Goal: Book appointment/travel/reservation

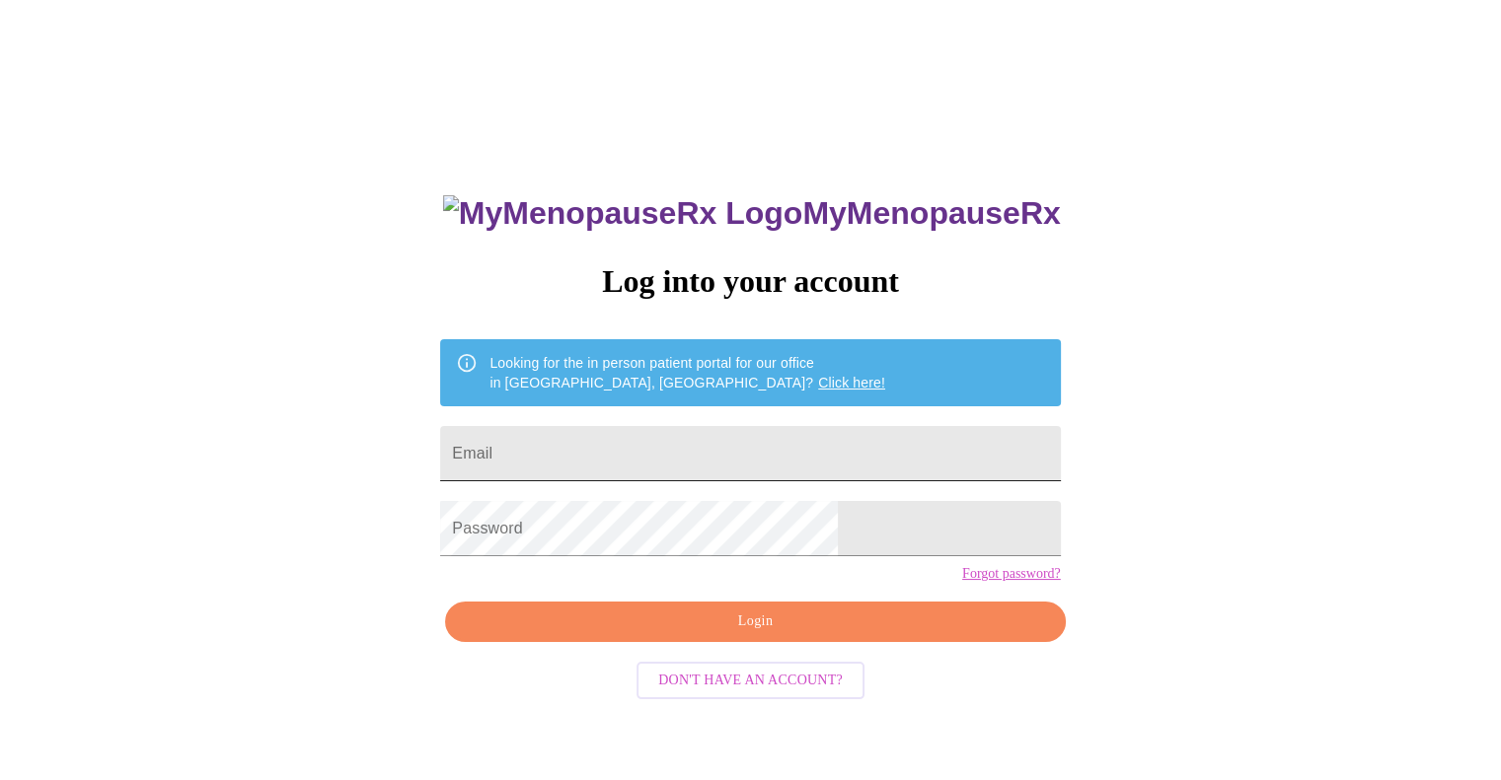
click at [727, 459] on input "Email" at bounding box center [750, 453] width 620 height 55
type input "gmelinn@Hotmail.com"
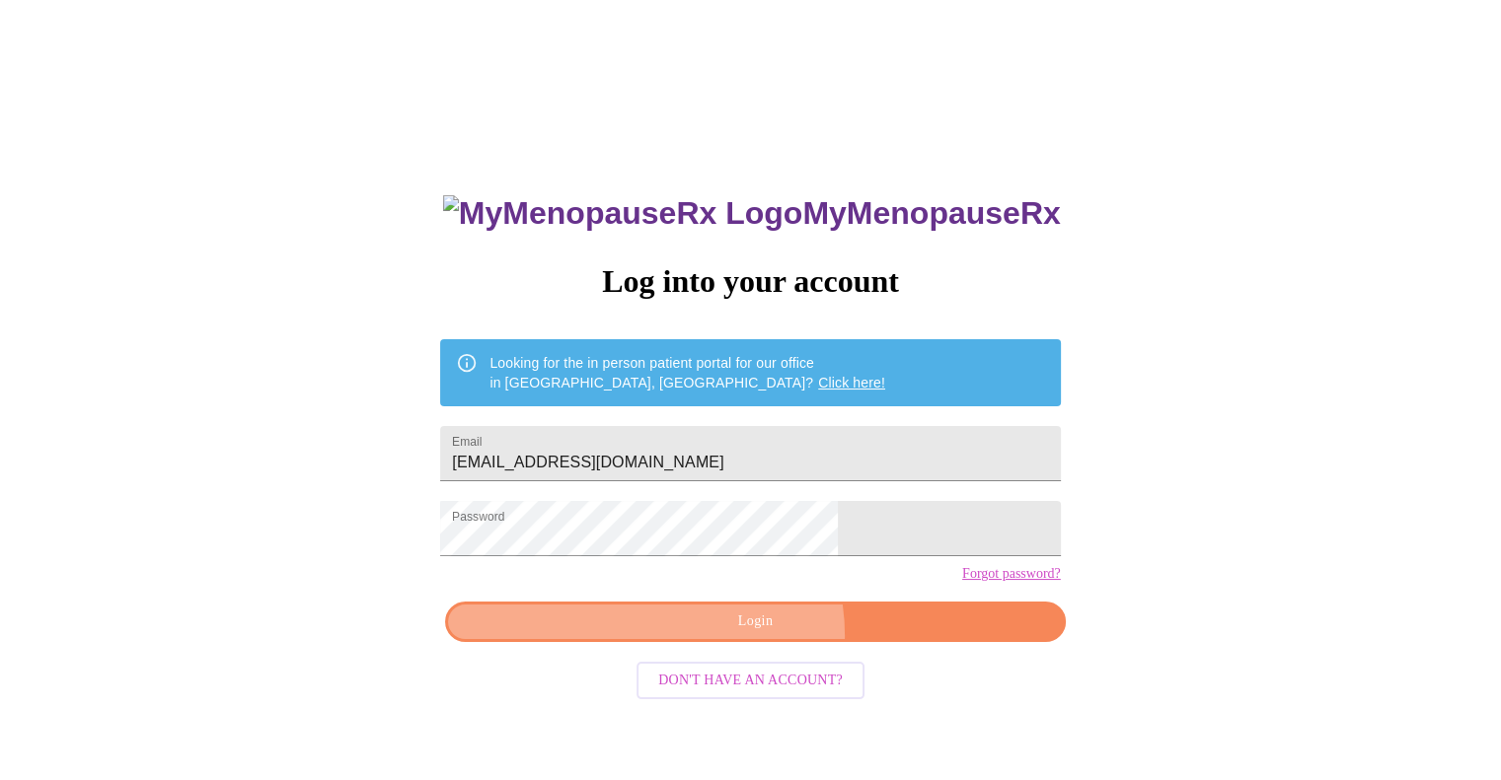
click at [735, 642] on button "Login" at bounding box center [755, 622] width 620 height 40
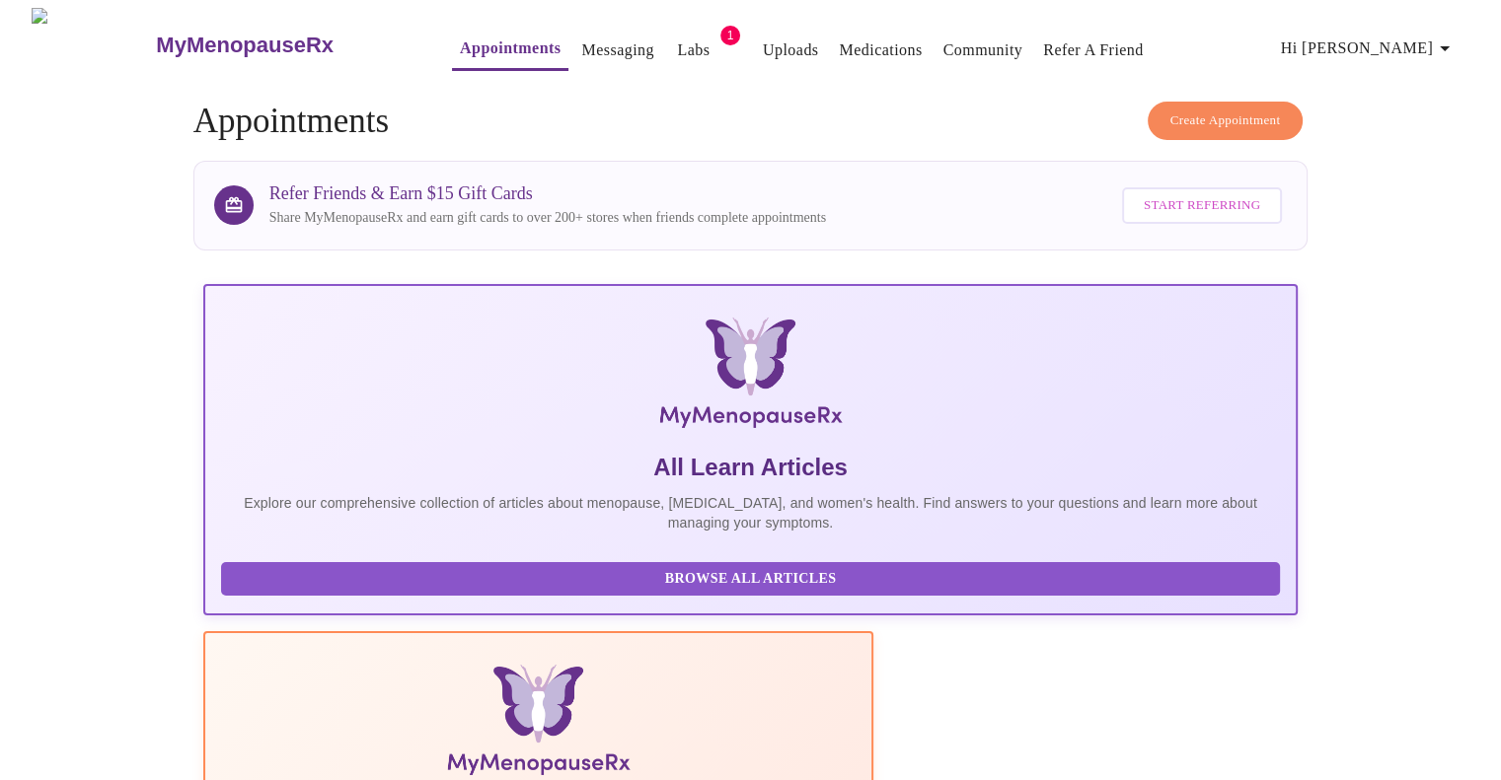
click at [677, 42] on link "Labs" at bounding box center [693, 51] width 33 height 28
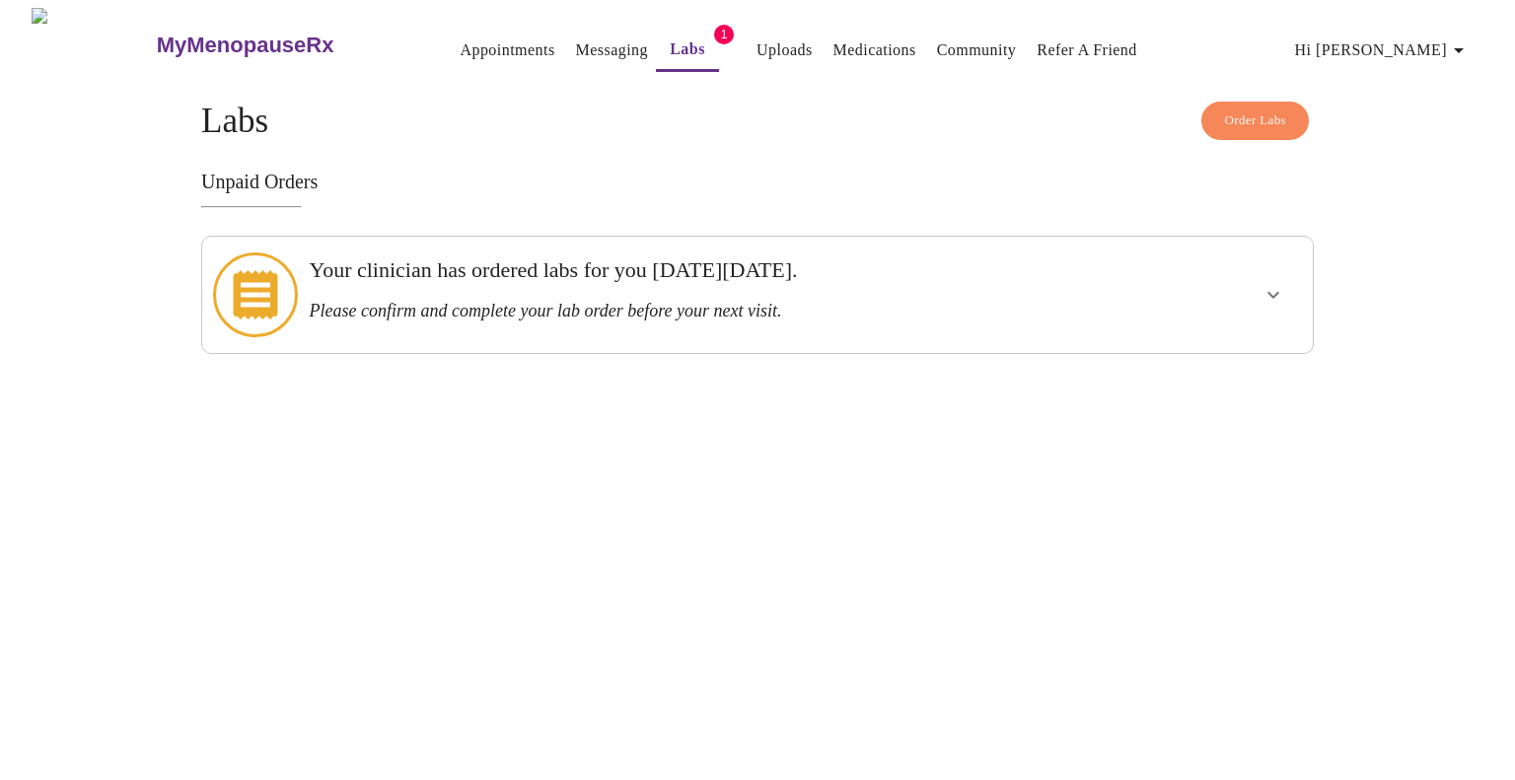
click at [1270, 292] on icon "show more" at bounding box center [1274, 295] width 12 height 7
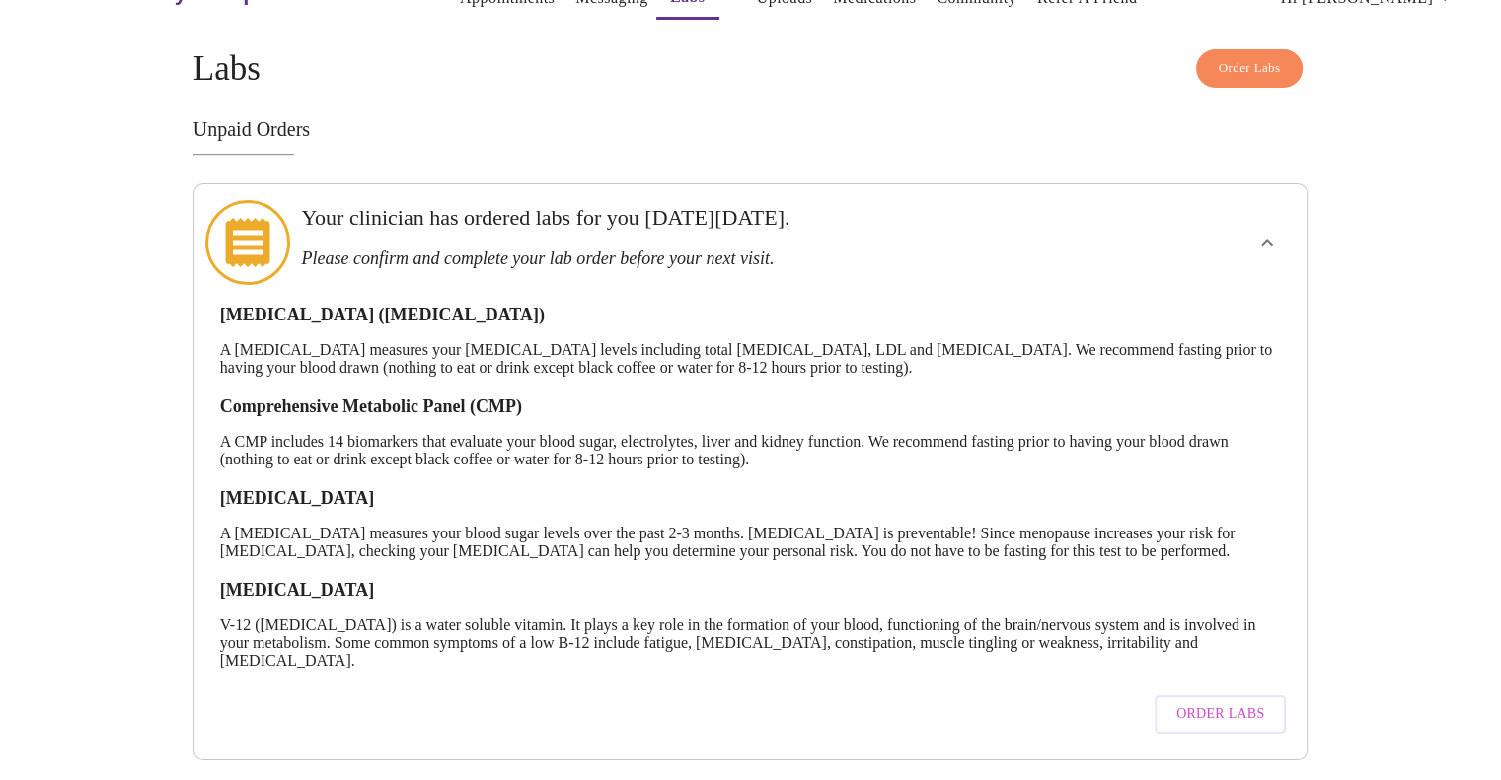
scroll to position [81, 0]
click at [1230, 702] on span "Order Labs" at bounding box center [1220, 714] width 88 height 25
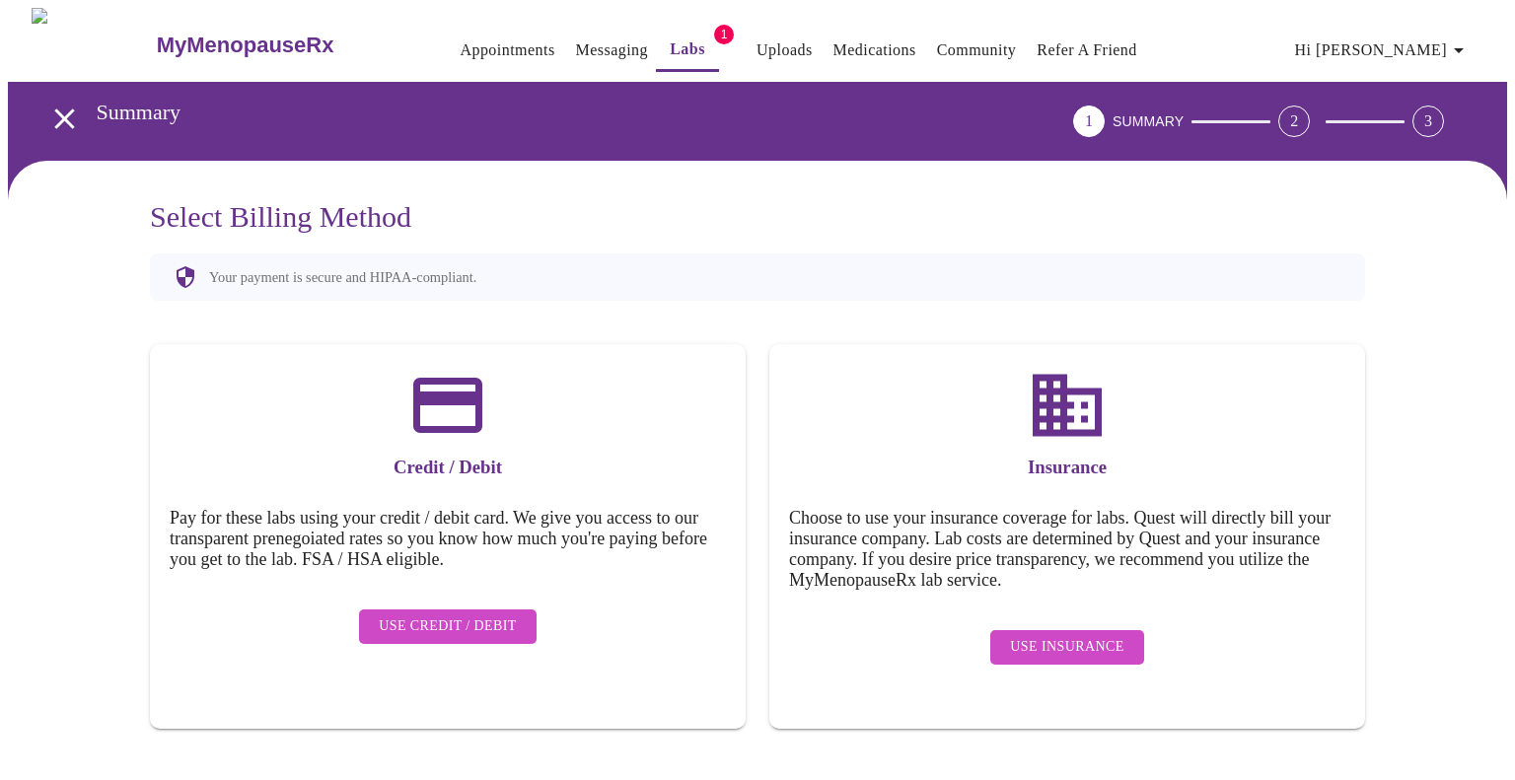
click at [1049, 635] on span "Use Insurance" at bounding box center [1066, 647] width 113 height 25
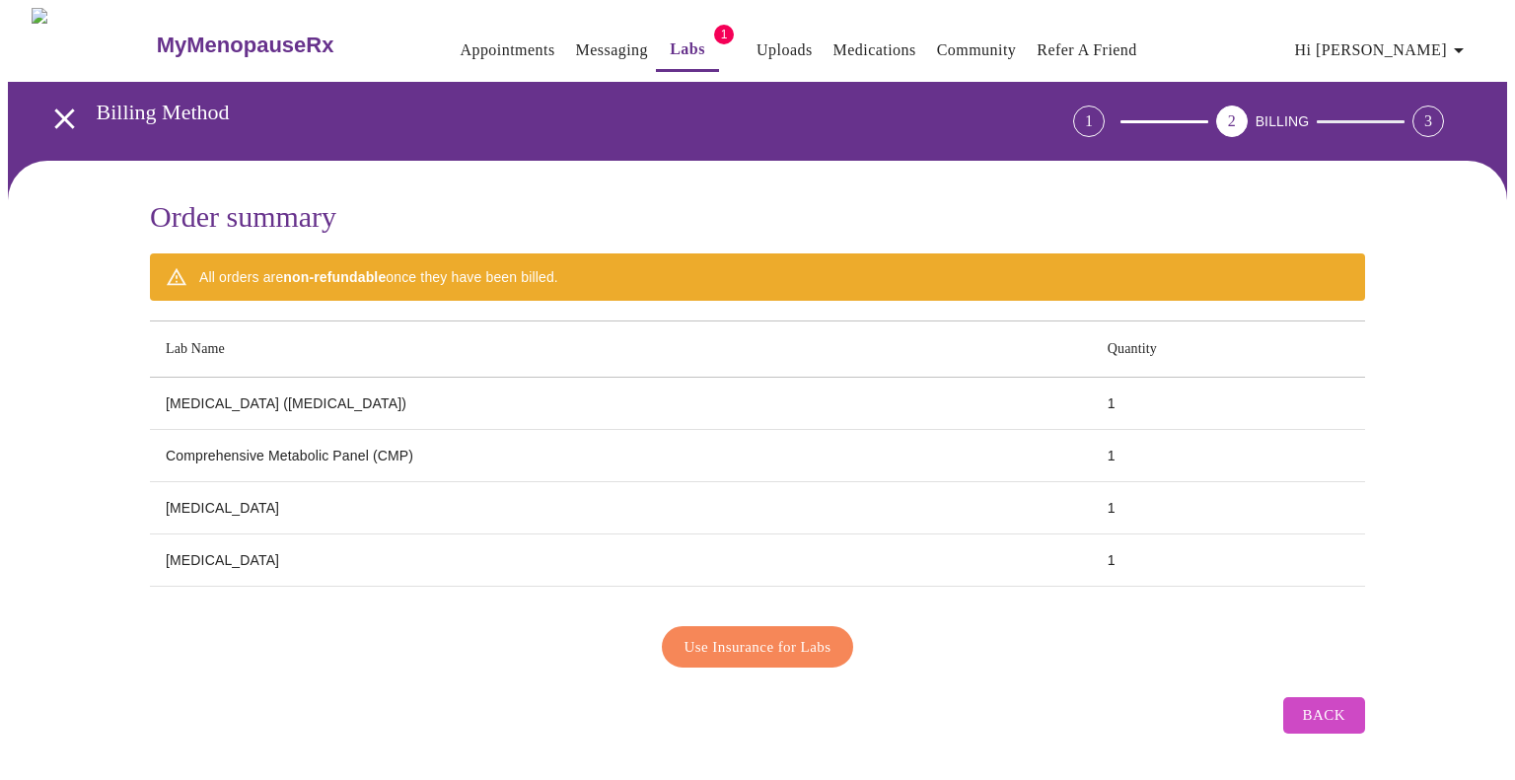
click at [59, 117] on icon "open drawer" at bounding box center [64, 119] width 35 height 35
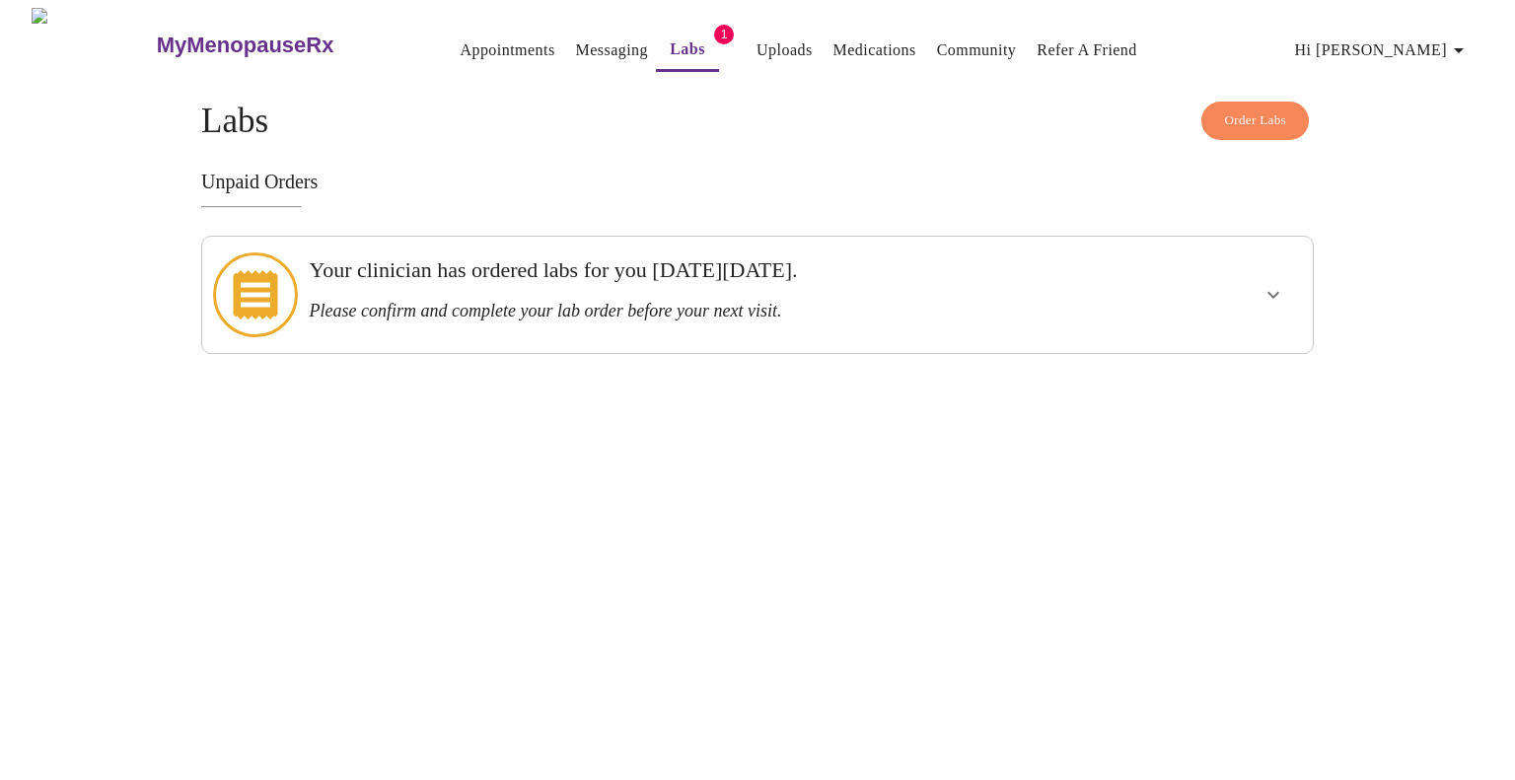
click at [576, 38] on link "Messaging" at bounding box center [612, 51] width 72 height 28
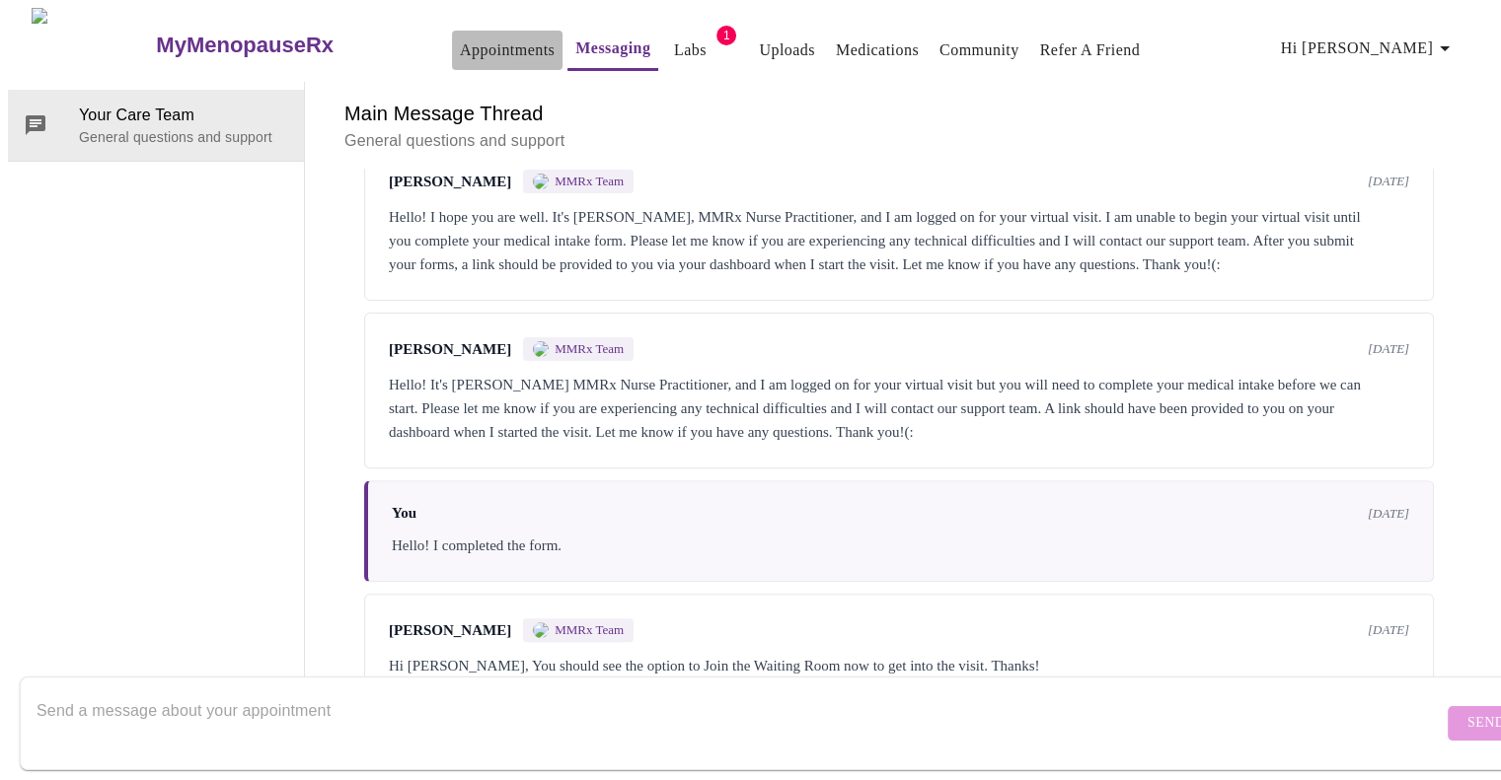
click at [460, 37] on link "Appointments" at bounding box center [507, 51] width 95 height 28
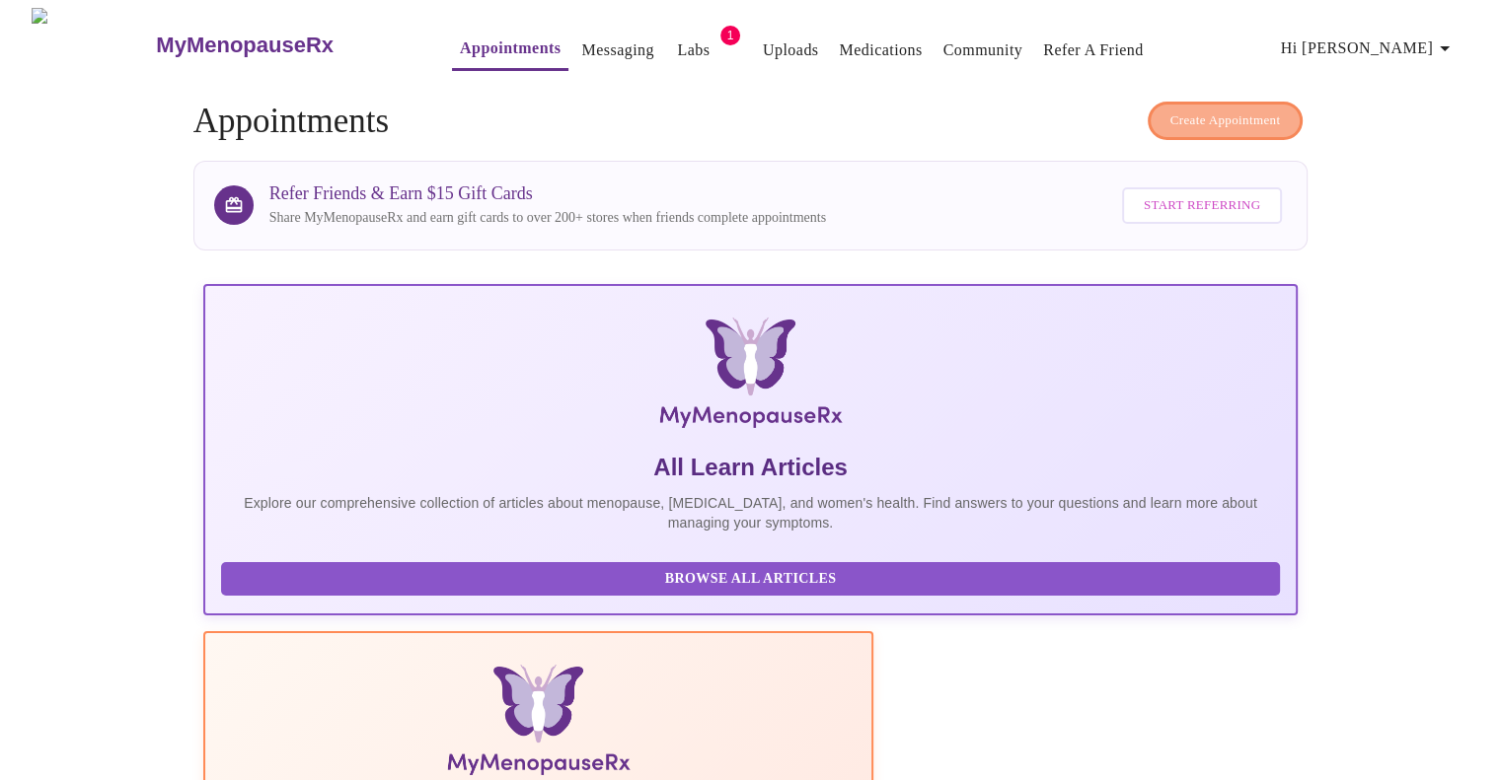
click at [1204, 115] on span "Create Appointment" at bounding box center [1225, 121] width 111 height 23
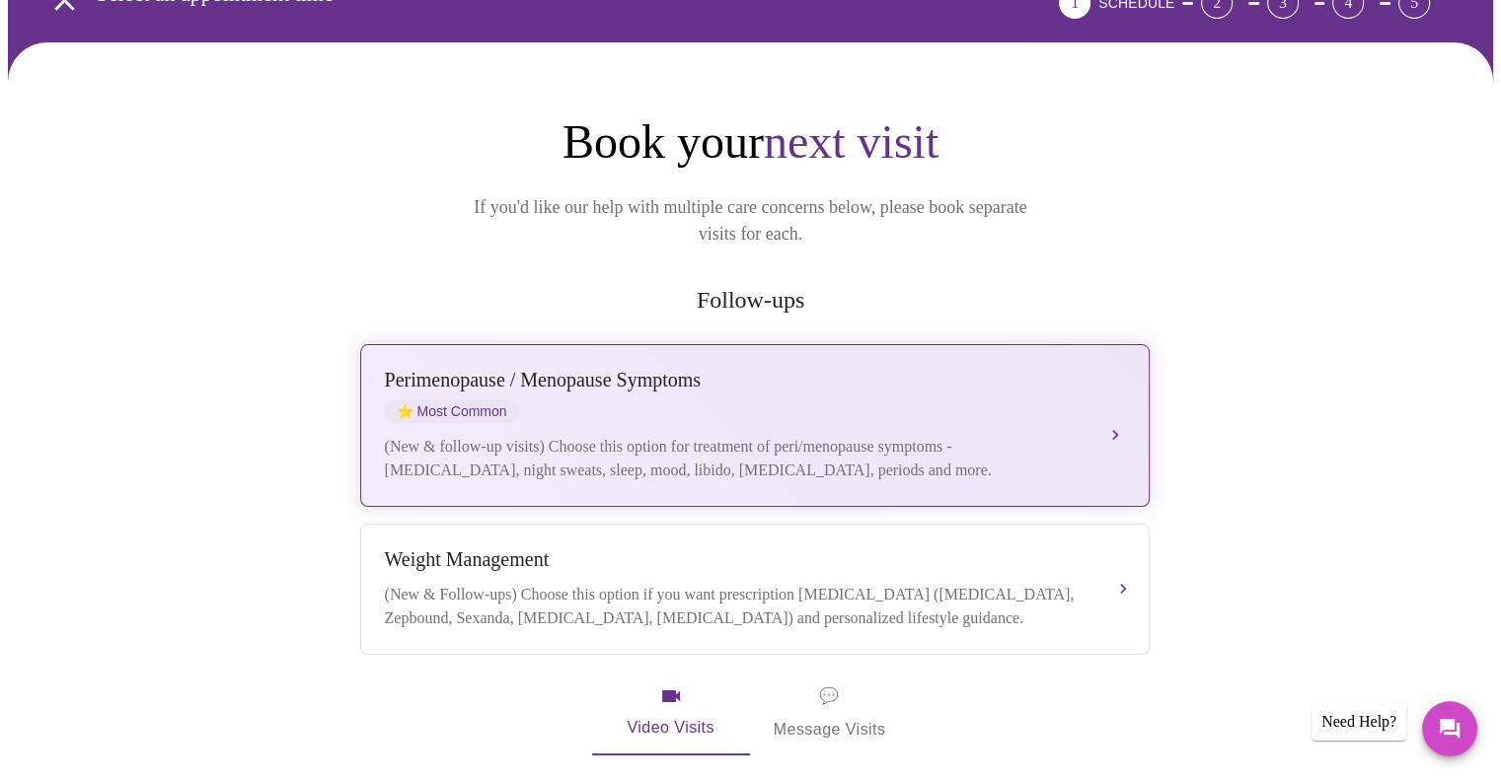
scroll to position [118, 0]
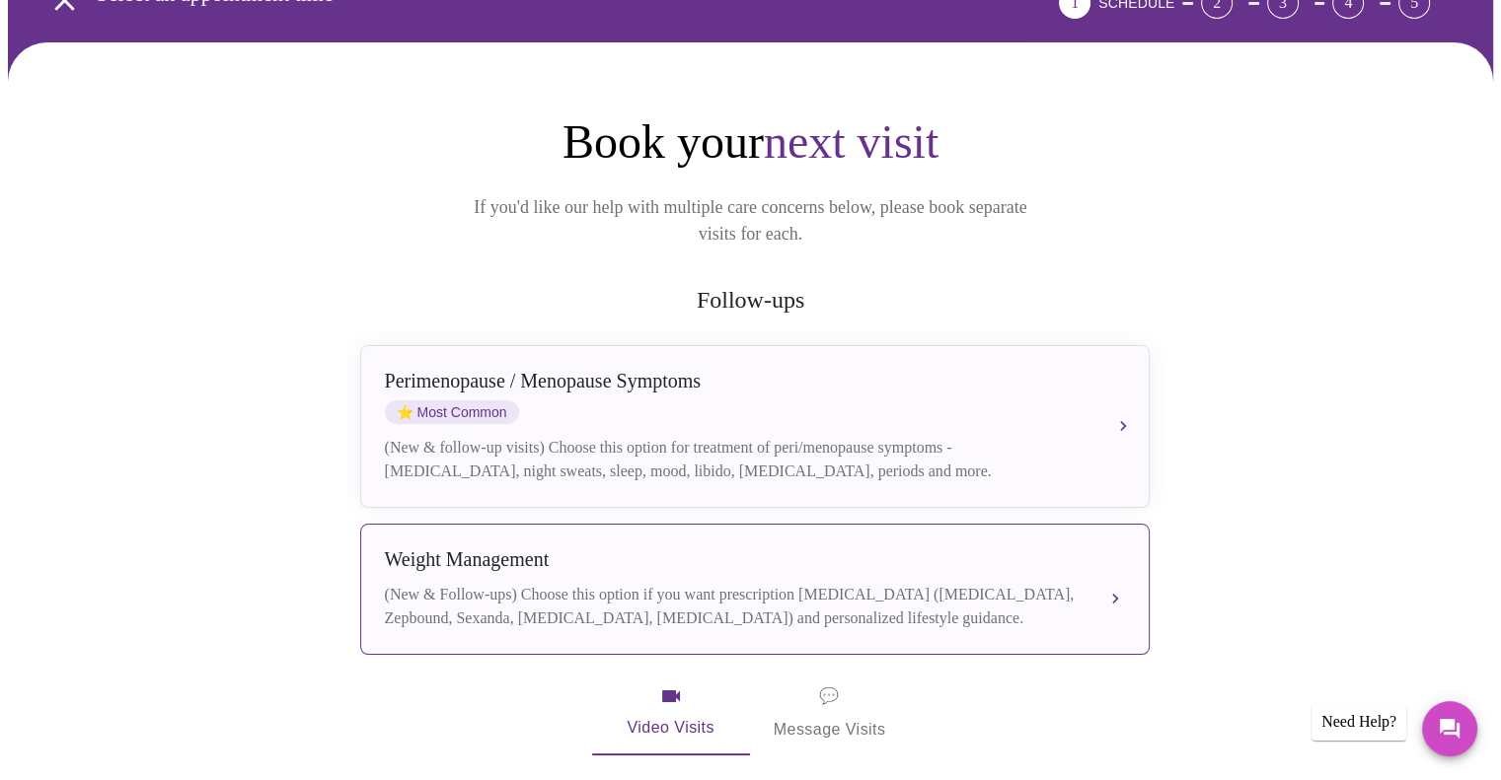
drag, startPoint x: 990, startPoint y: 567, endPoint x: 1114, endPoint y: 576, distance: 124.6
click at [1114, 576] on button "Weight Management (New & Follow-ups) Choose this option if you want prescriptio…" at bounding box center [754, 589] width 789 height 131
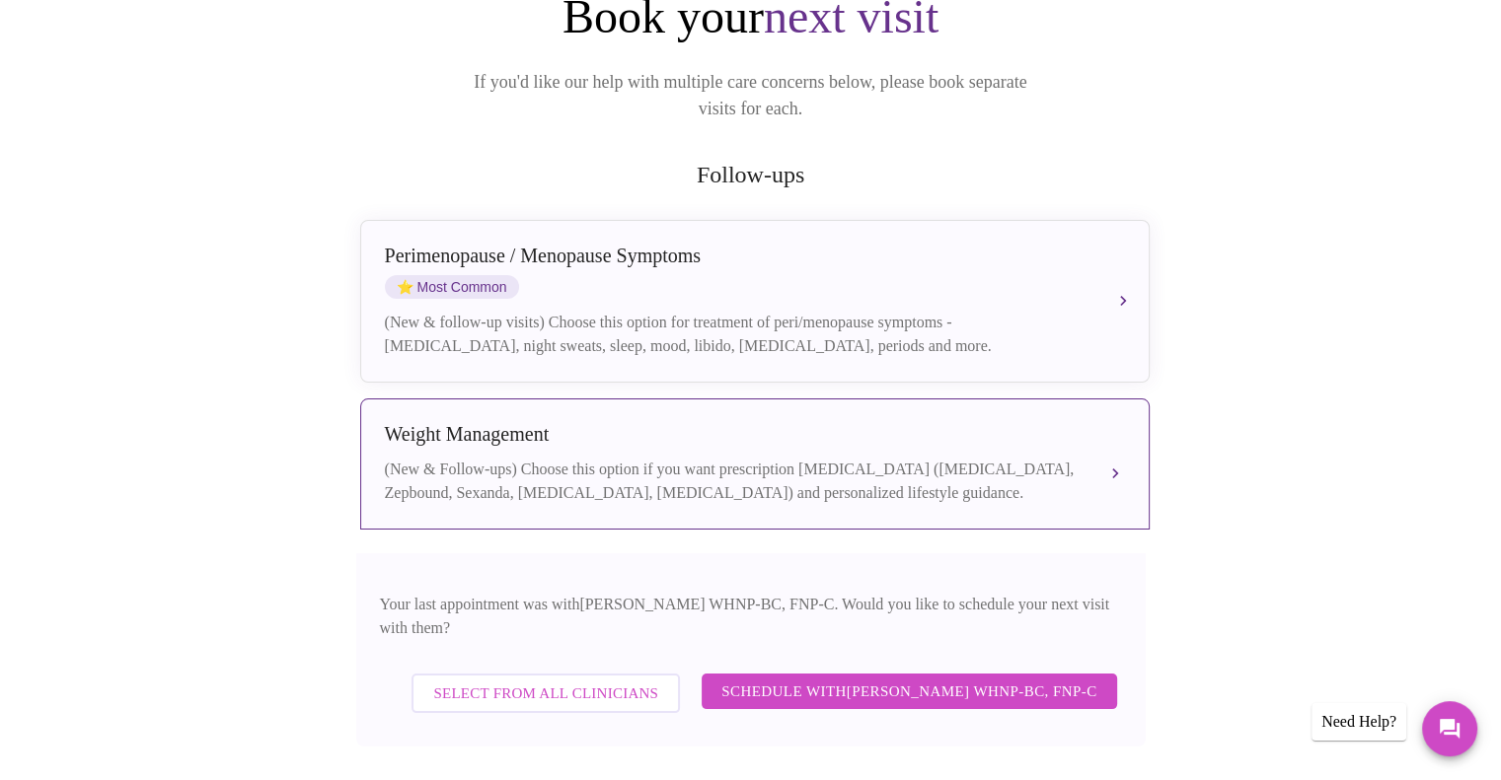
scroll to position [241, 0]
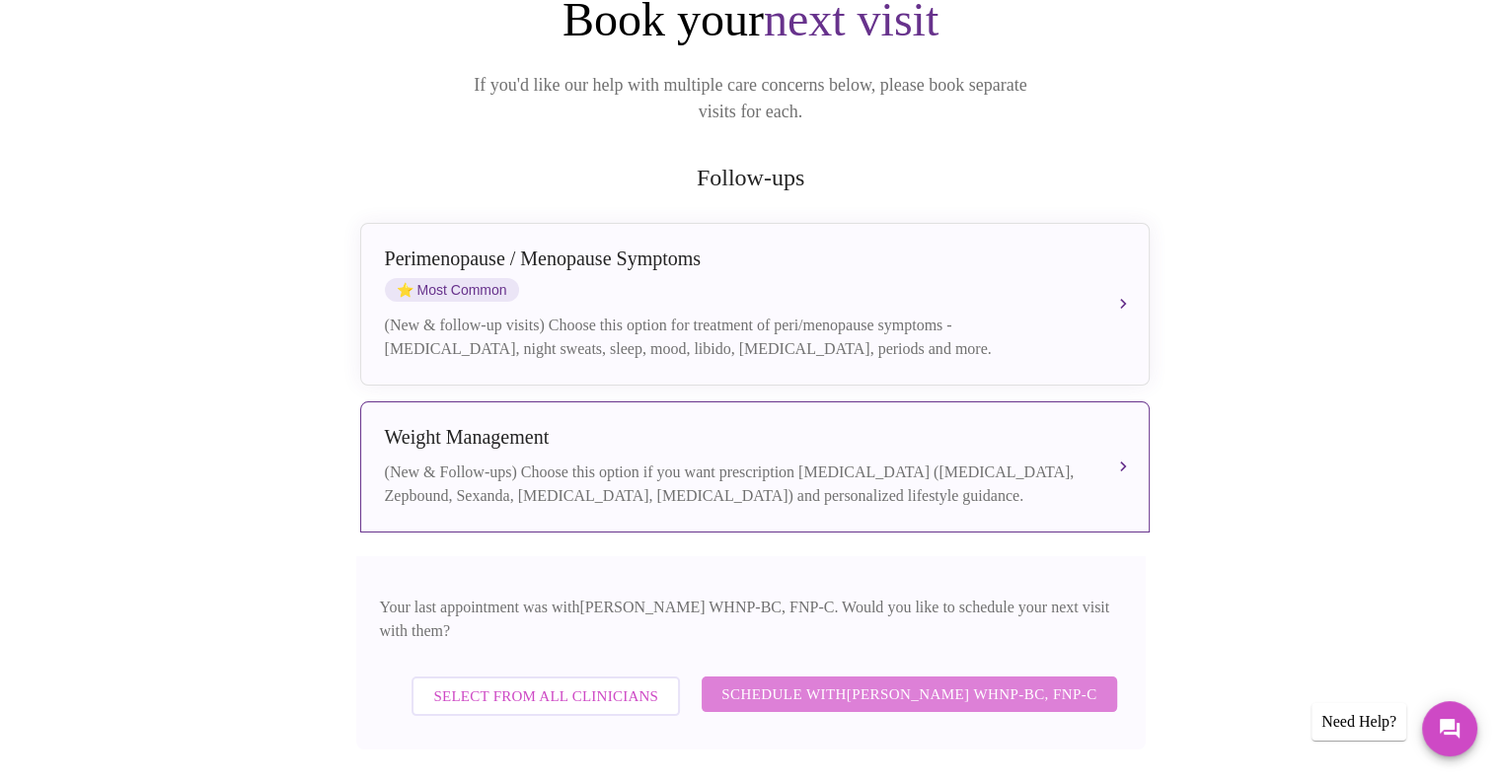
click at [872, 682] on span "Schedule with Jenny Kowalczyk WHNP-BC, FNP-C" at bounding box center [908, 695] width 375 height 26
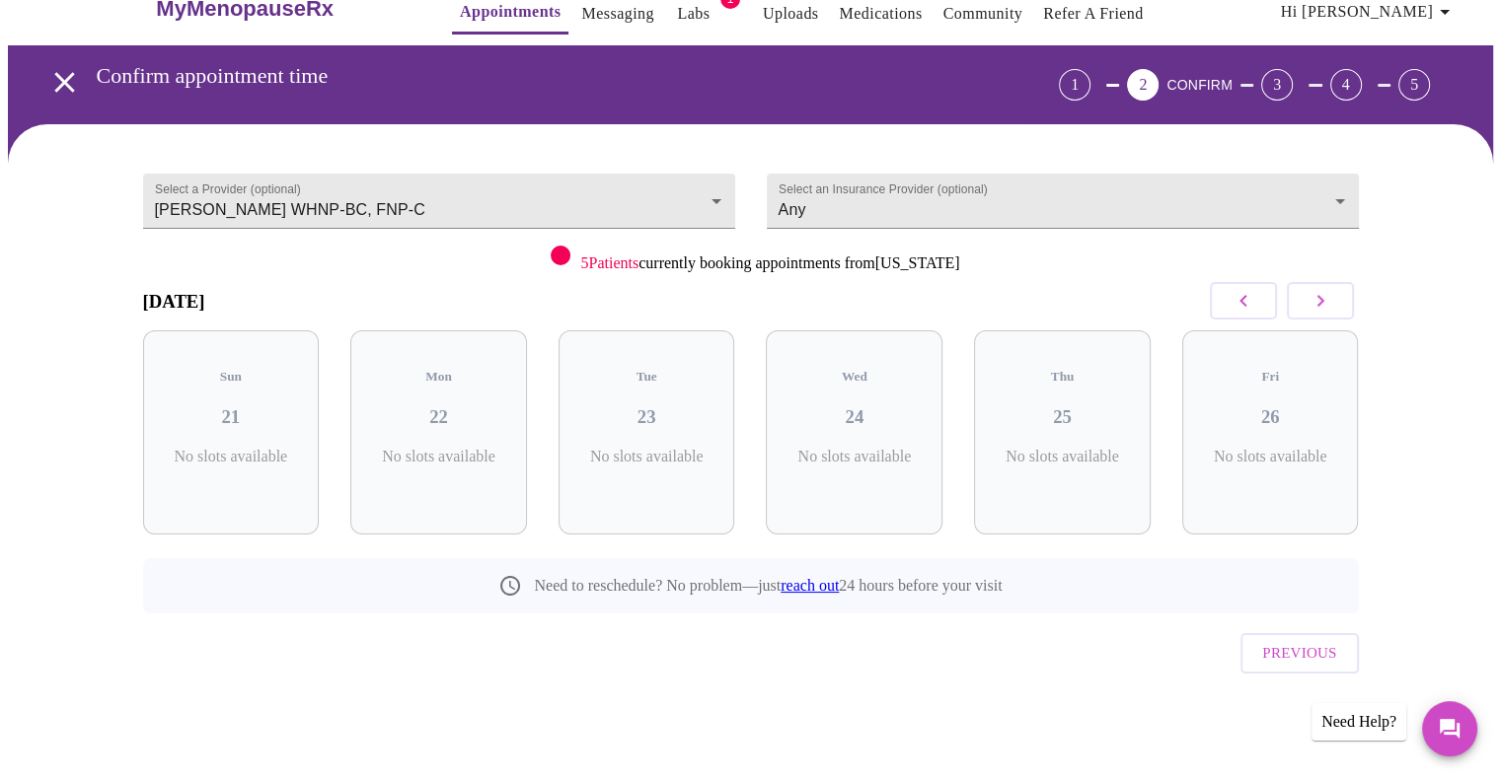
scroll to position [0, 0]
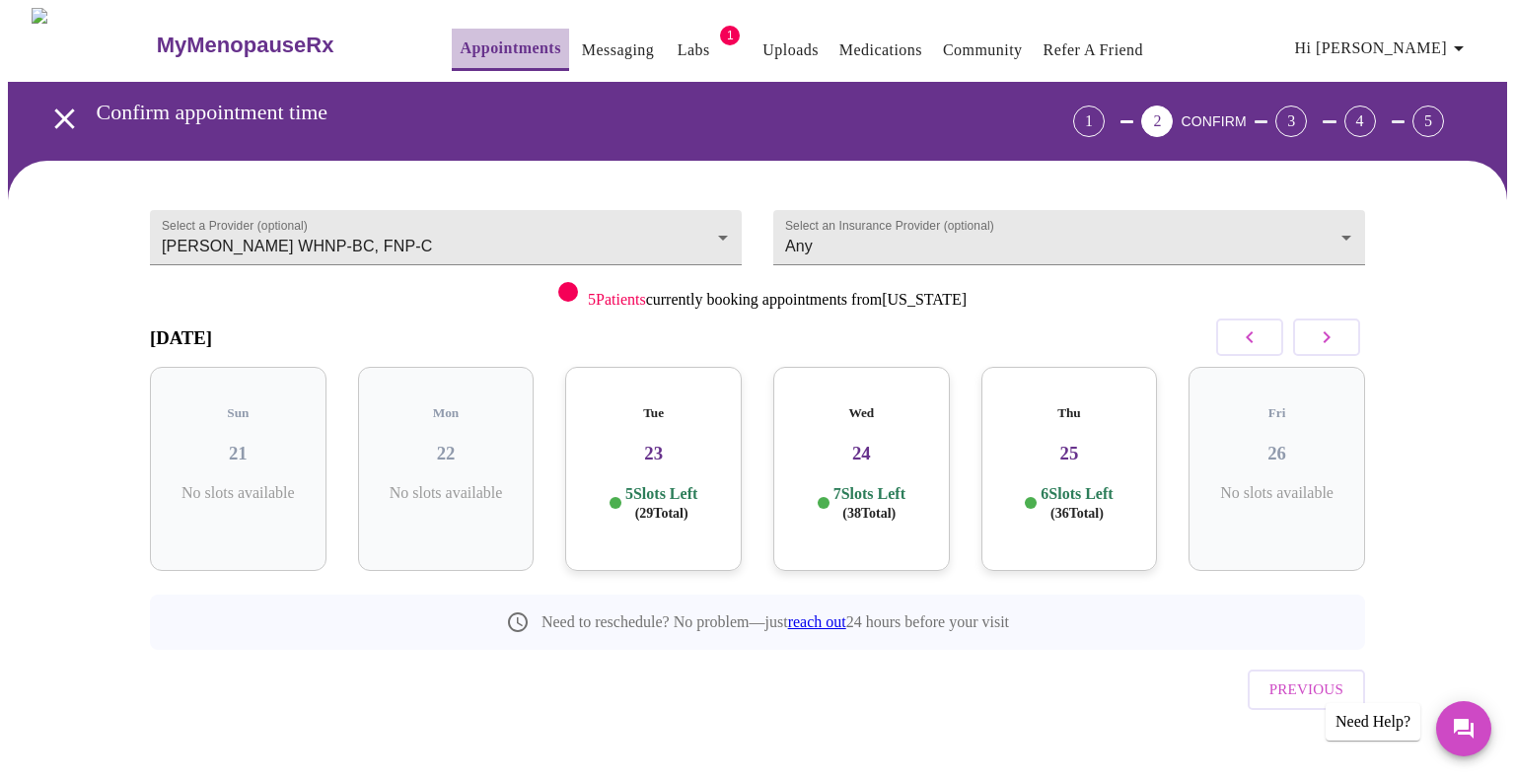
click at [460, 46] on link "Appointments" at bounding box center [510, 49] width 101 height 28
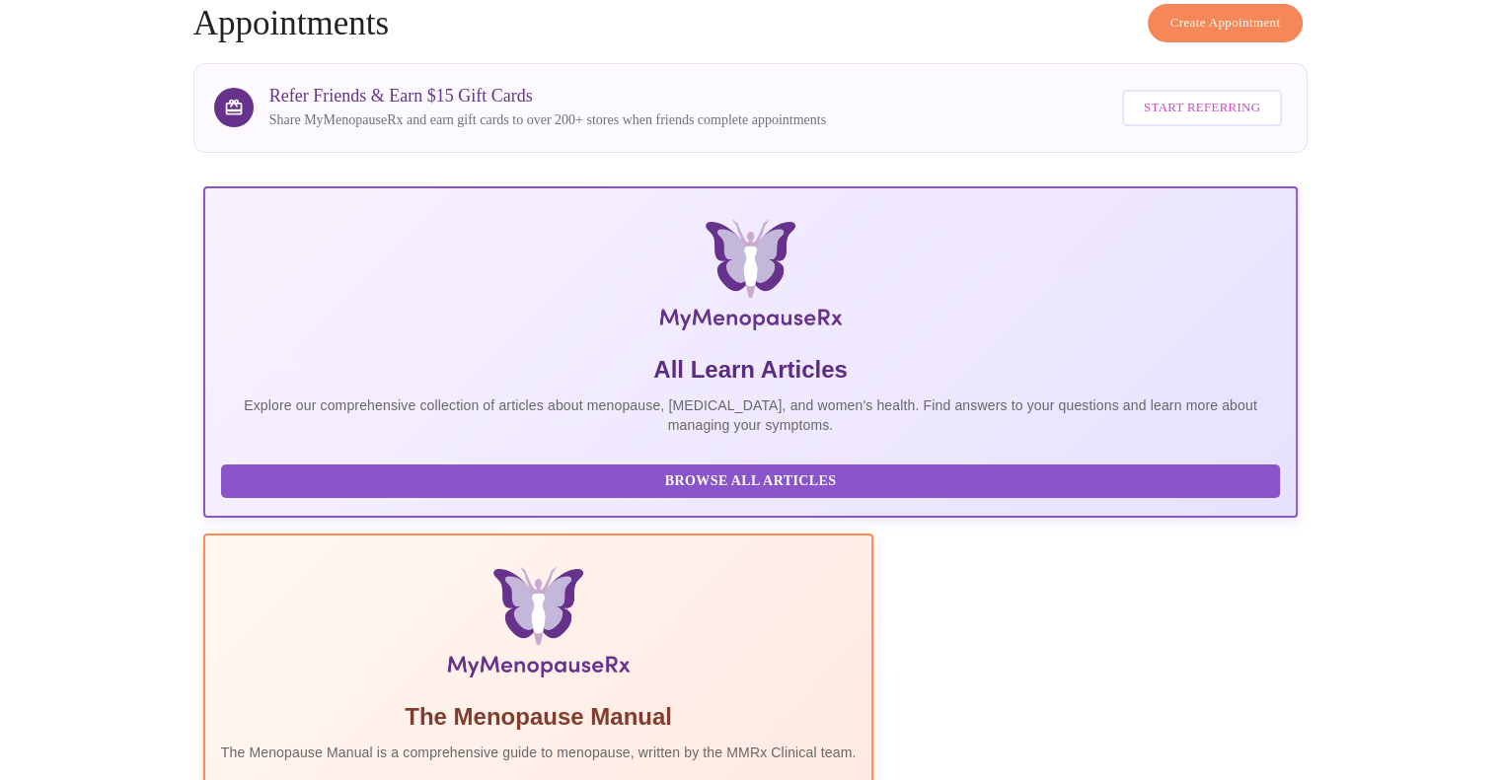
scroll to position [97, 0]
click at [1214, 17] on span "Create Appointment" at bounding box center [1225, 24] width 111 height 23
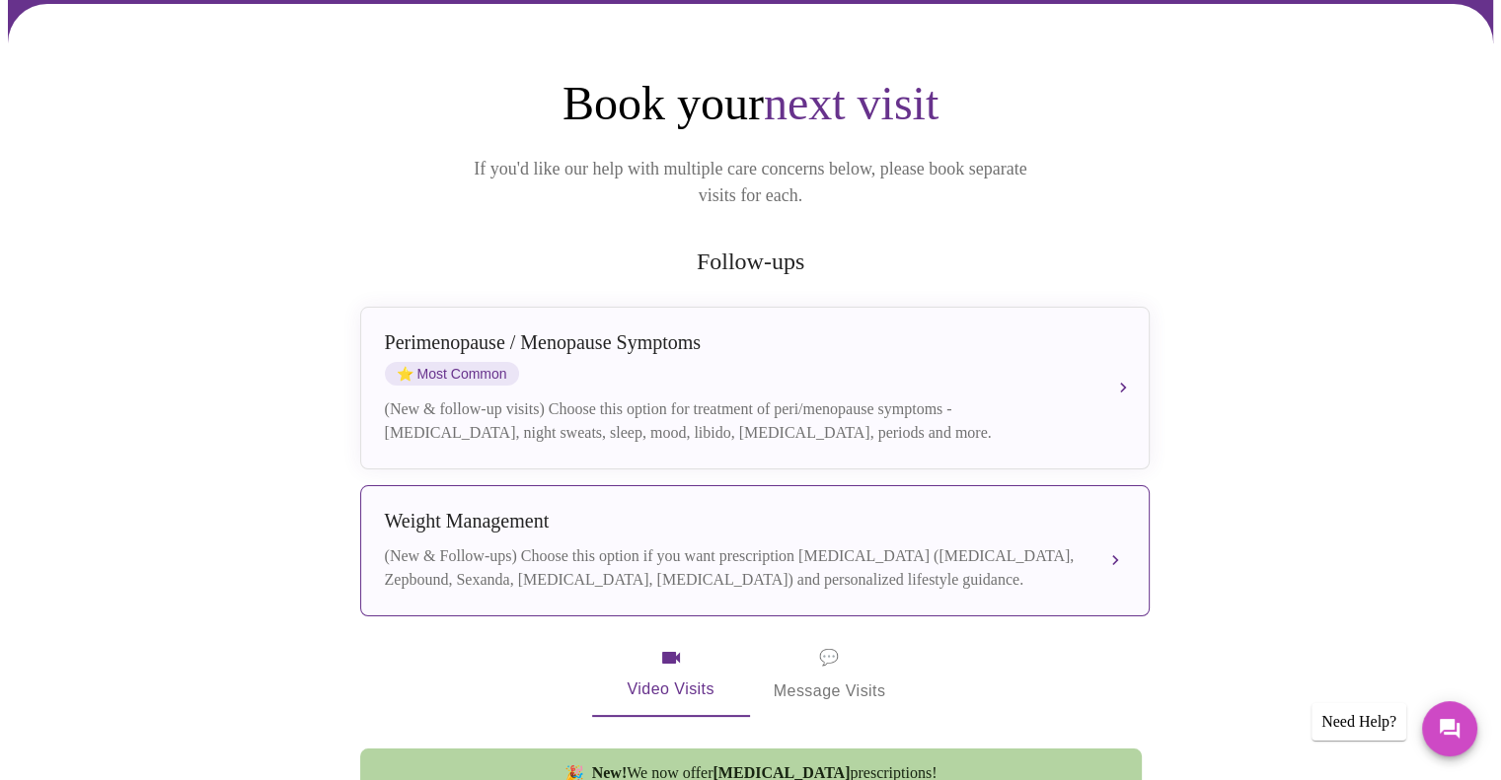
scroll to position [316, 0]
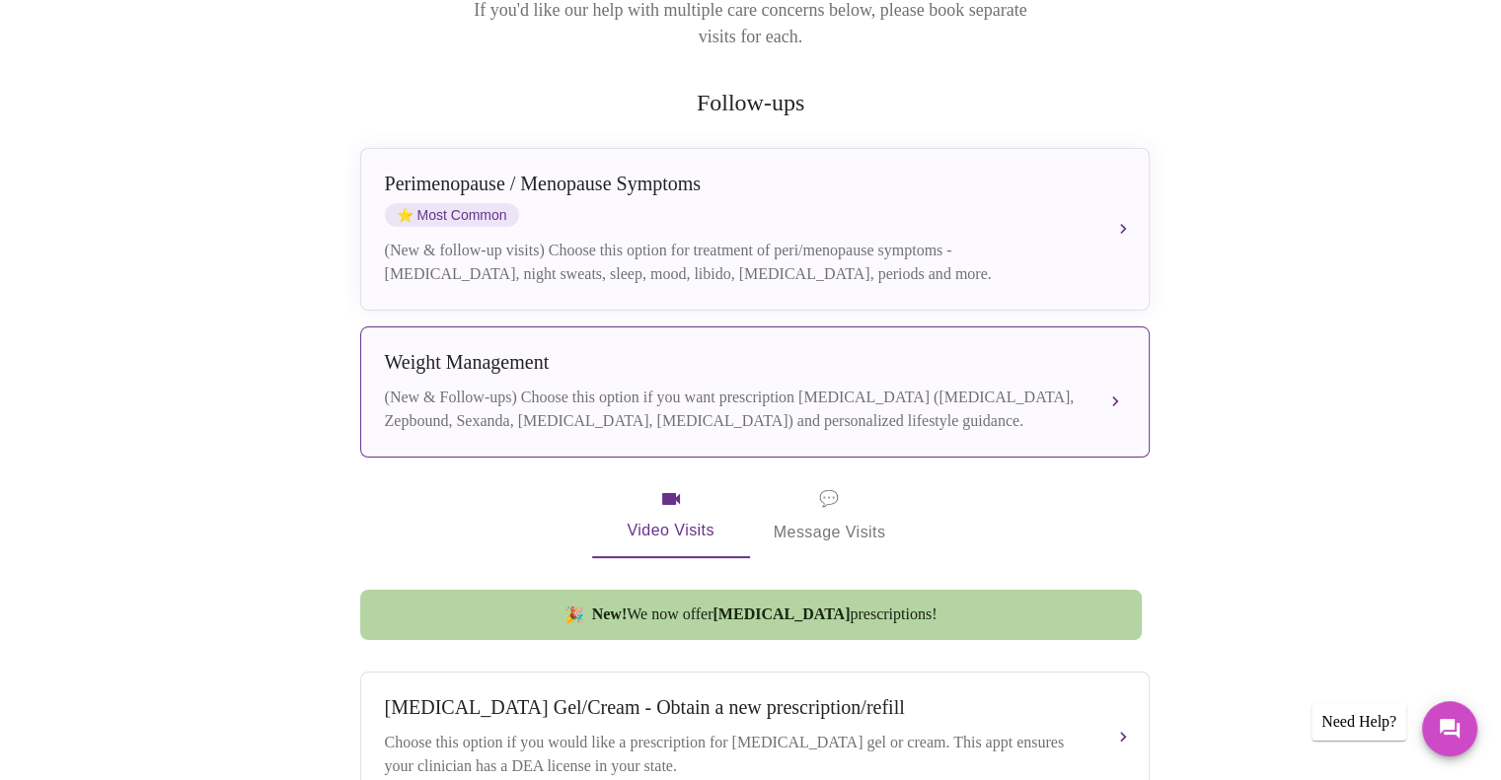
click at [504, 351] on div "Weight Management" at bounding box center [735, 362] width 701 height 23
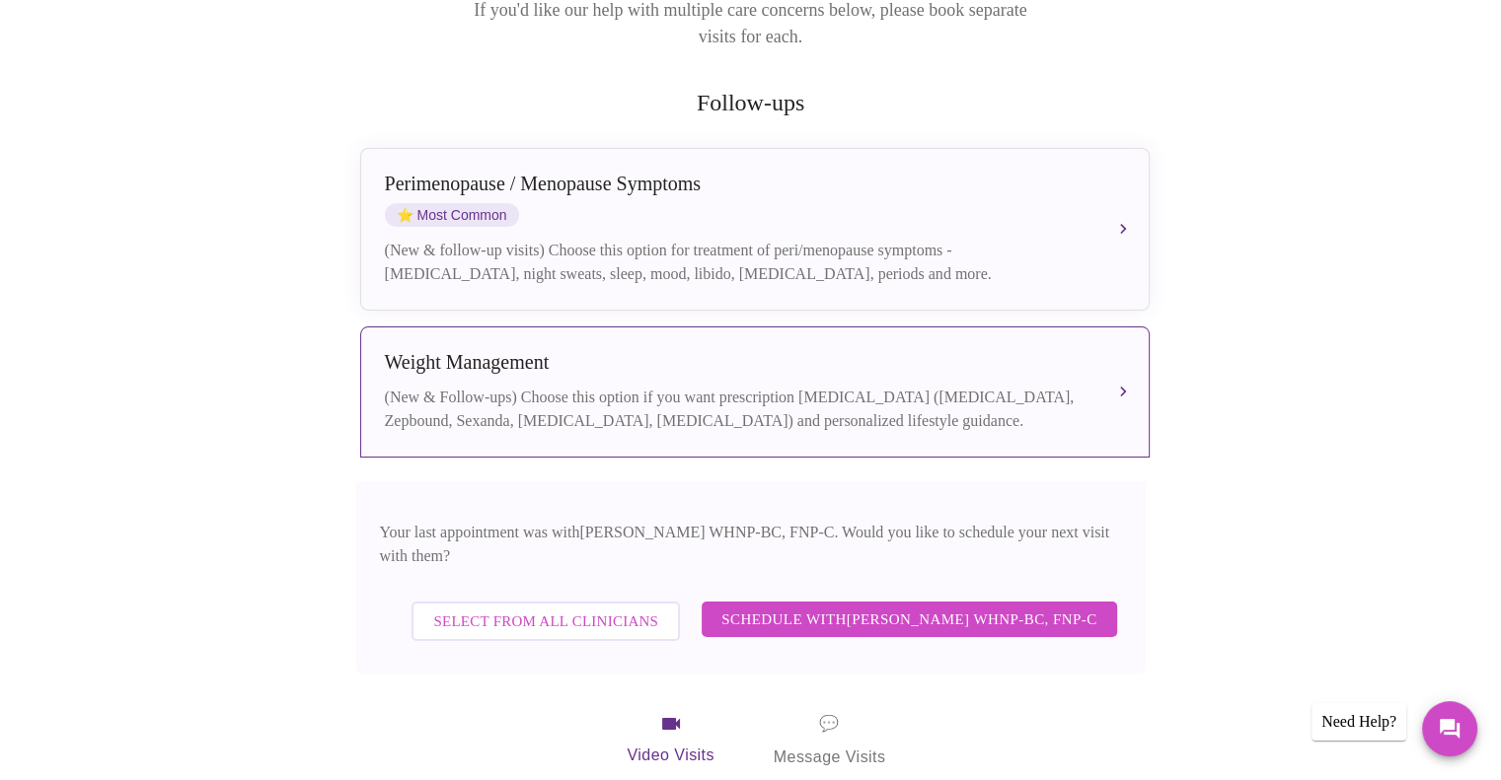
click at [923, 607] on span "Schedule with Jenny Kowalczyk WHNP-BC, FNP-C" at bounding box center [908, 620] width 375 height 26
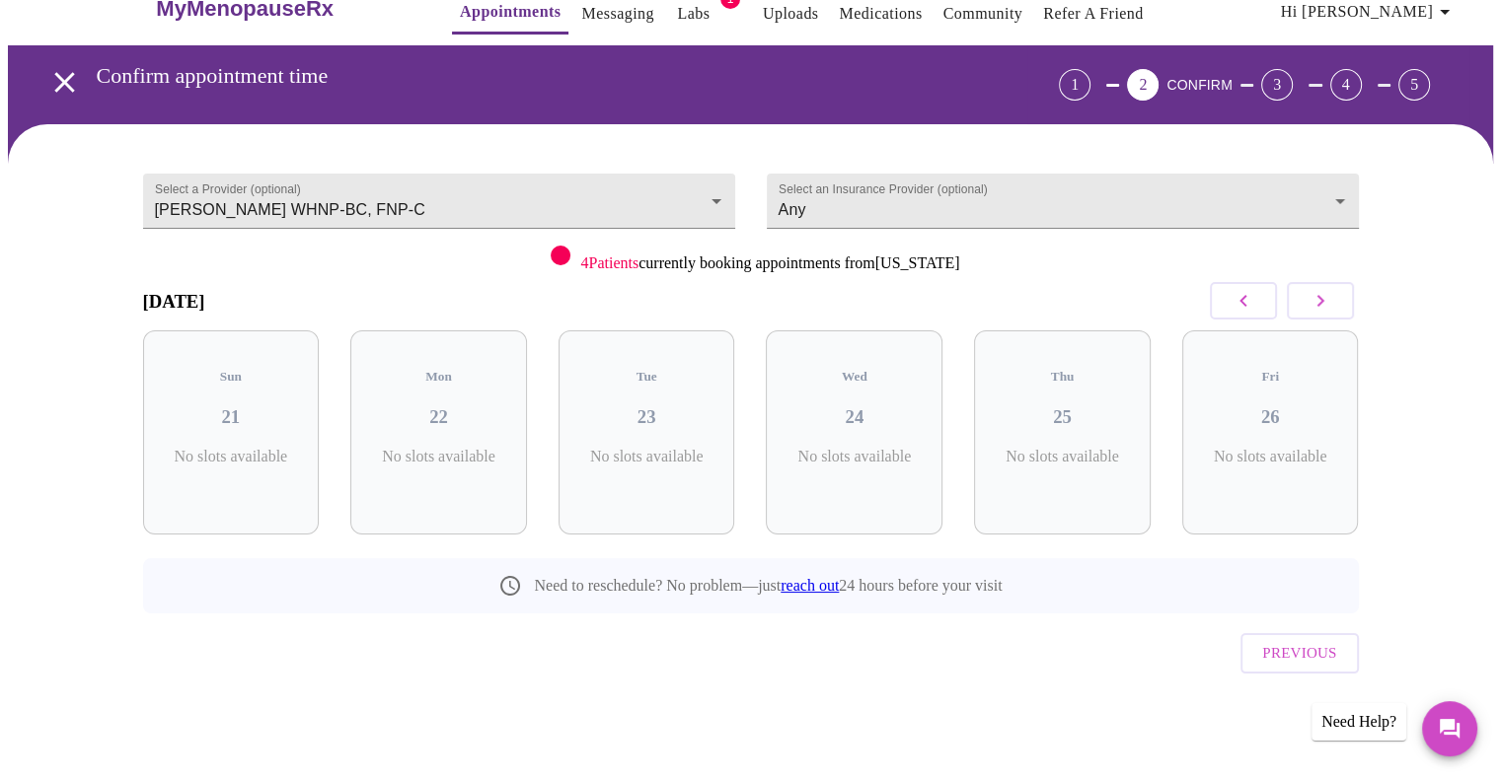
scroll to position [0, 0]
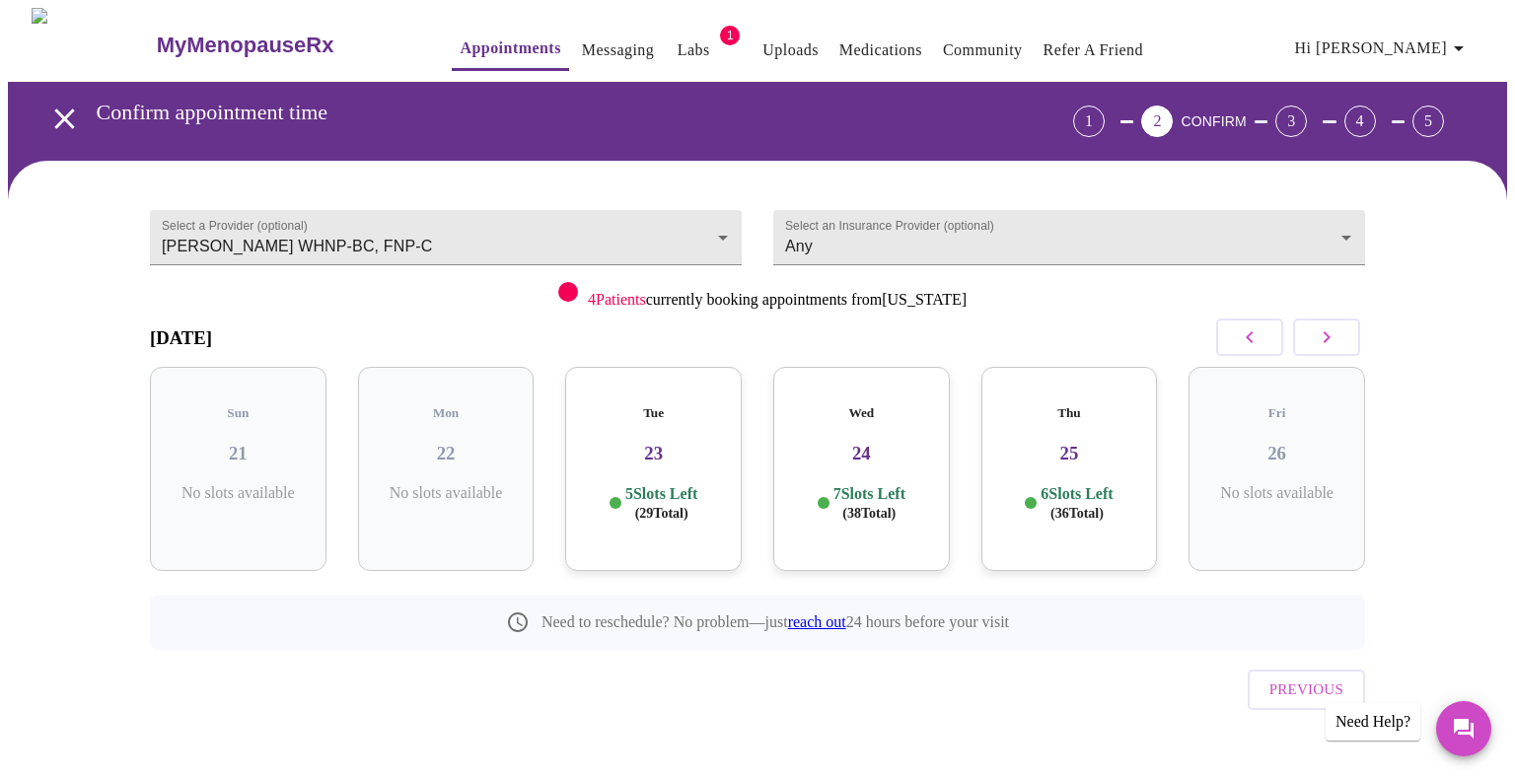
click at [1317, 334] on icon "button" at bounding box center [1327, 338] width 24 height 24
drag, startPoint x: 1317, startPoint y: 334, endPoint x: 1334, endPoint y: 342, distance: 18.5
click at [1334, 342] on icon "button" at bounding box center [1327, 338] width 24 height 24
click at [1335, 342] on icon "button" at bounding box center [1327, 338] width 24 height 24
click at [249, 443] on h3 "09" at bounding box center [238, 454] width 145 height 22
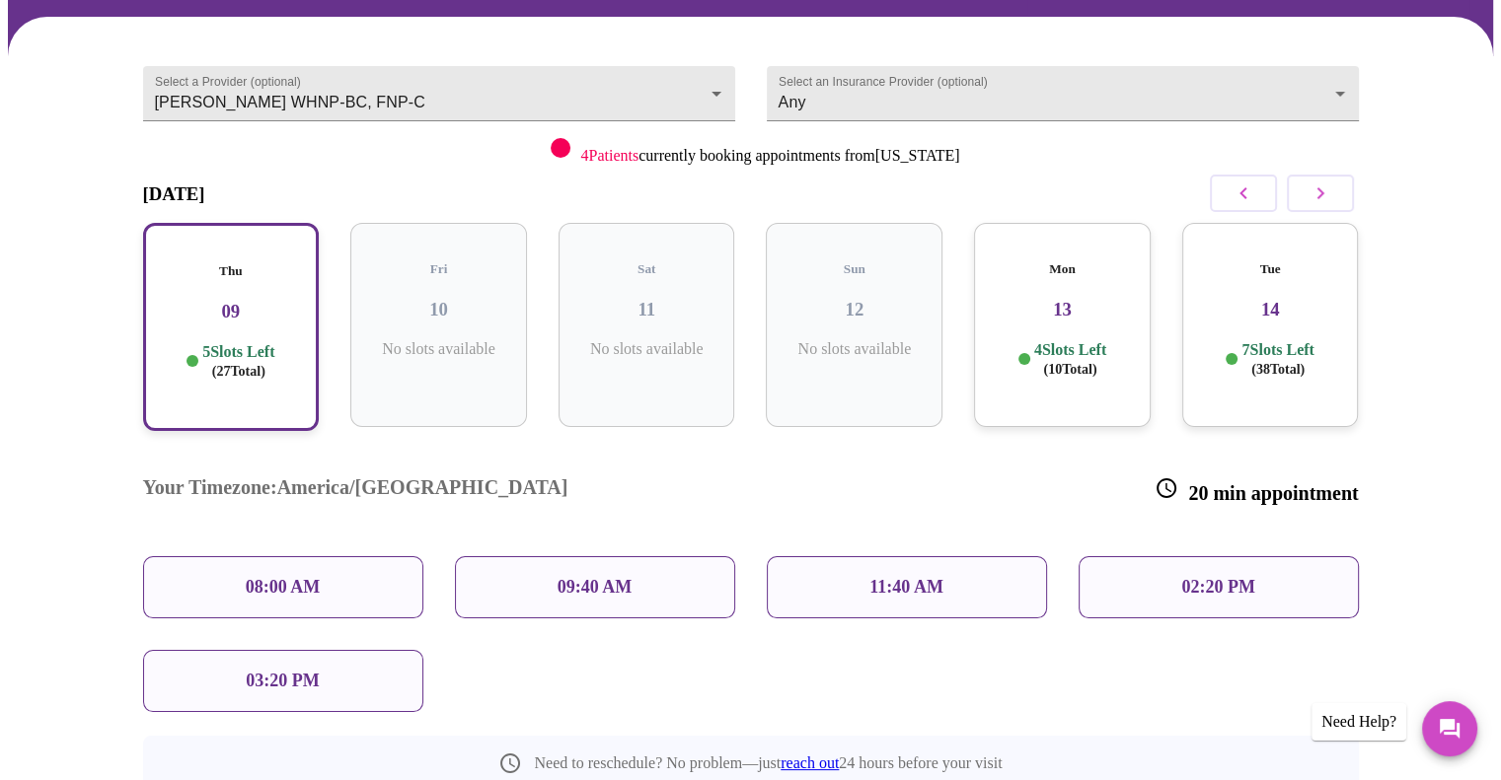
scroll to position [145, 0]
click at [1217, 576] on p "02:20 PM" at bounding box center [1217, 586] width 73 height 21
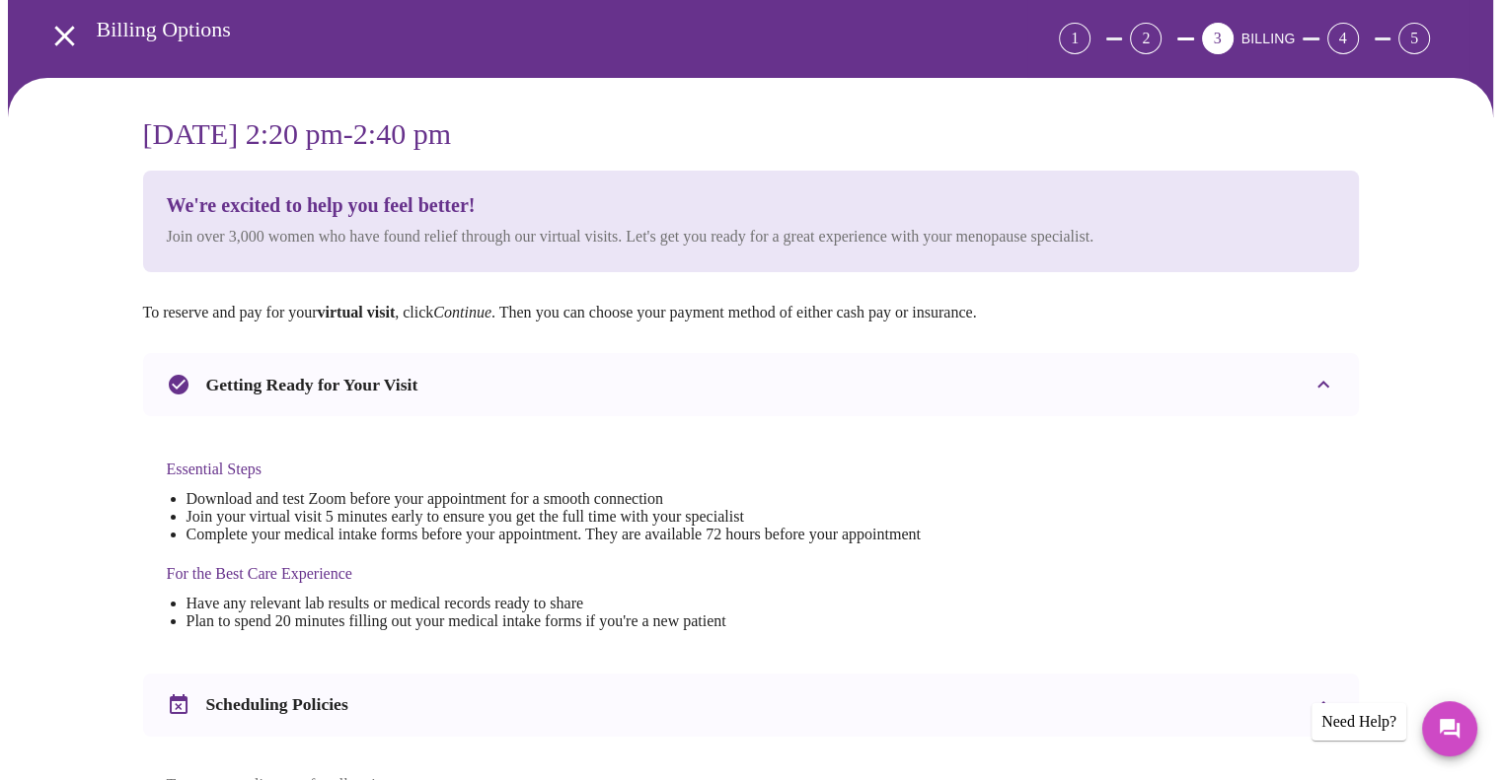
scroll to position [89, 0]
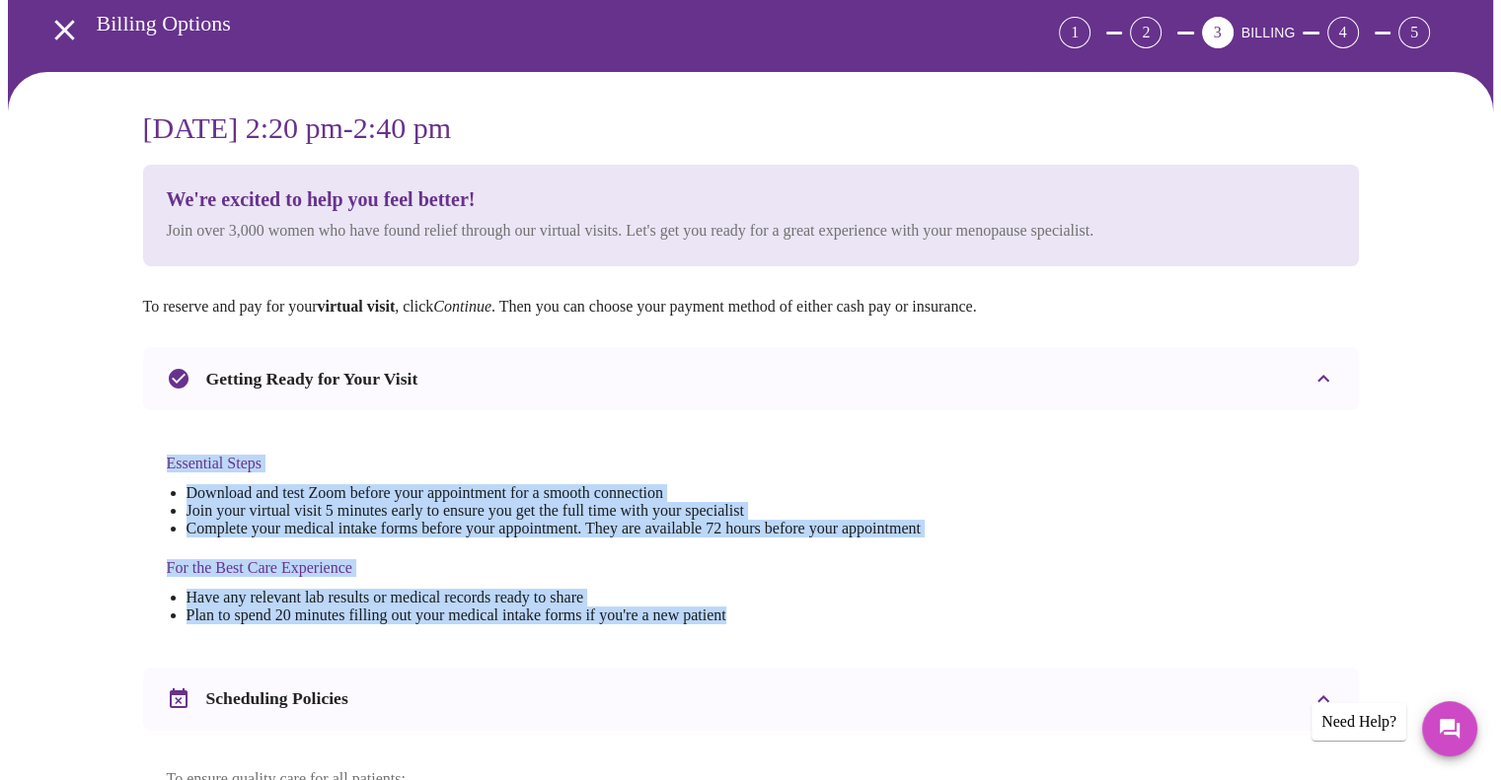
drag, startPoint x: 785, startPoint y: 626, endPoint x: 160, endPoint y: 416, distance: 659.6
click at [160, 416] on div "Essential Steps Download and test Zoom before your appointment for a smooth con…" at bounding box center [751, 531] width 1216 height 242
copy div "Essential Steps Download and test Zoom before your appointment for a smooth con…"
click at [921, 484] on li "Download and test Zoom before your appointment for a smooth connection" at bounding box center [553, 493] width 734 height 18
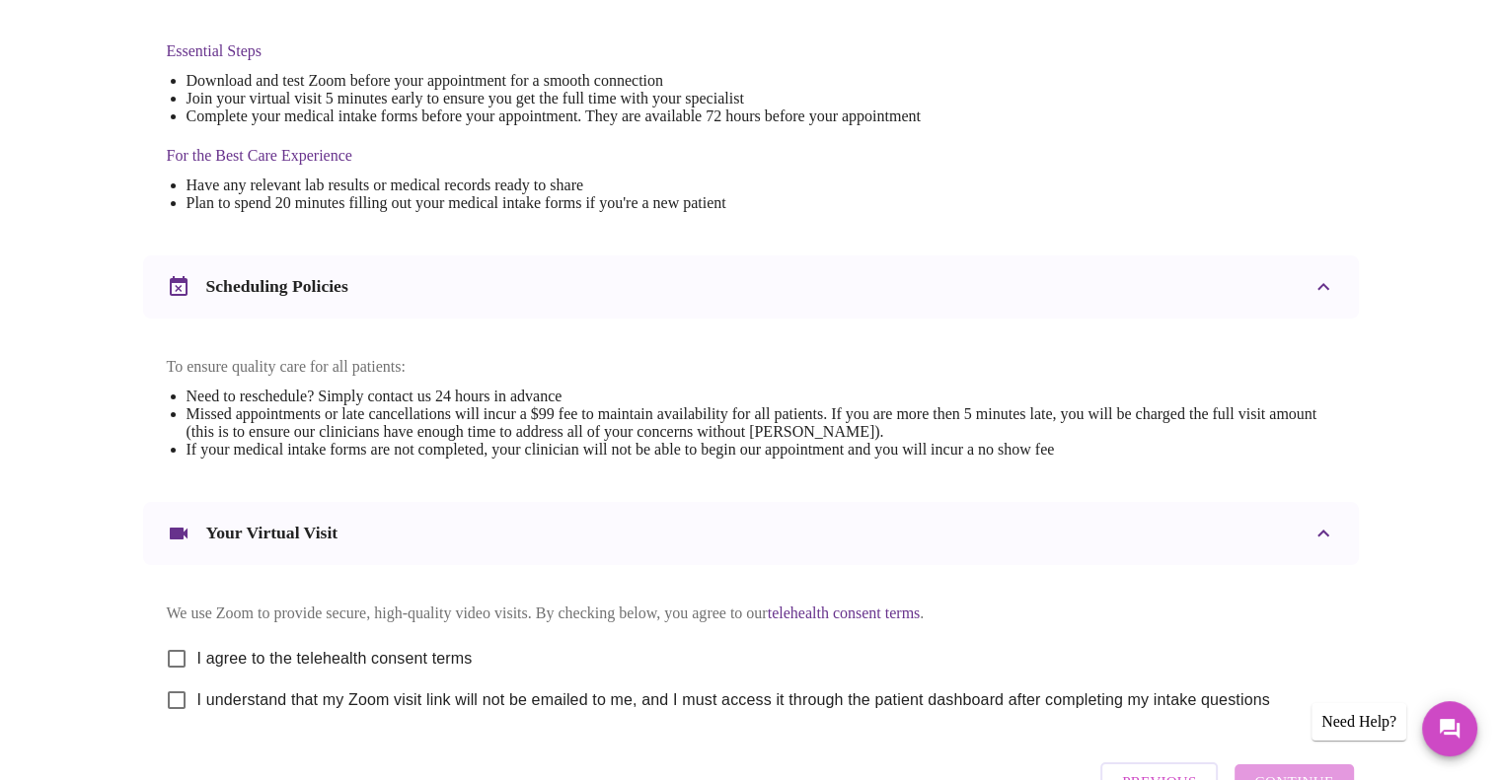
scroll to position [568, 0]
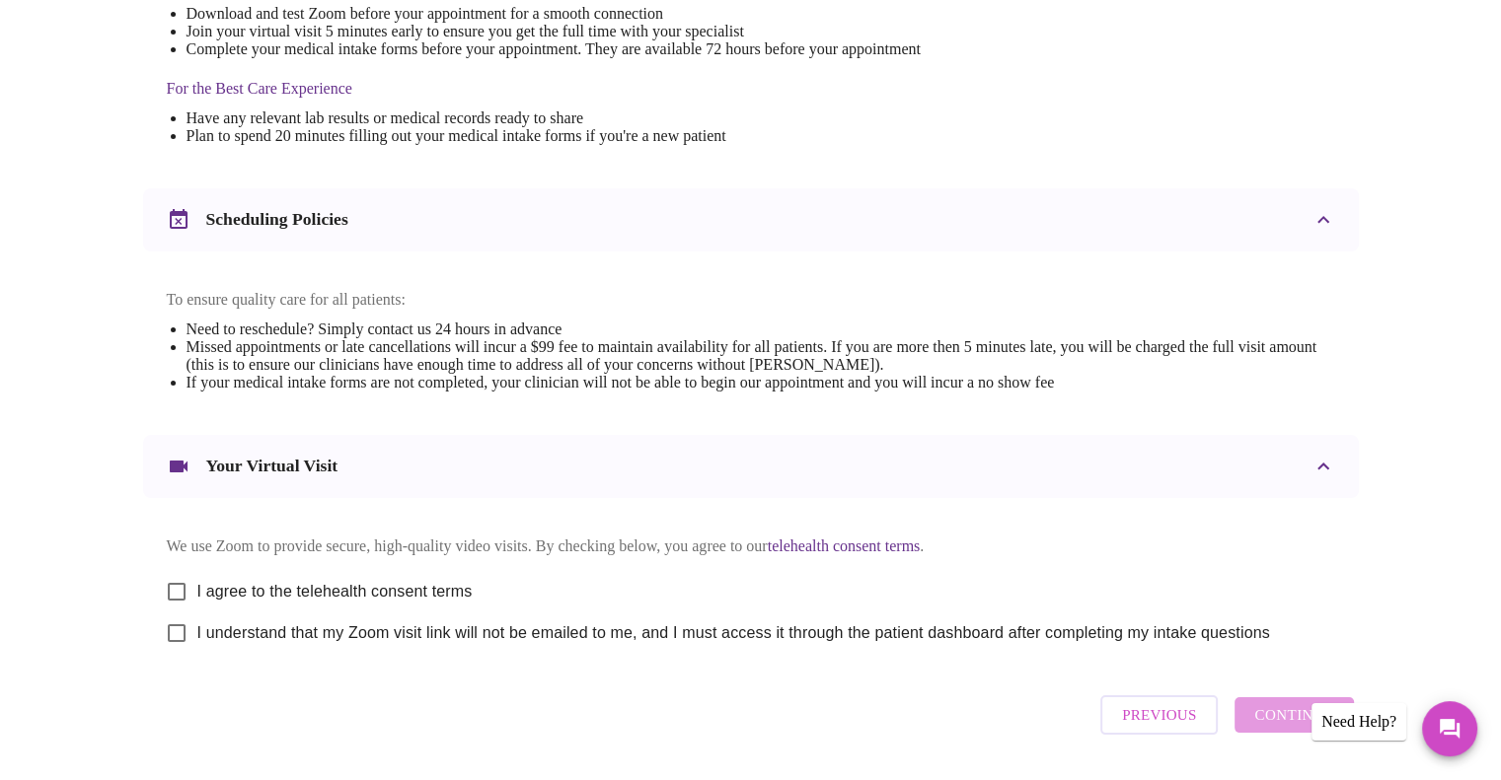
click at [174, 598] on input "I agree to the telehealth consent terms" at bounding box center [176, 591] width 41 height 41
checkbox input "true"
click at [175, 631] on div "We use Zoom to provide secure, high-quality video visits. By checking below, yo…" at bounding box center [751, 588] width 1168 height 132
click at [166, 650] on input "I understand that my Zoom visit link will not be emailed to me, and I must acce…" at bounding box center [176, 633] width 41 height 41
checkbox input "true"
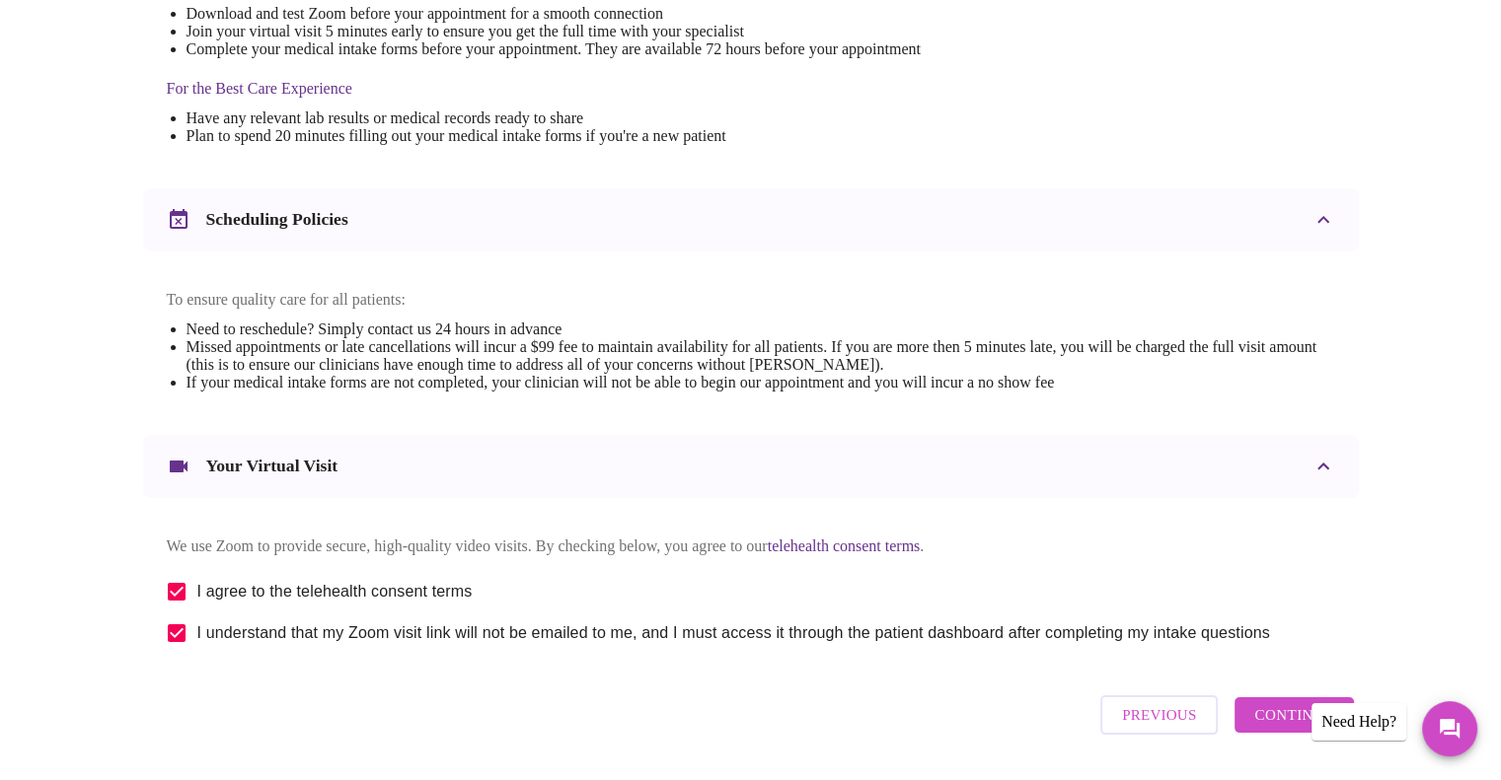
click at [1284, 728] on span "Continue" at bounding box center [1293, 715] width 79 height 26
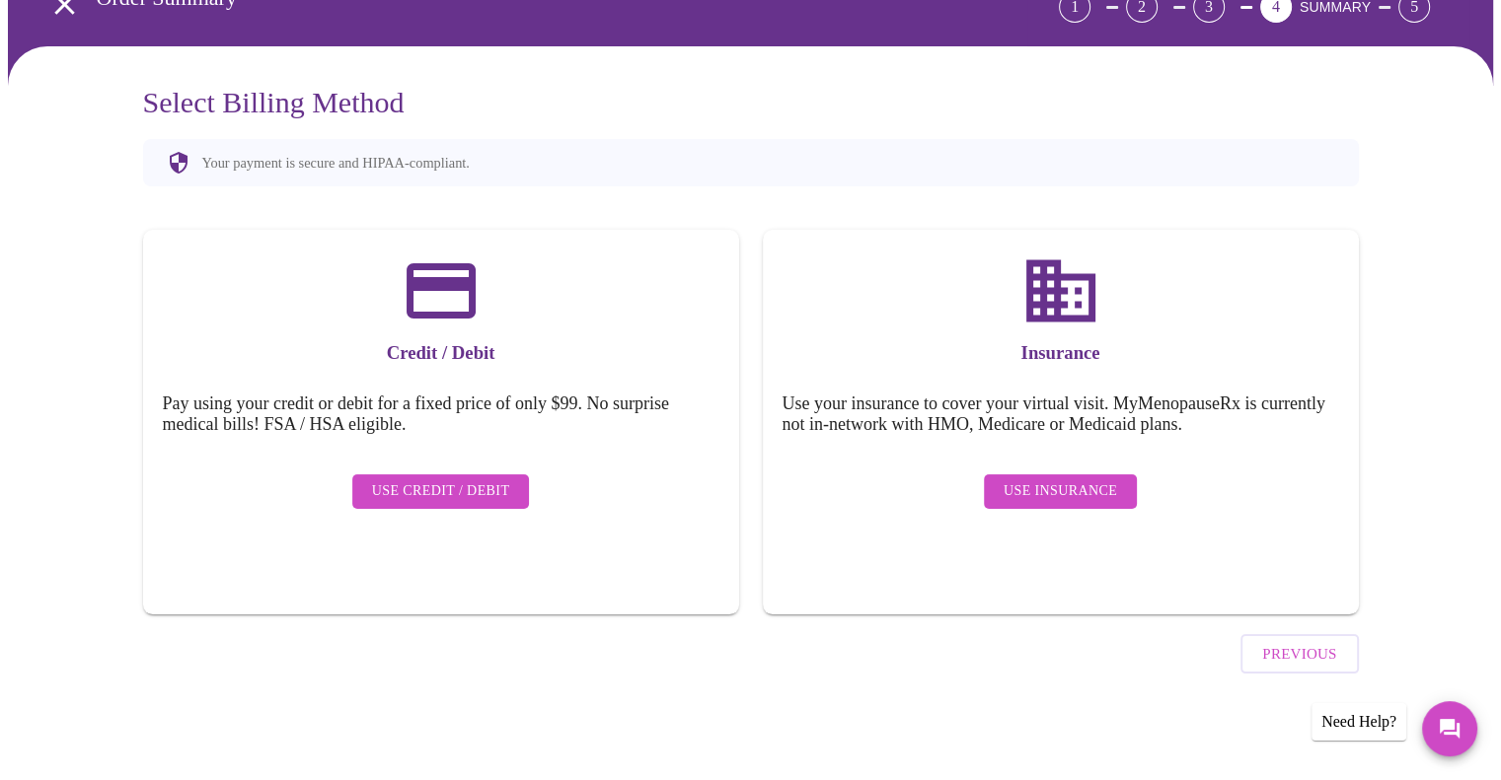
scroll to position [58, 0]
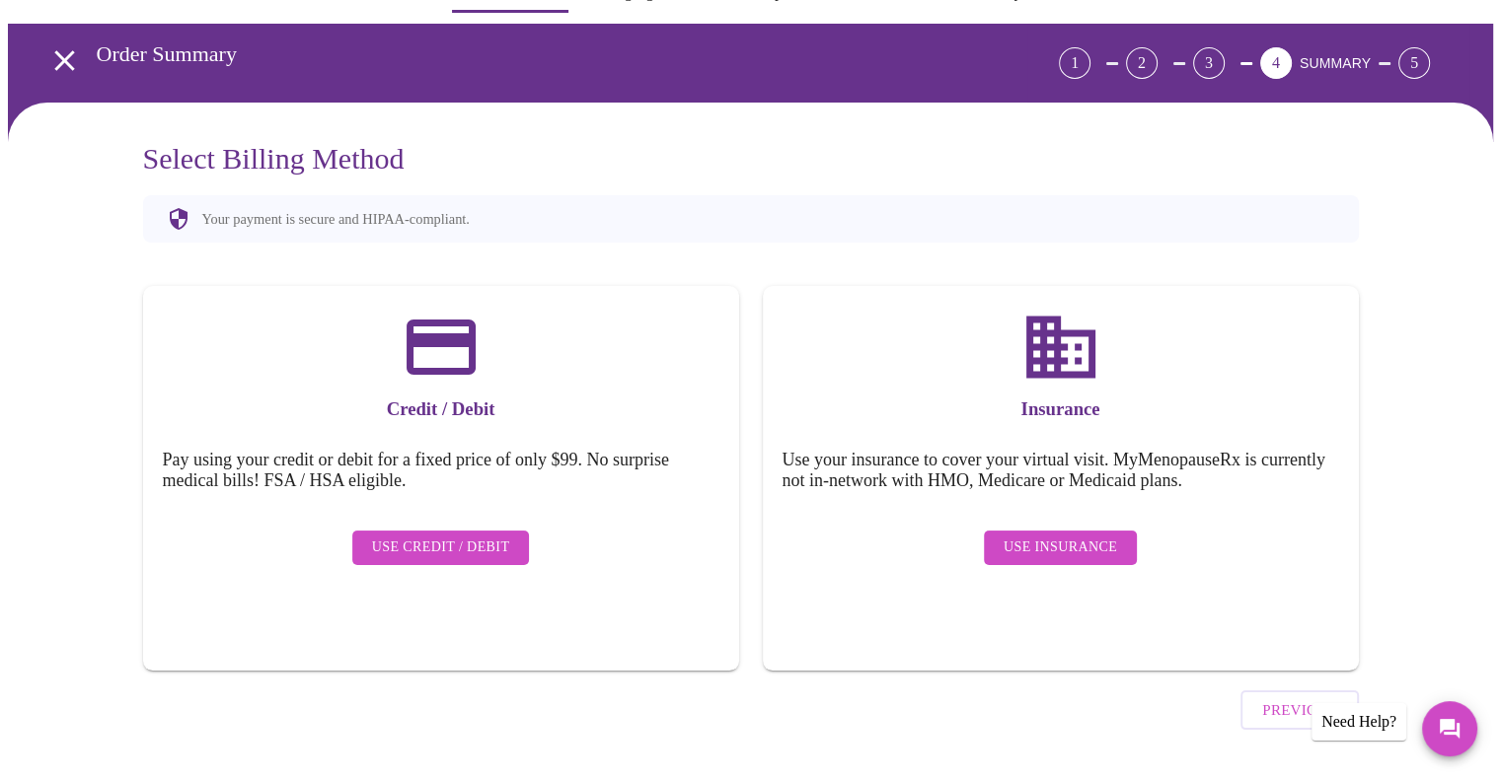
click at [1045, 536] on span "Use Insurance" at bounding box center [1059, 548] width 113 height 25
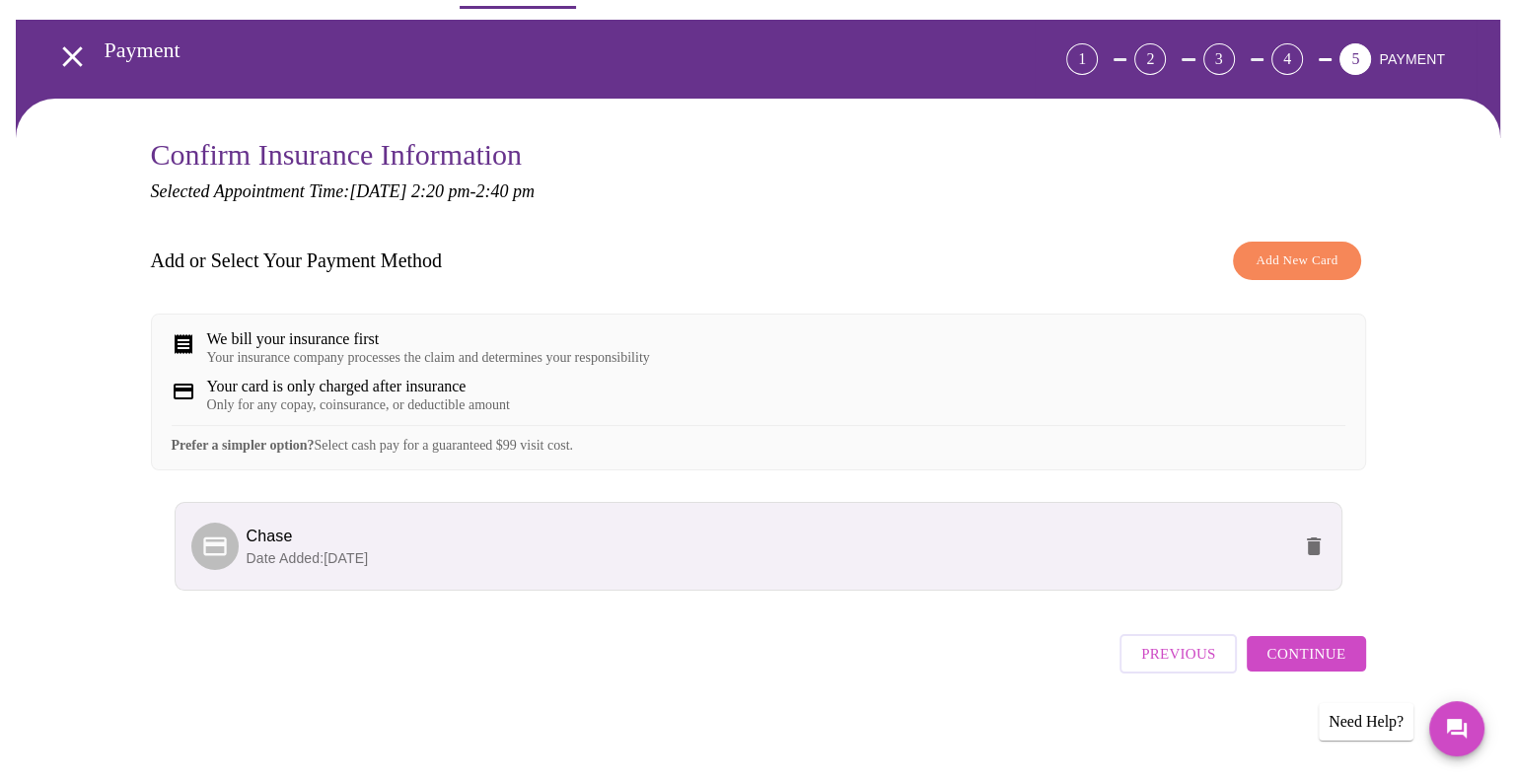
scroll to position [75, 0]
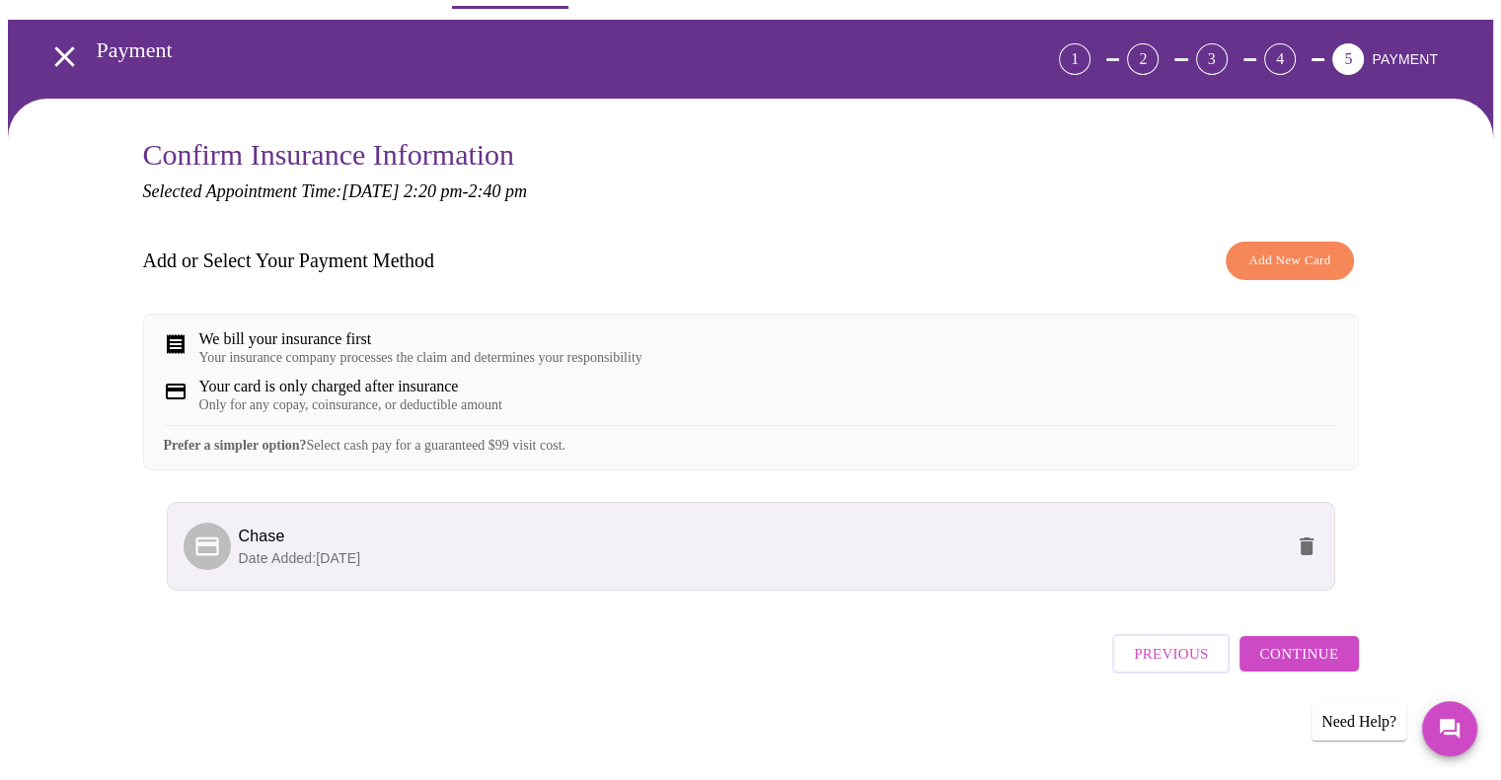
click at [996, 542] on span "Chase" at bounding box center [761, 537] width 1044 height 24
drag, startPoint x: 996, startPoint y: 542, endPoint x: 195, endPoint y: 562, distance: 801.4
click at [195, 555] on icon at bounding box center [206, 546] width 23 height 19
click at [1306, 666] on span "Continue" at bounding box center [1298, 654] width 79 height 26
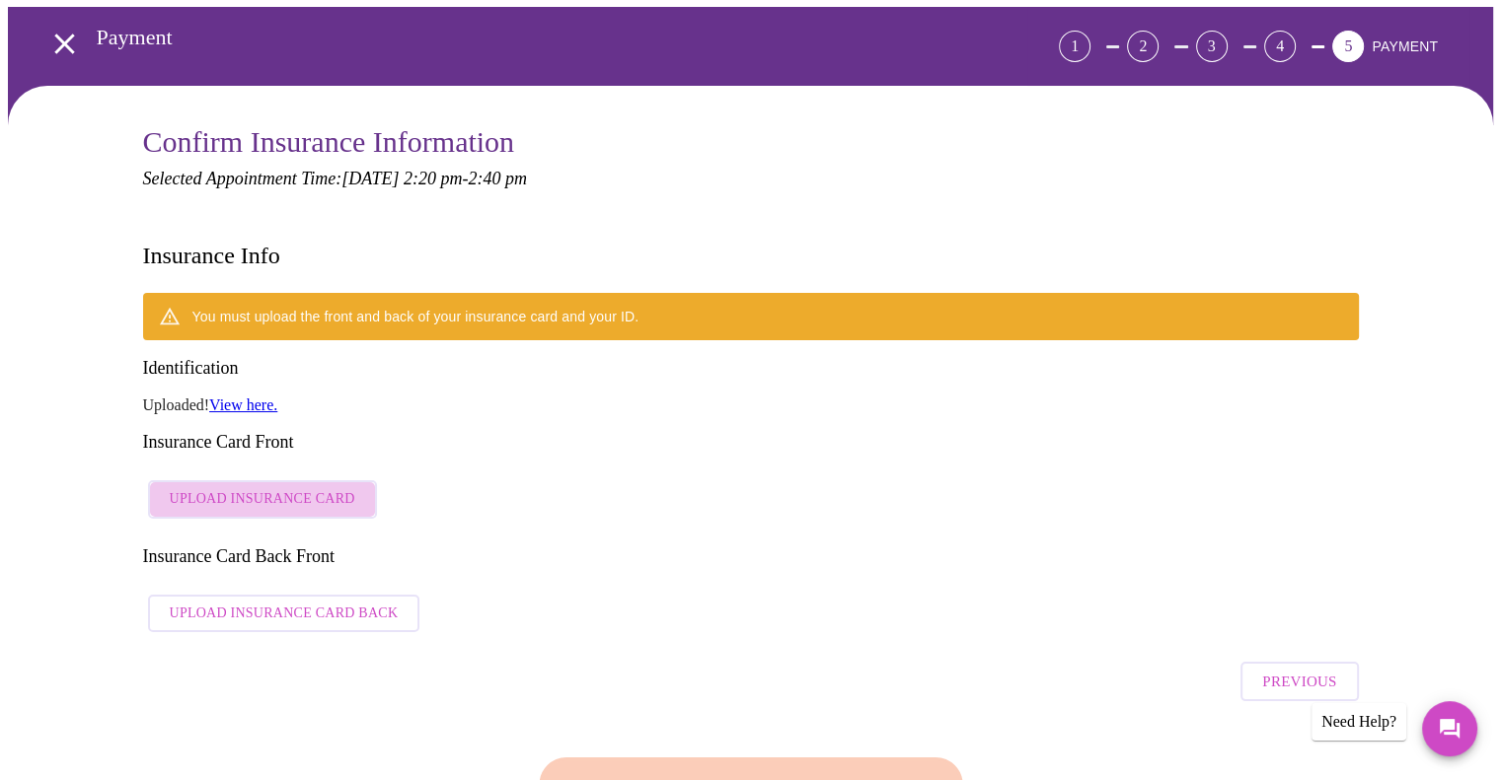
click at [291, 487] on span "Upload Insurance Card" at bounding box center [262, 499] width 185 height 25
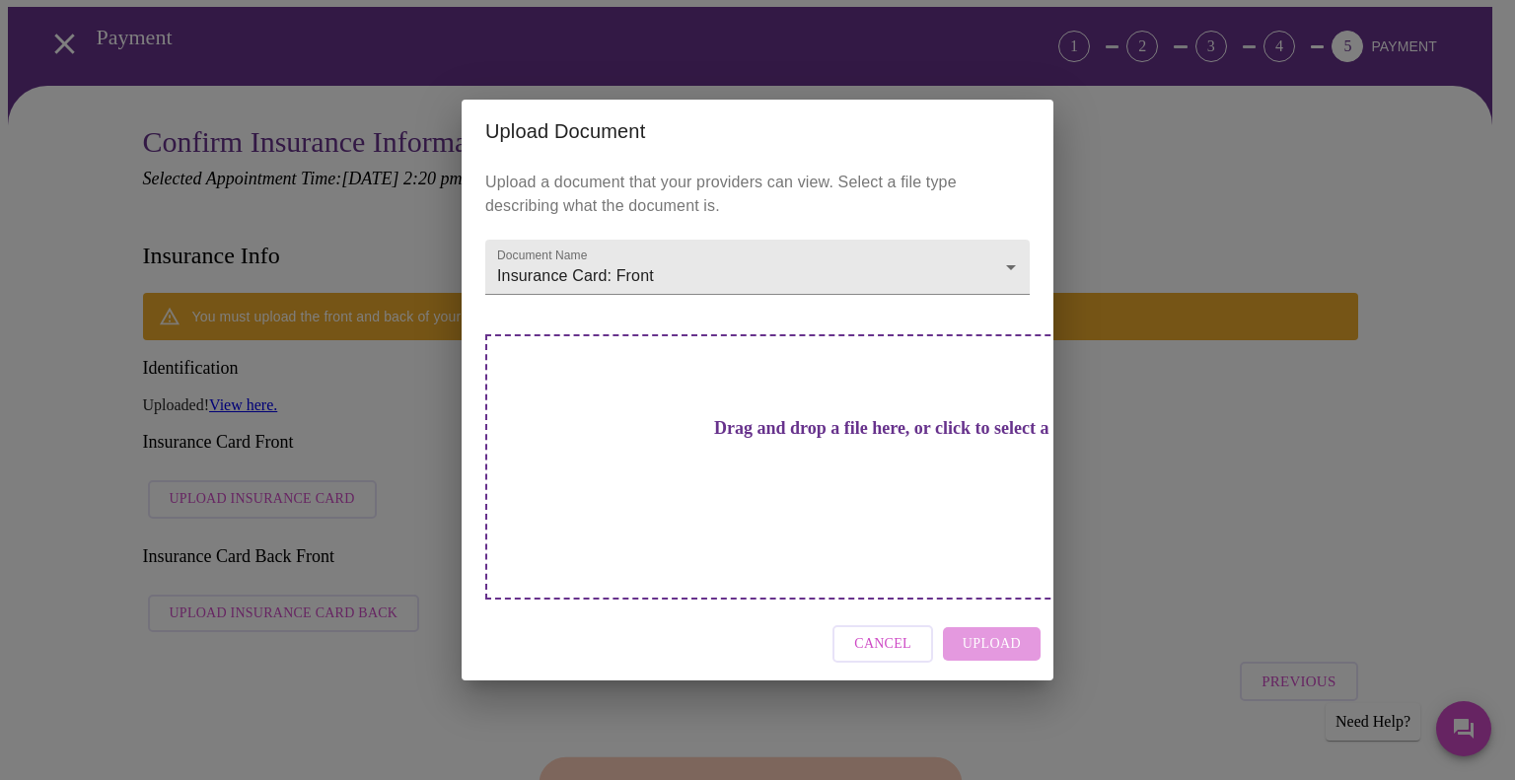
click at [986, 608] on div "Cancel Upload" at bounding box center [758, 645] width 592 height 74
click at [645, 480] on div "Drag and drop a file here, or click to select a file" at bounding box center [895, 466] width 821 height 265
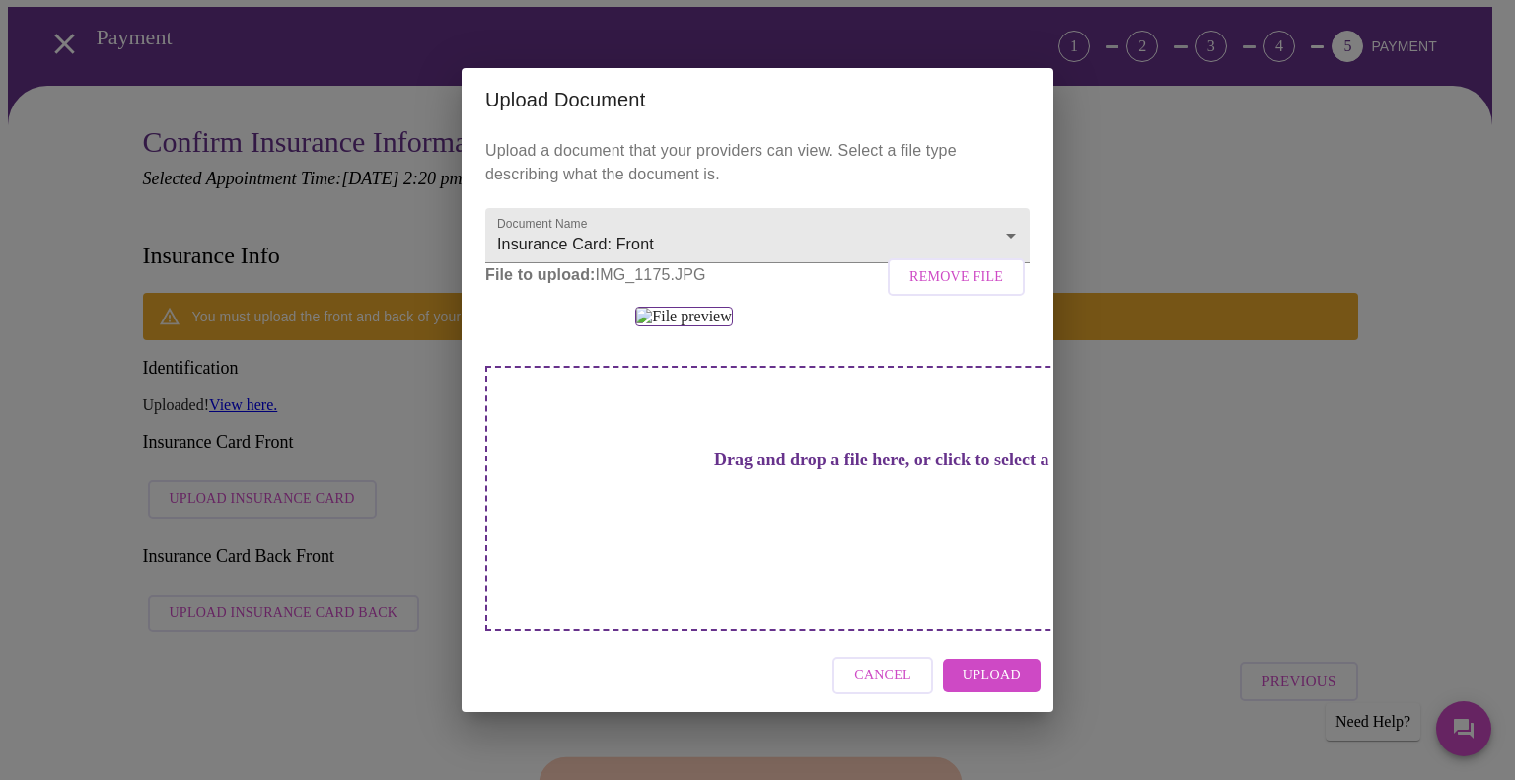
scroll to position [201, 0]
click at [799, 591] on div "Drag and drop a file here, or click to select a file" at bounding box center [895, 498] width 821 height 265
click at [998, 689] on span "Upload" at bounding box center [992, 676] width 58 height 25
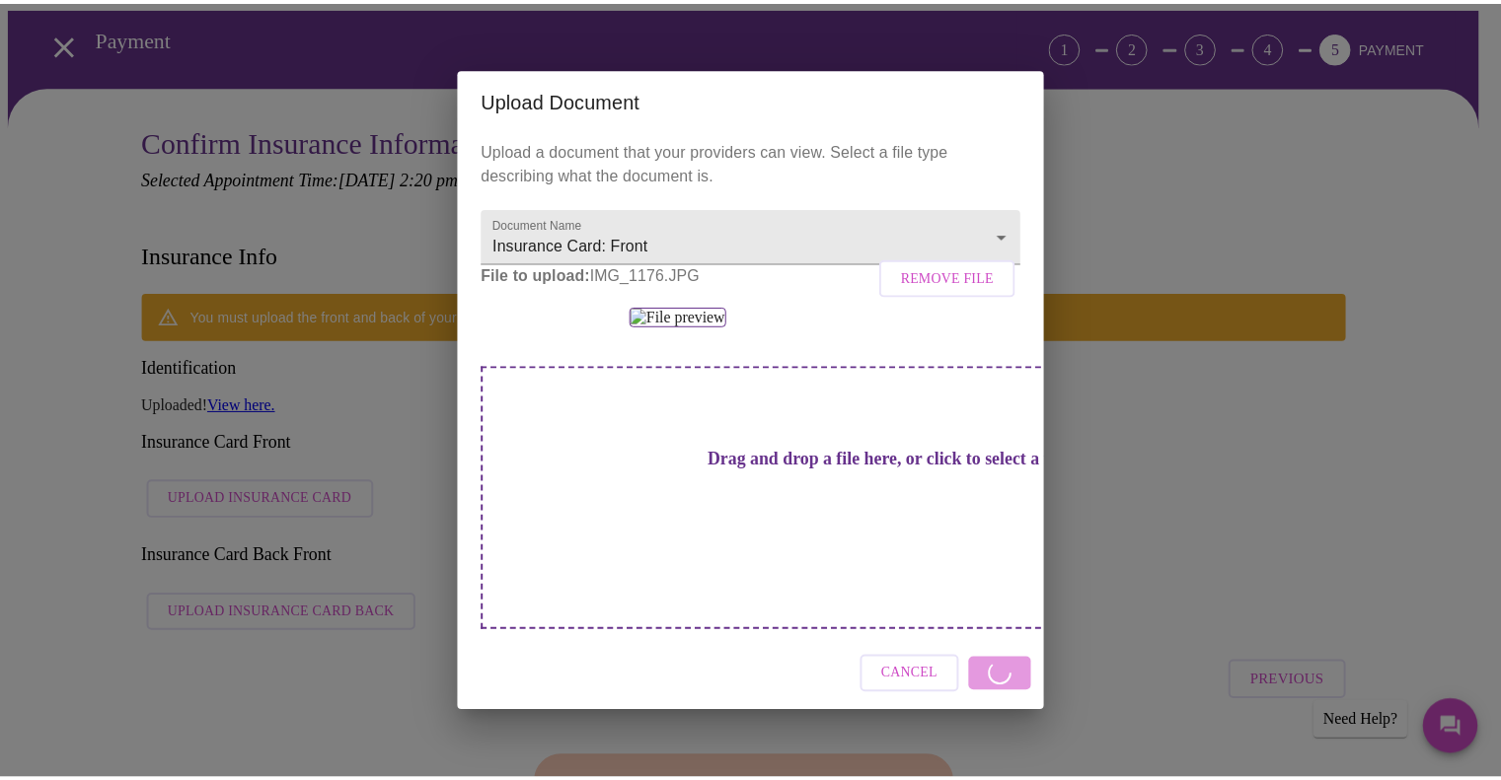
scroll to position [0, 0]
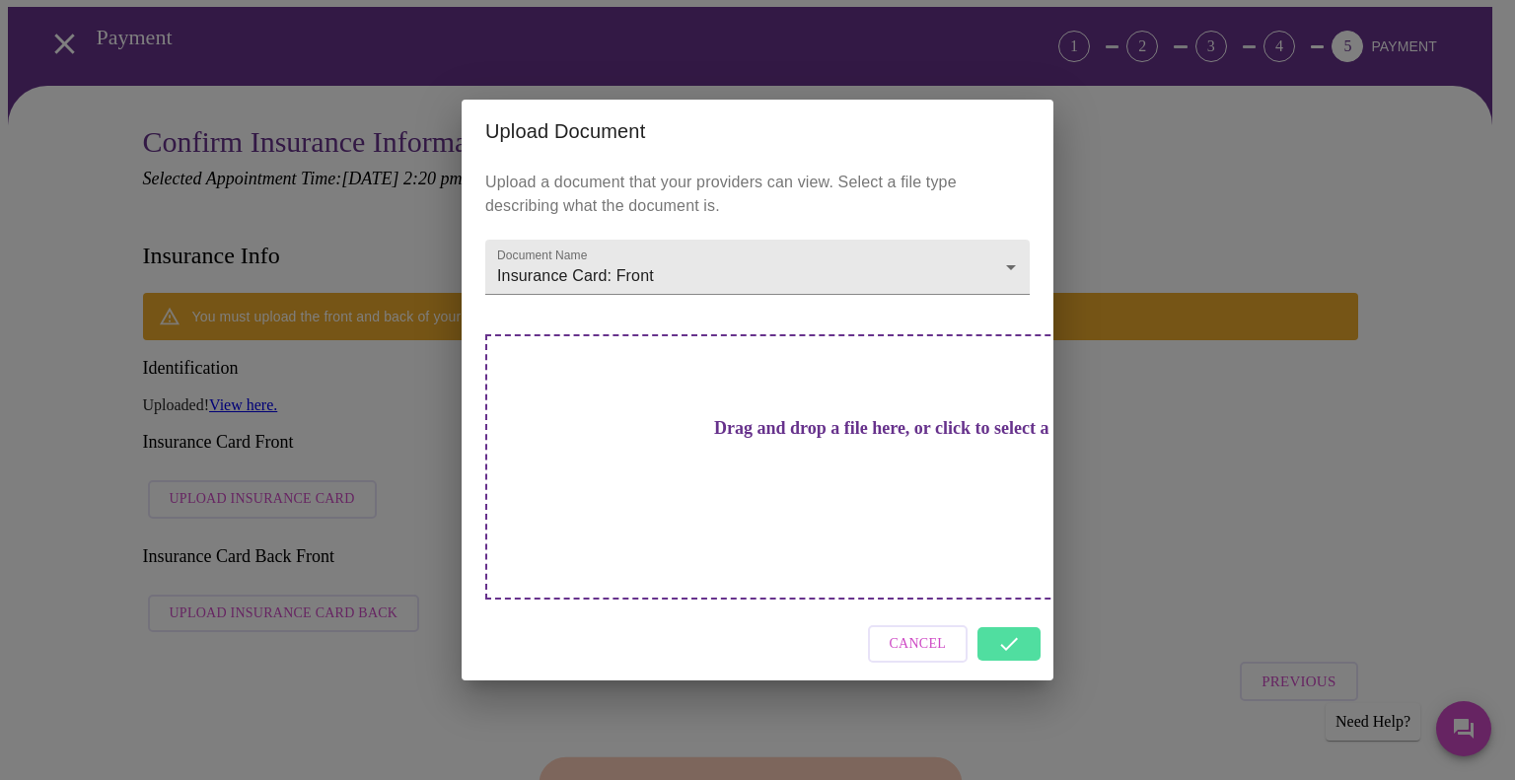
click at [1014, 614] on div "Cancel" at bounding box center [758, 645] width 592 height 74
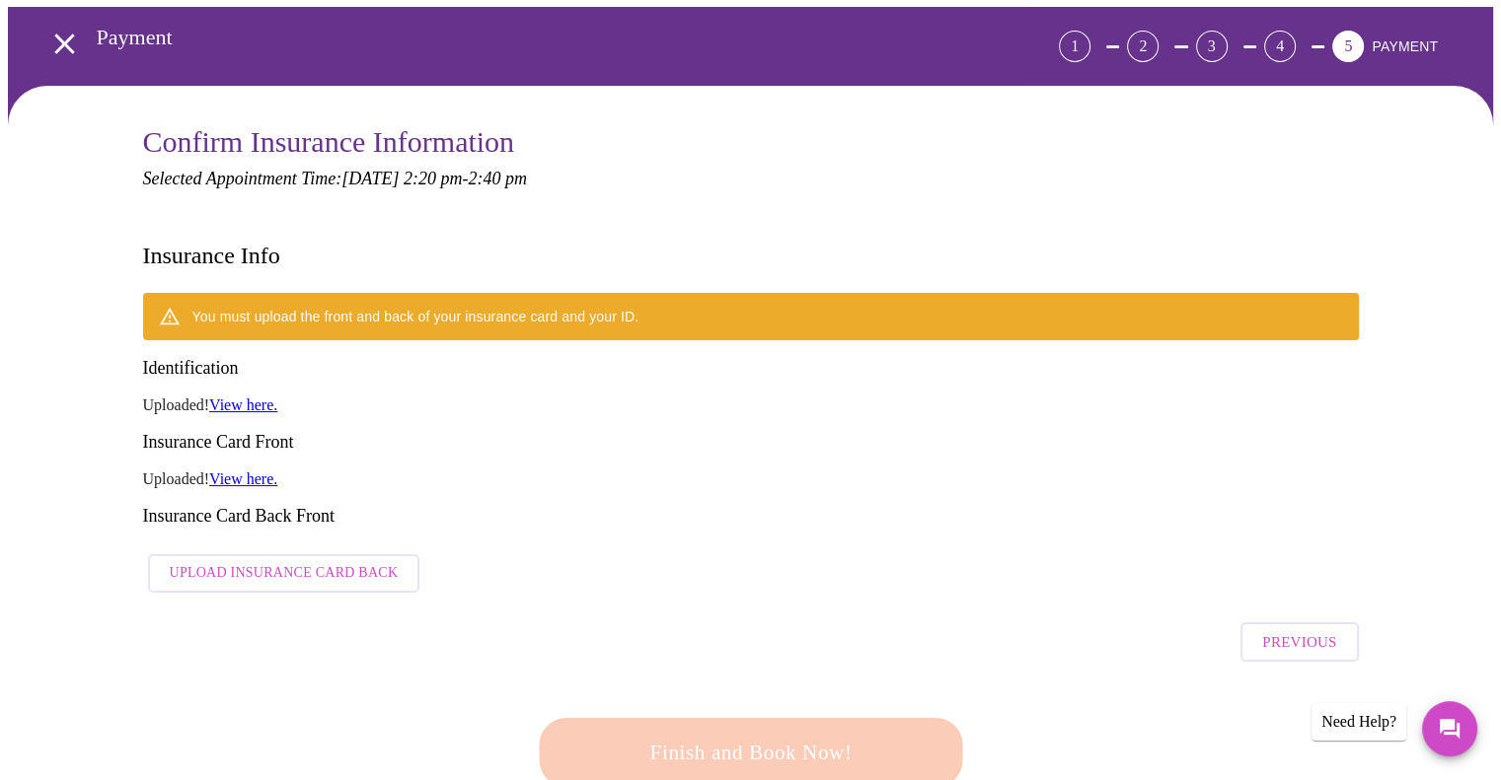
click at [247, 471] on link "View here." at bounding box center [243, 479] width 68 height 17
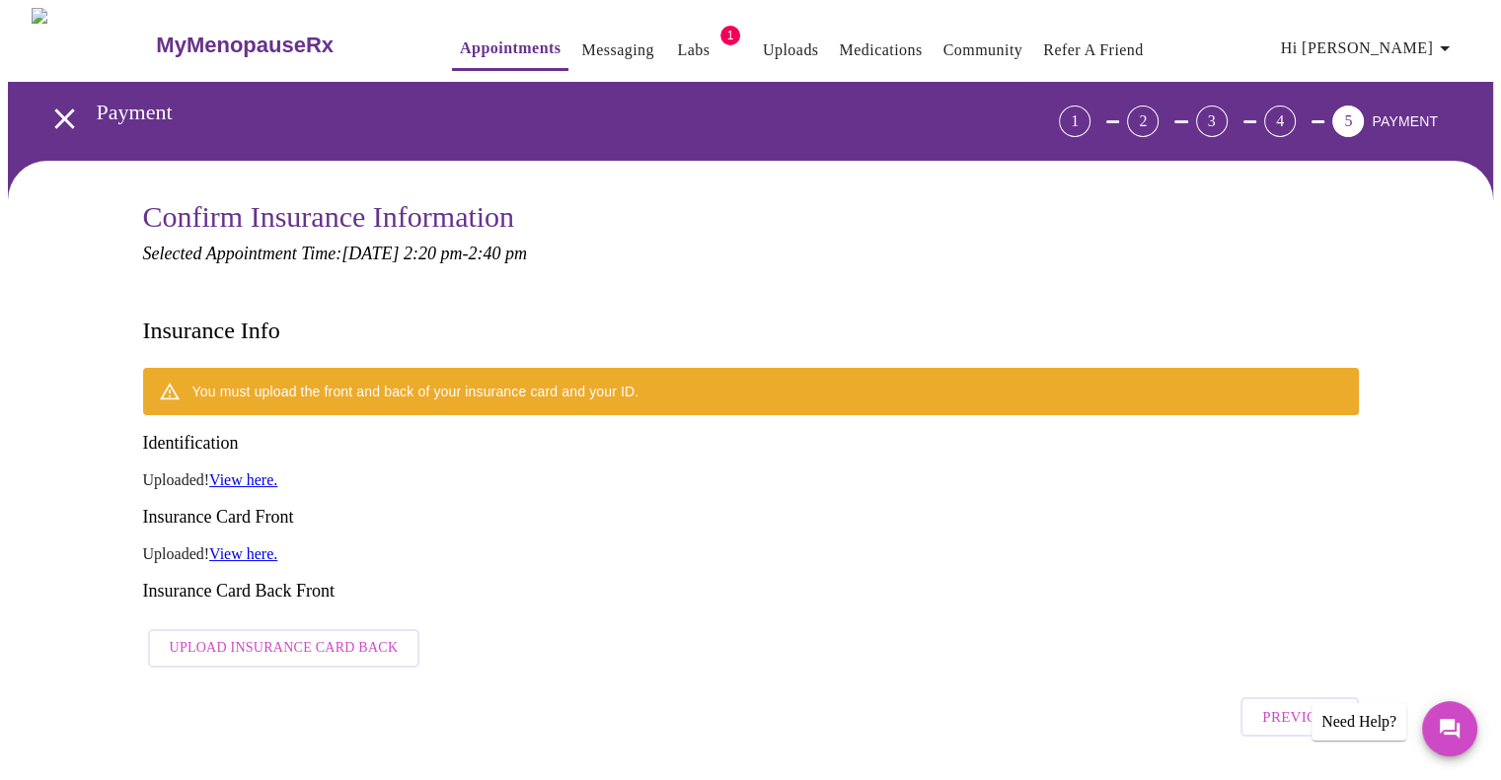
scroll to position [3, 0]
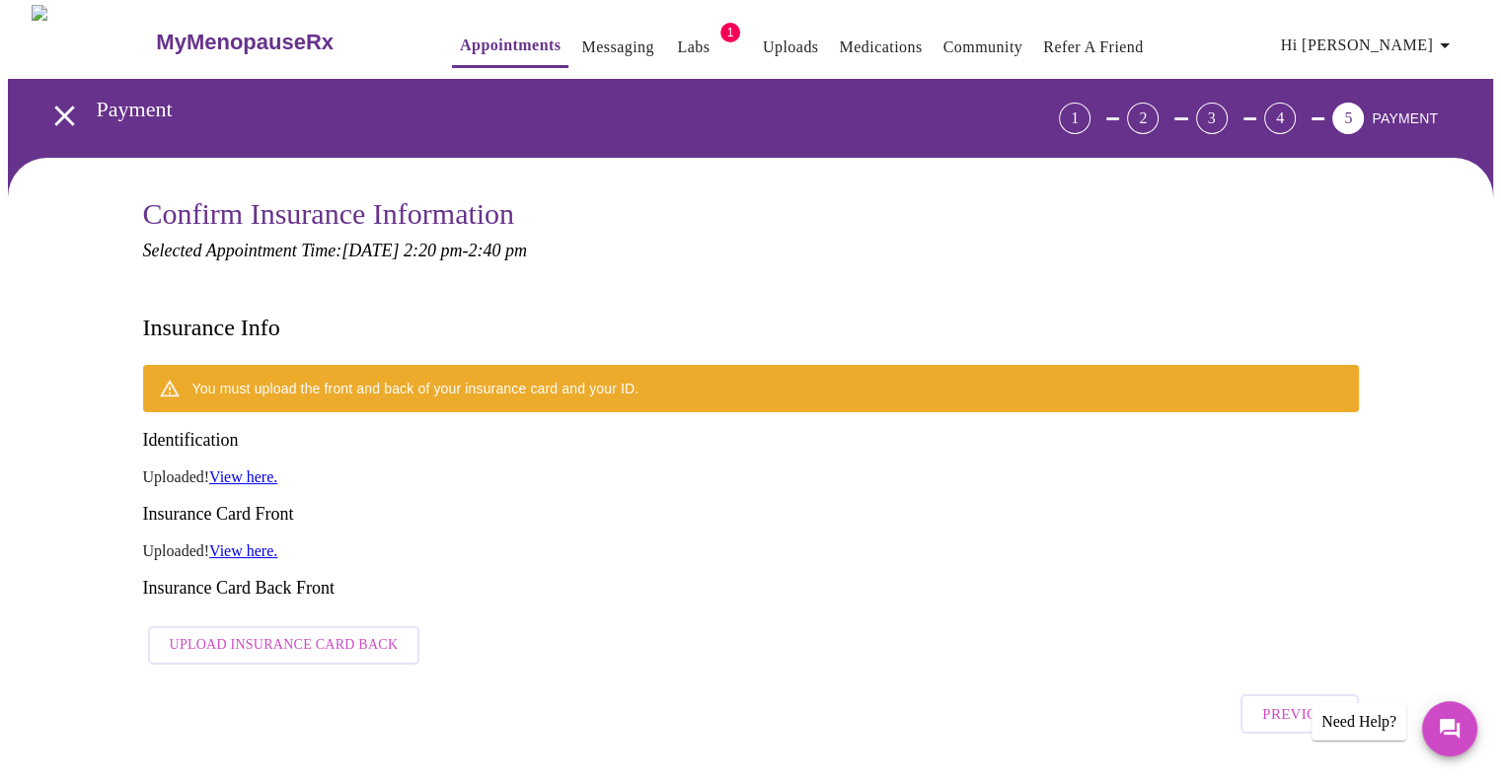
click at [1446, 37] on icon "button" at bounding box center [1445, 46] width 24 height 24
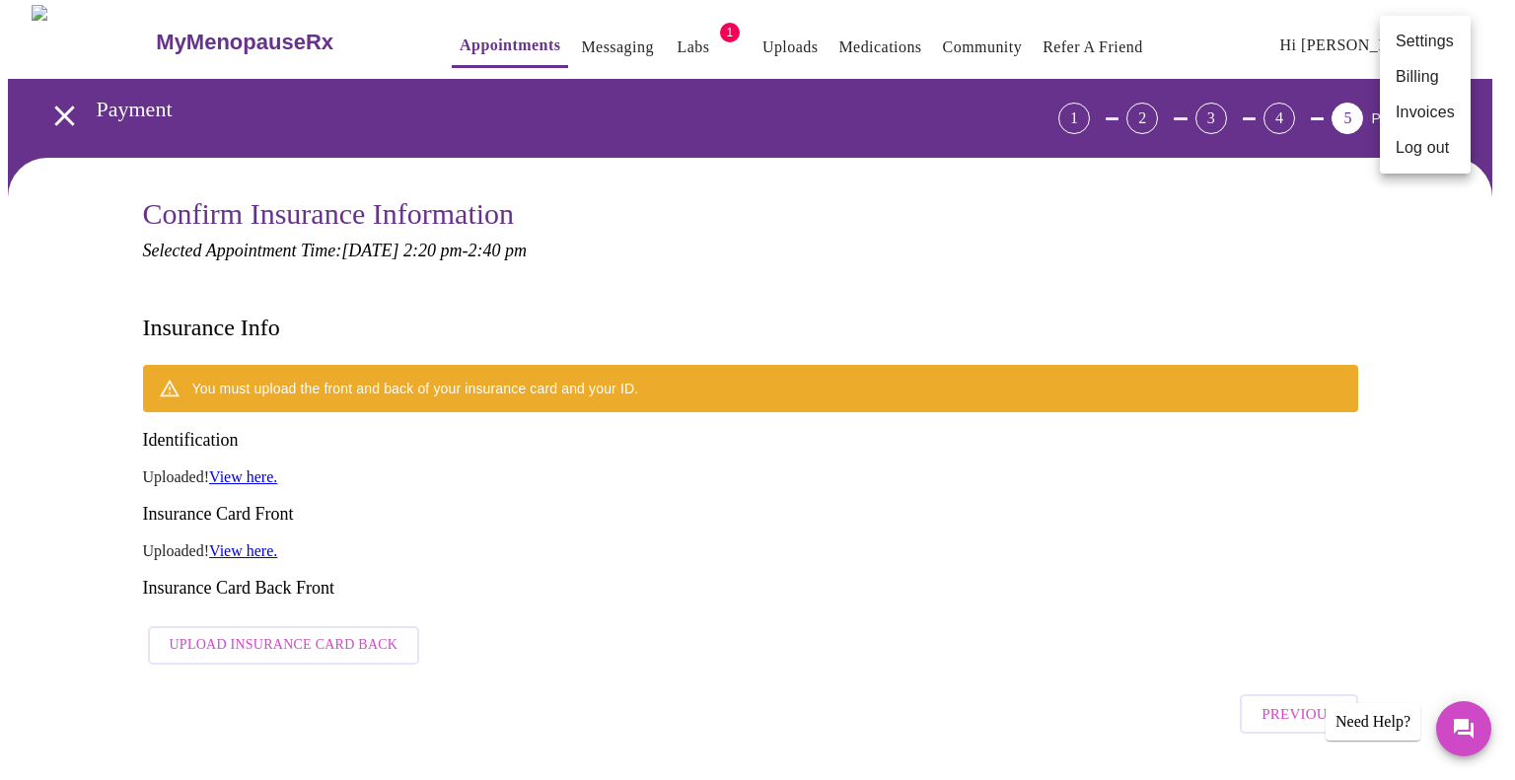
click at [1416, 149] on li "Log out" at bounding box center [1425, 148] width 91 height 36
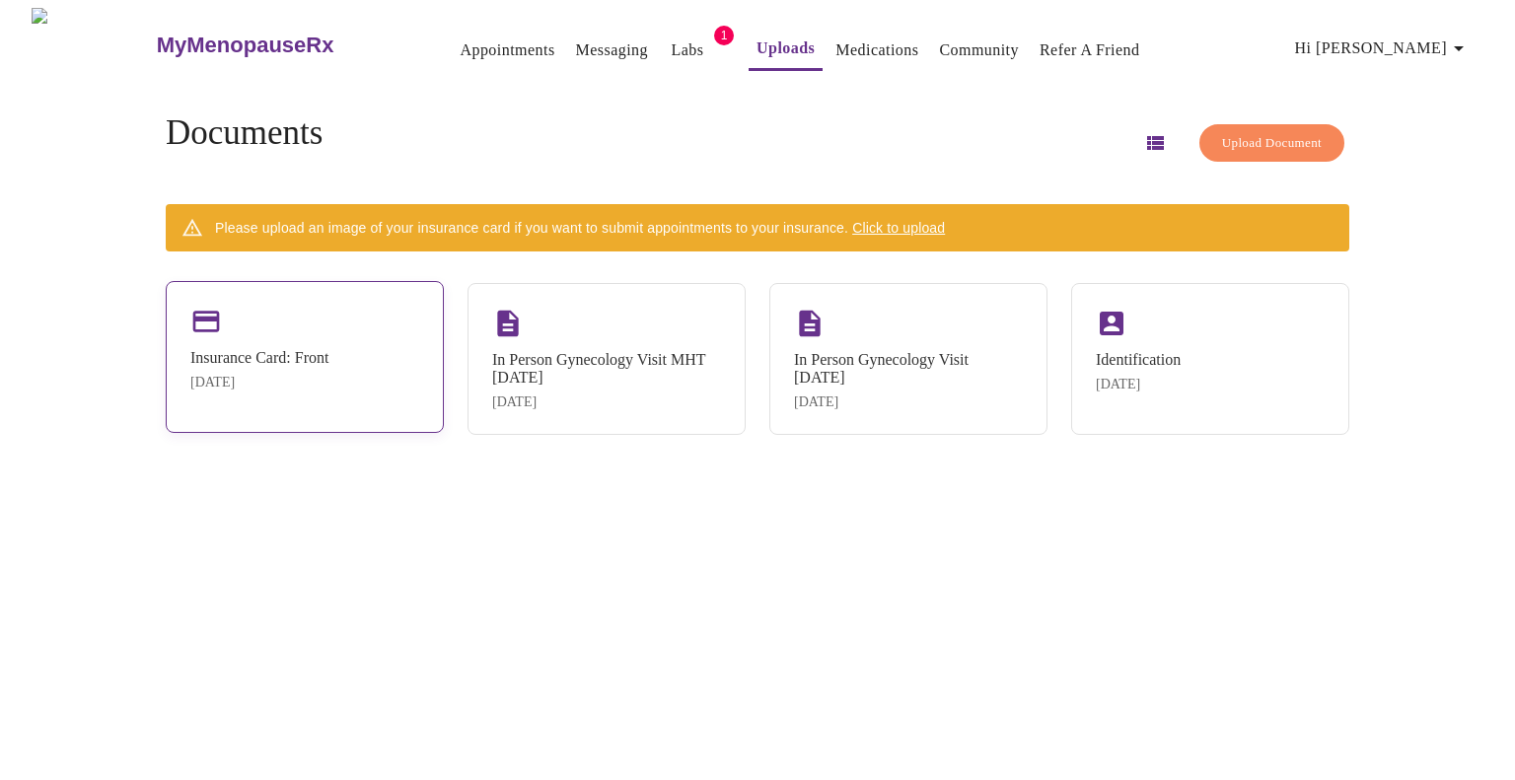
click at [290, 349] on div "Insurance Card: Front" at bounding box center [259, 358] width 138 height 18
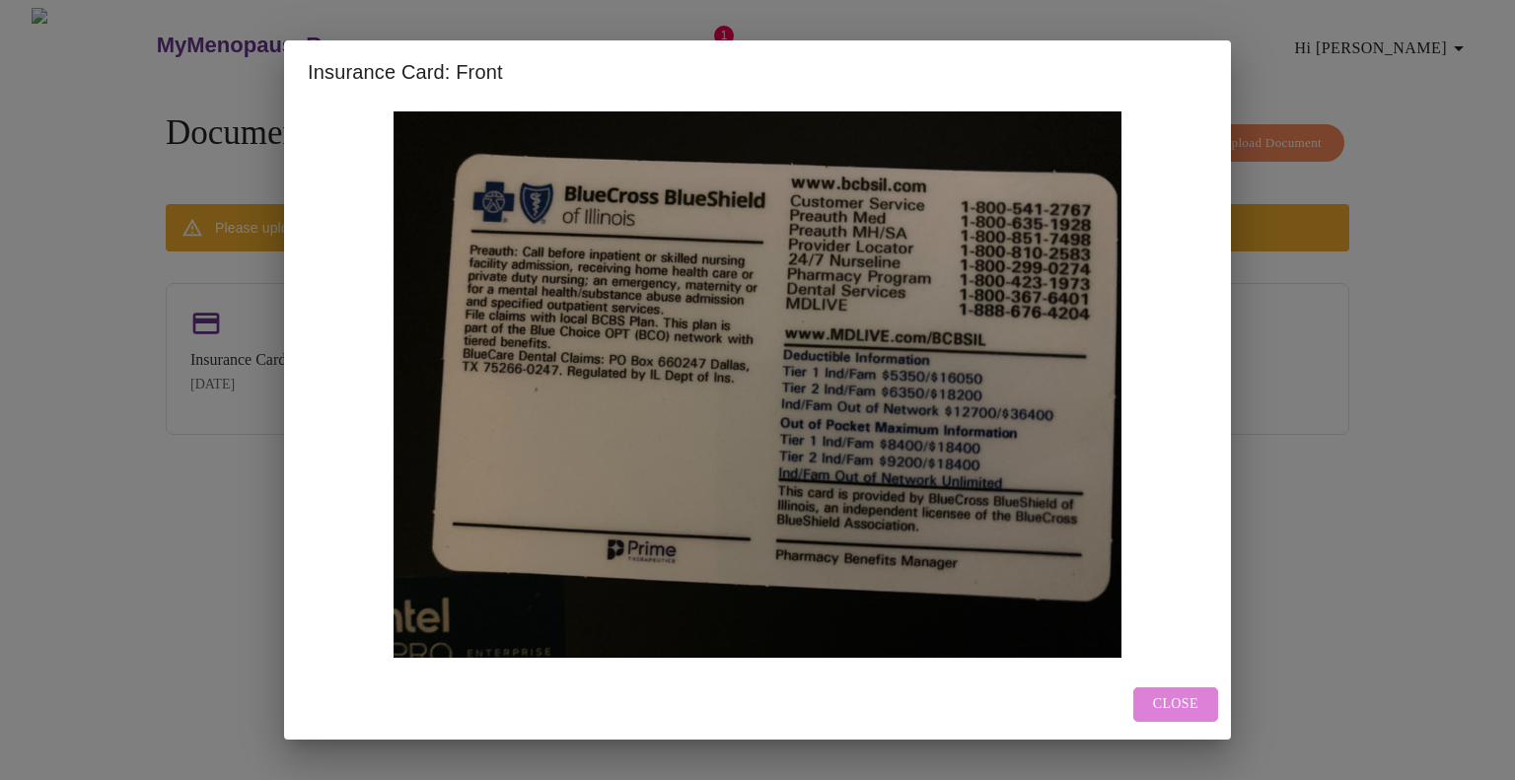
click at [1182, 688] on button "Close" at bounding box center [1176, 705] width 85 height 35
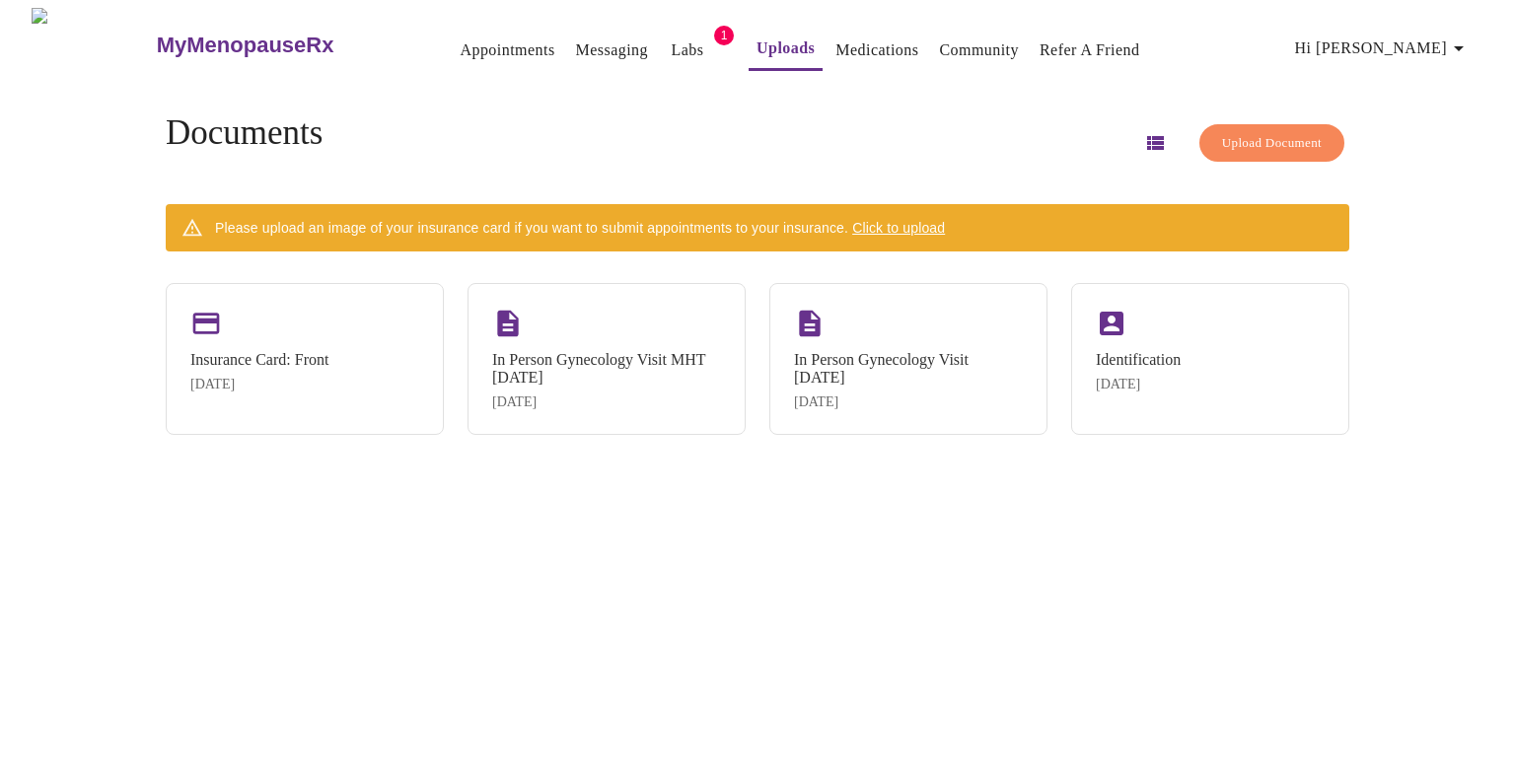
click at [931, 229] on span "Click to upload" at bounding box center [898, 228] width 93 height 16
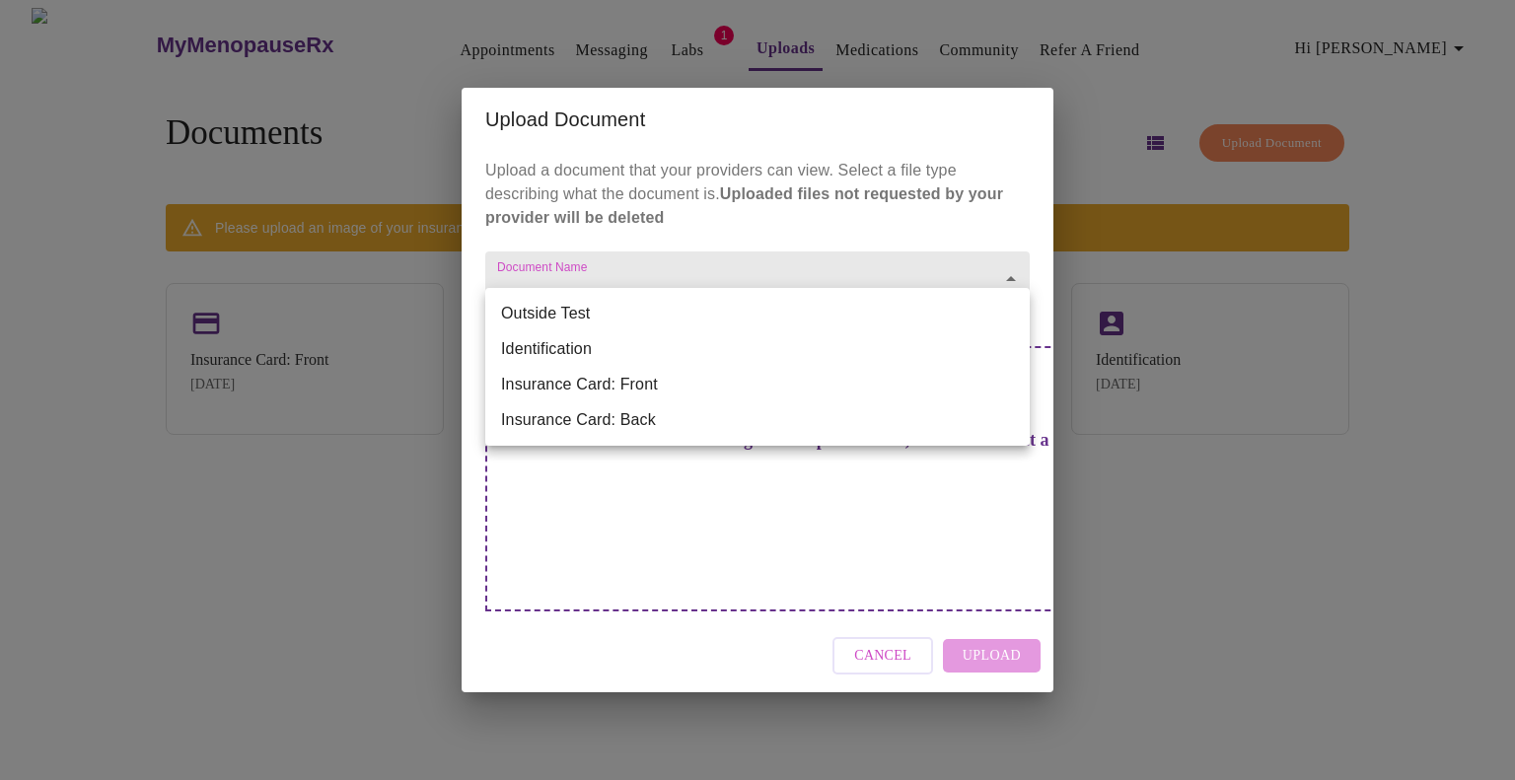
click at [742, 307] on body "MyMenopauseRx Appointments Messaging Labs 1 Uploads Medications Community Refer…" at bounding box center [758, 398] width 1500 height 780
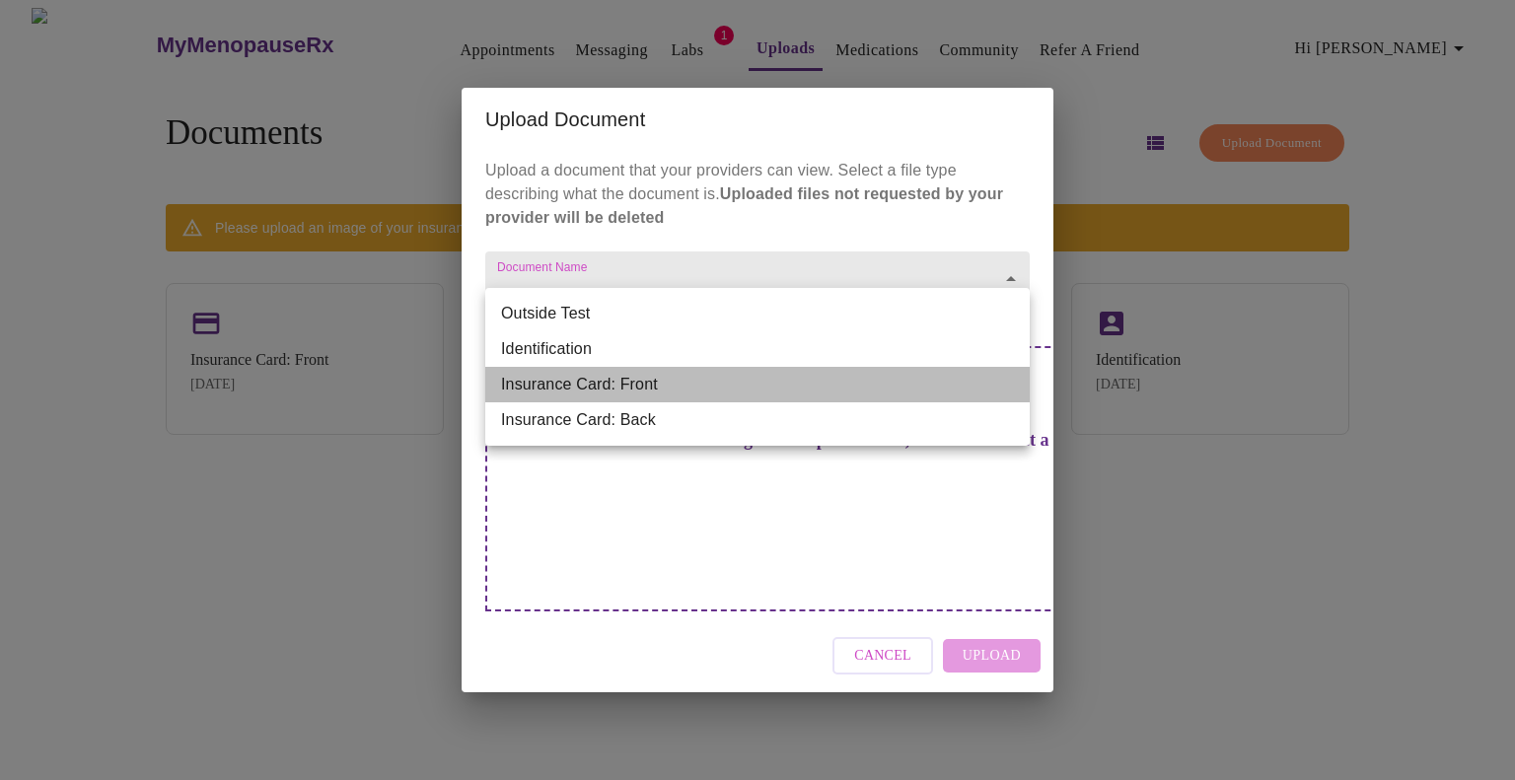
click at [602, 378] on li "Insurance Card: Front" at bounding box center [757, 385] width 545 height 36
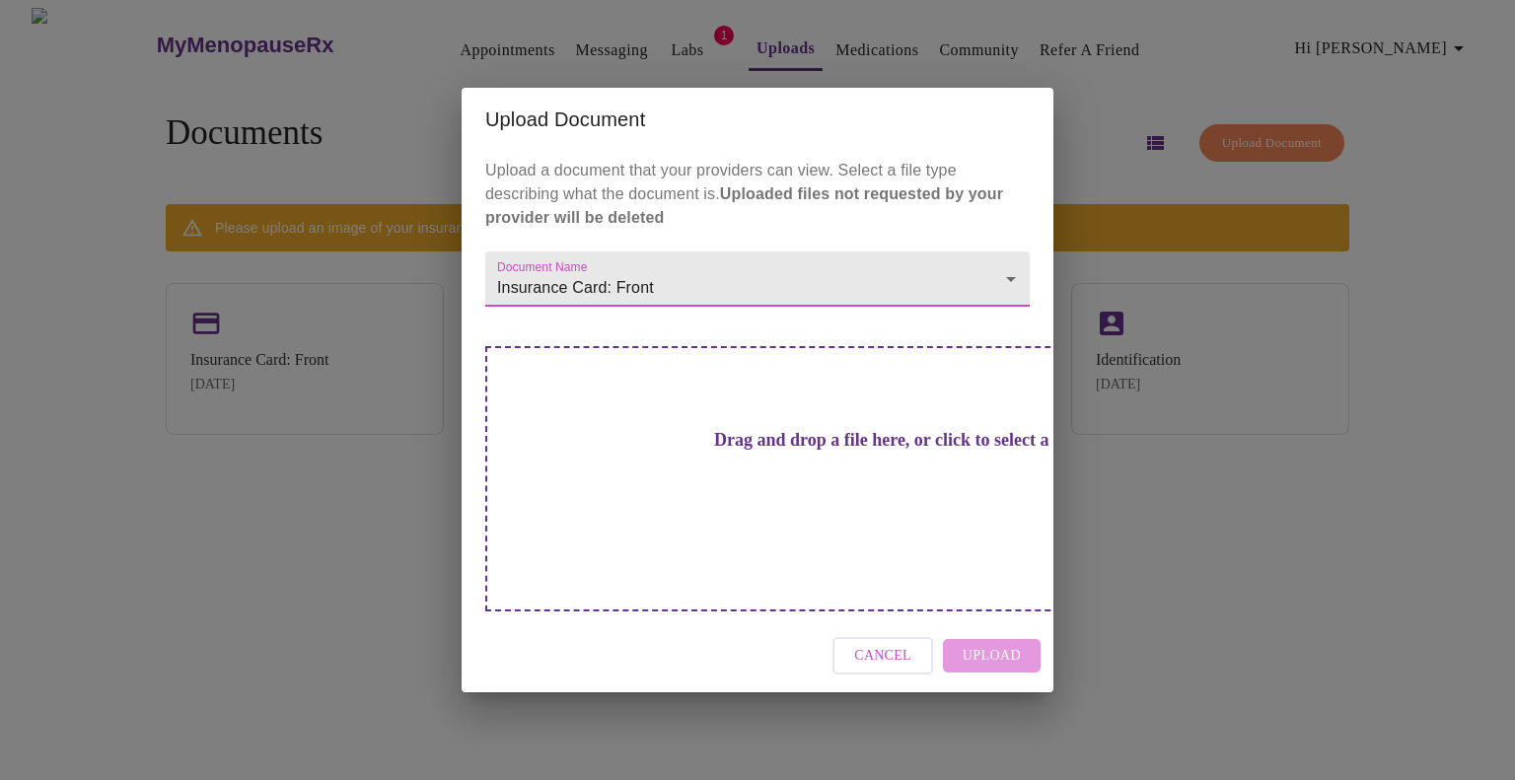
click at [758, 451] on h3 "Drag and drop a file here, or click to select a file" at bounding box center [896, 440] width 545 height 21
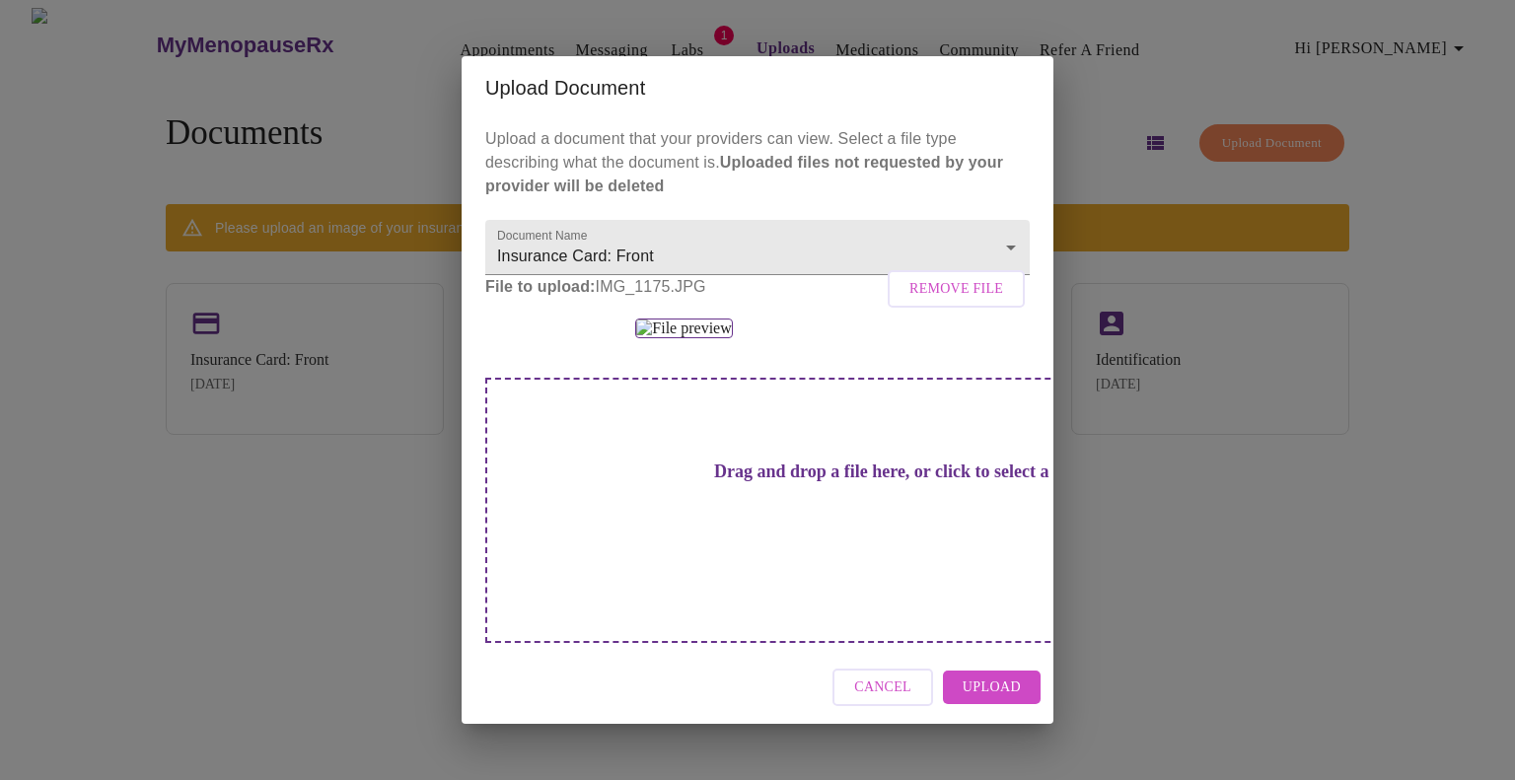
click at [1003, 701] on span "Upload" at bounding box center [992, 688] width 58 height 25
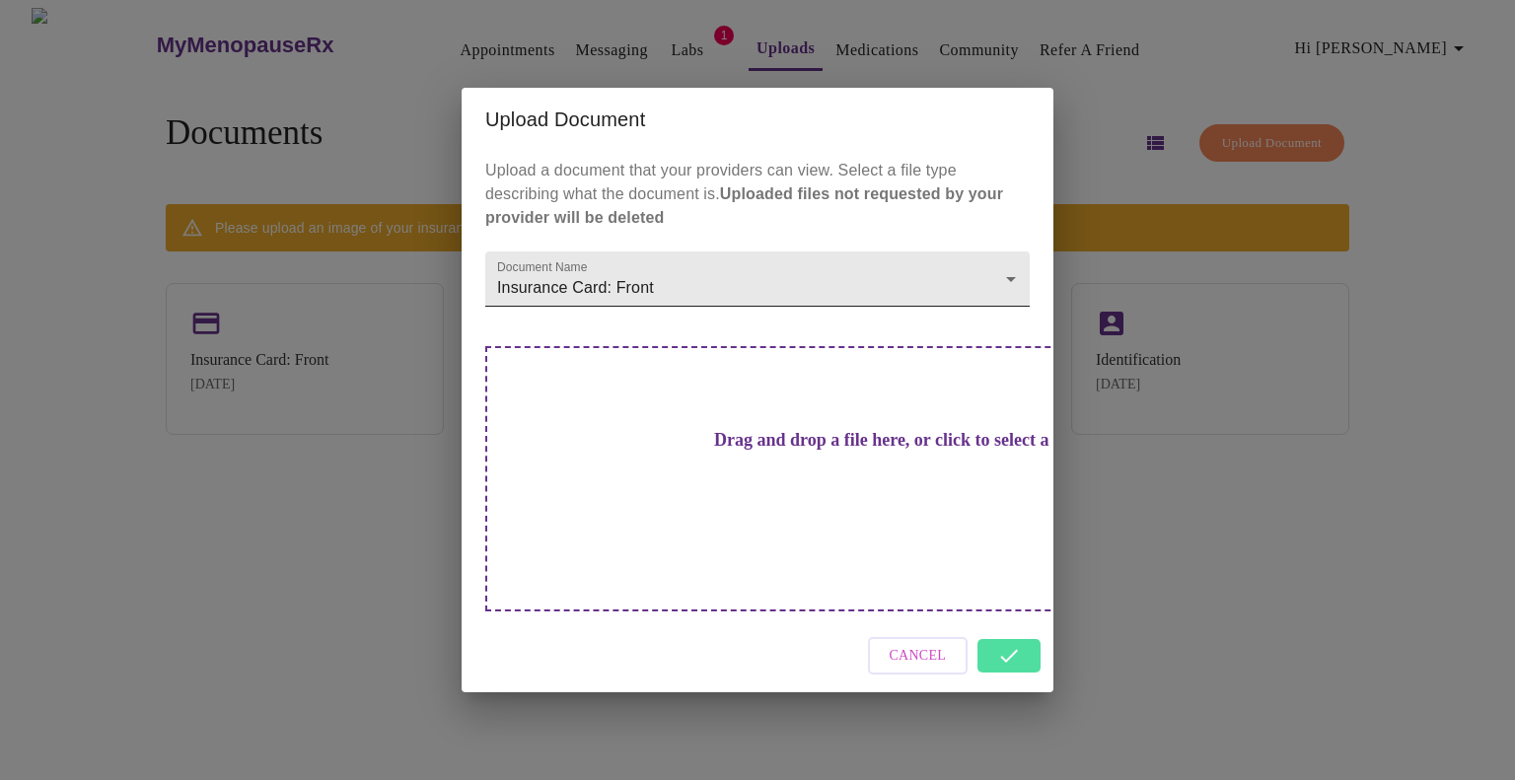
click at [852, 328] on body "MyMenopauseRx Appointments Messaging Labs 1 Uploads Medications Community Refer…" at bounding box center [758, 398] width 1500 height 780
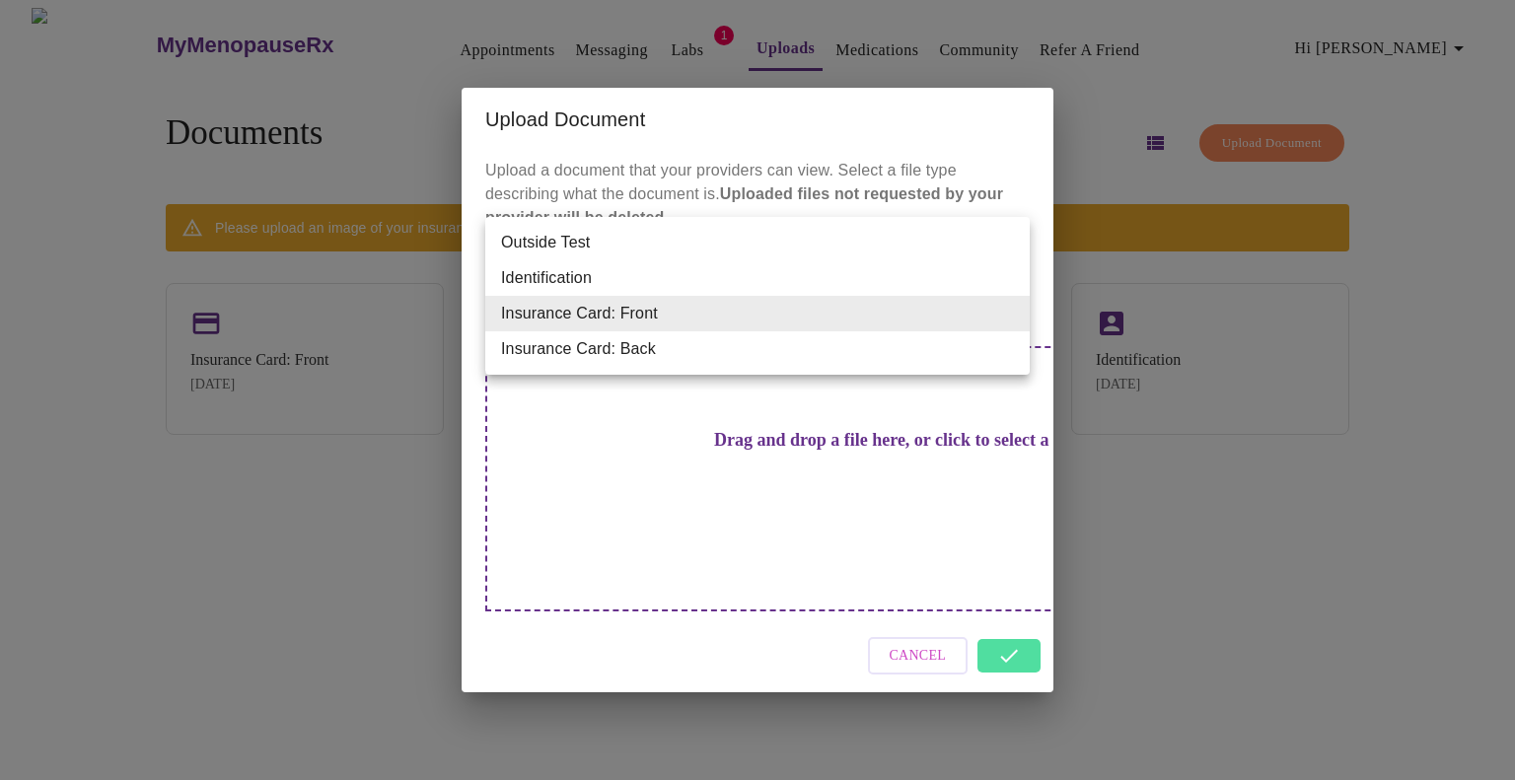
click at [701, 341] on li "Insurance Card: Back" at bounding box center [757, 350] width 545 height 36
type input "Insurance Card: Back"
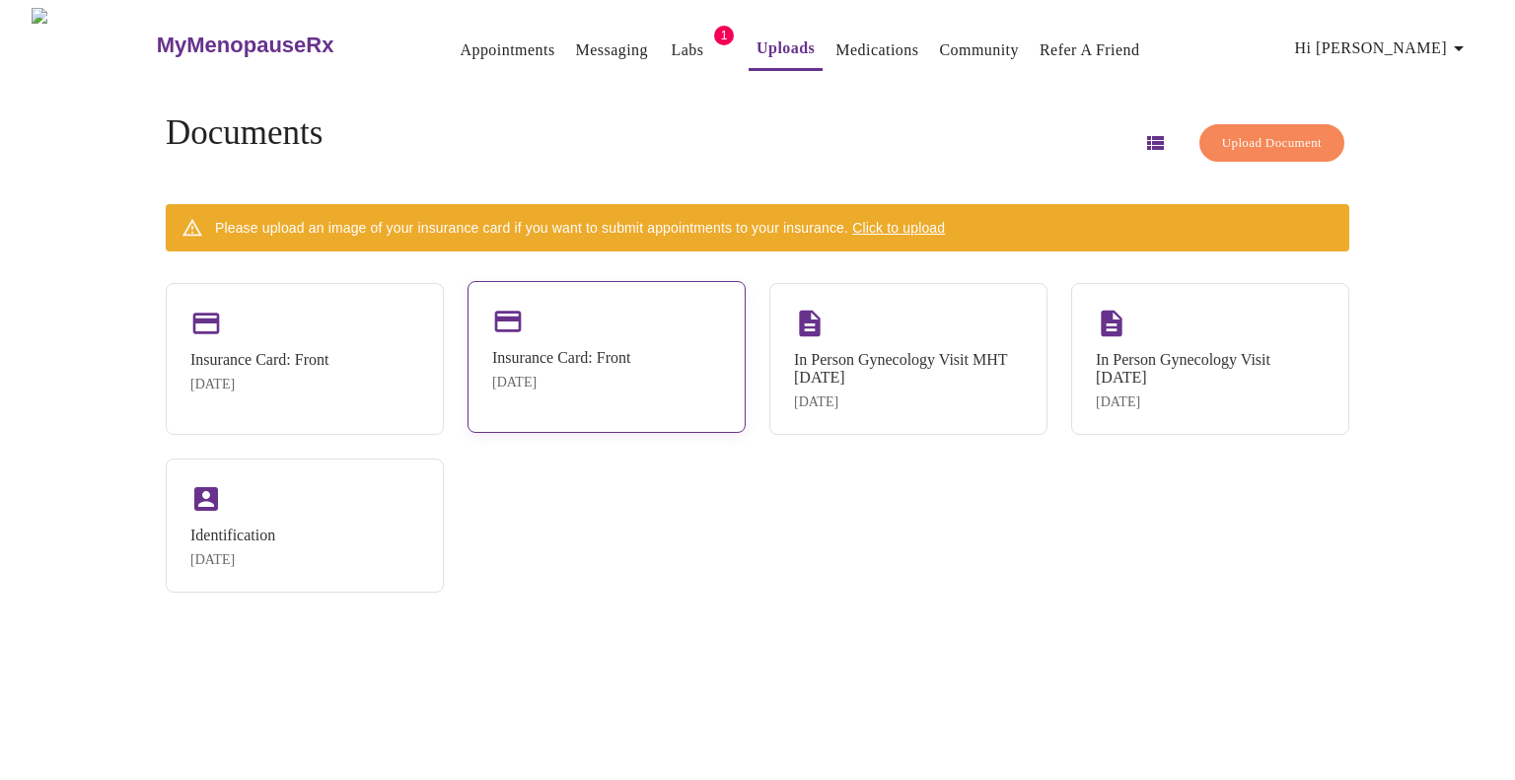
click at [592, 441] on div "Insurance Card: Front [DATE] Insurance Card: Front [DATE] In Person Gynecology …" at bounding box center [758, 438] width 1184 height 310
click at [604, 387] on div "[DATE]" at bounding box center [561, 383] width 138 height 16
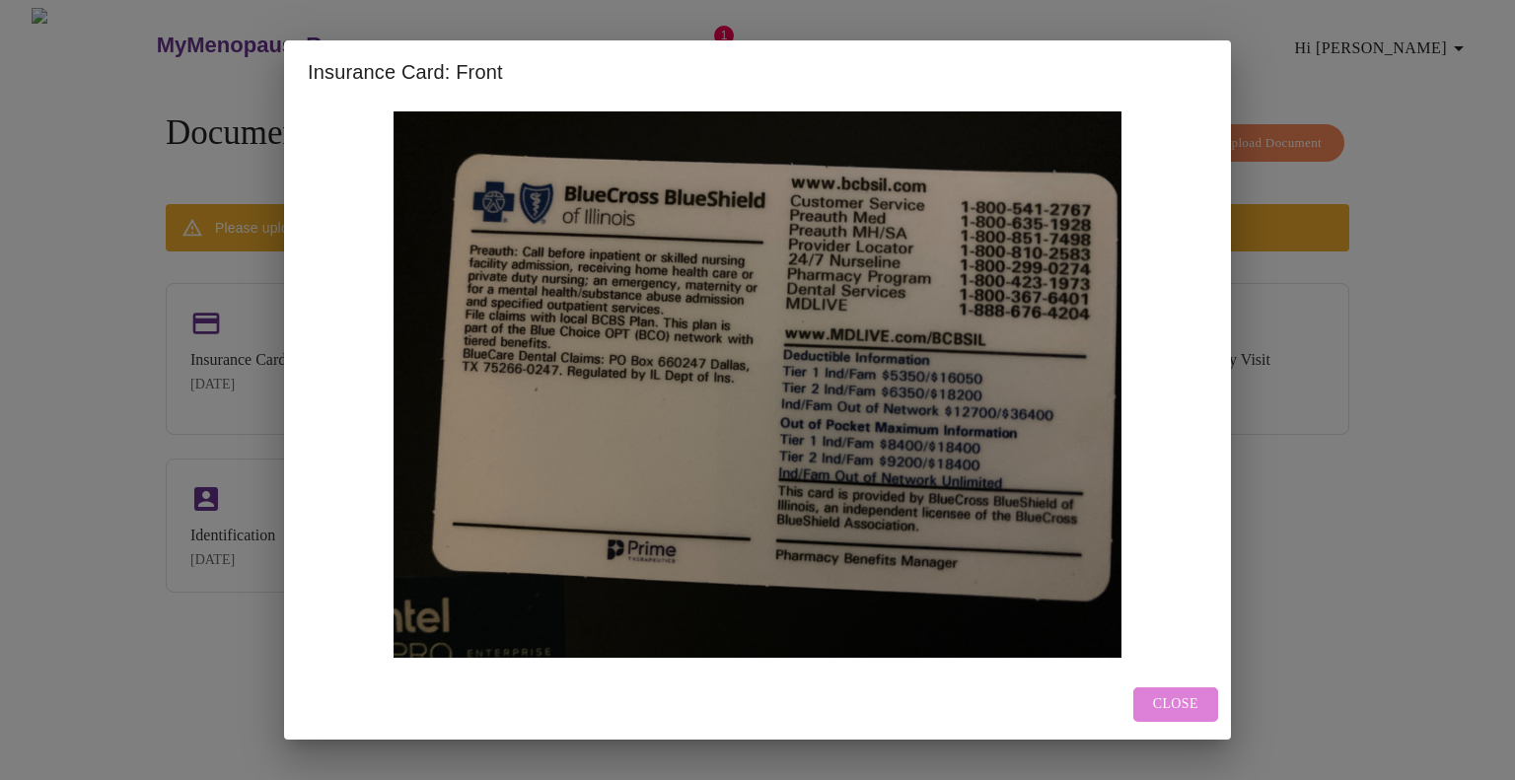
click at [1188, 714] on span "Close" at bounding box center [1175, 705] width 45 height 25
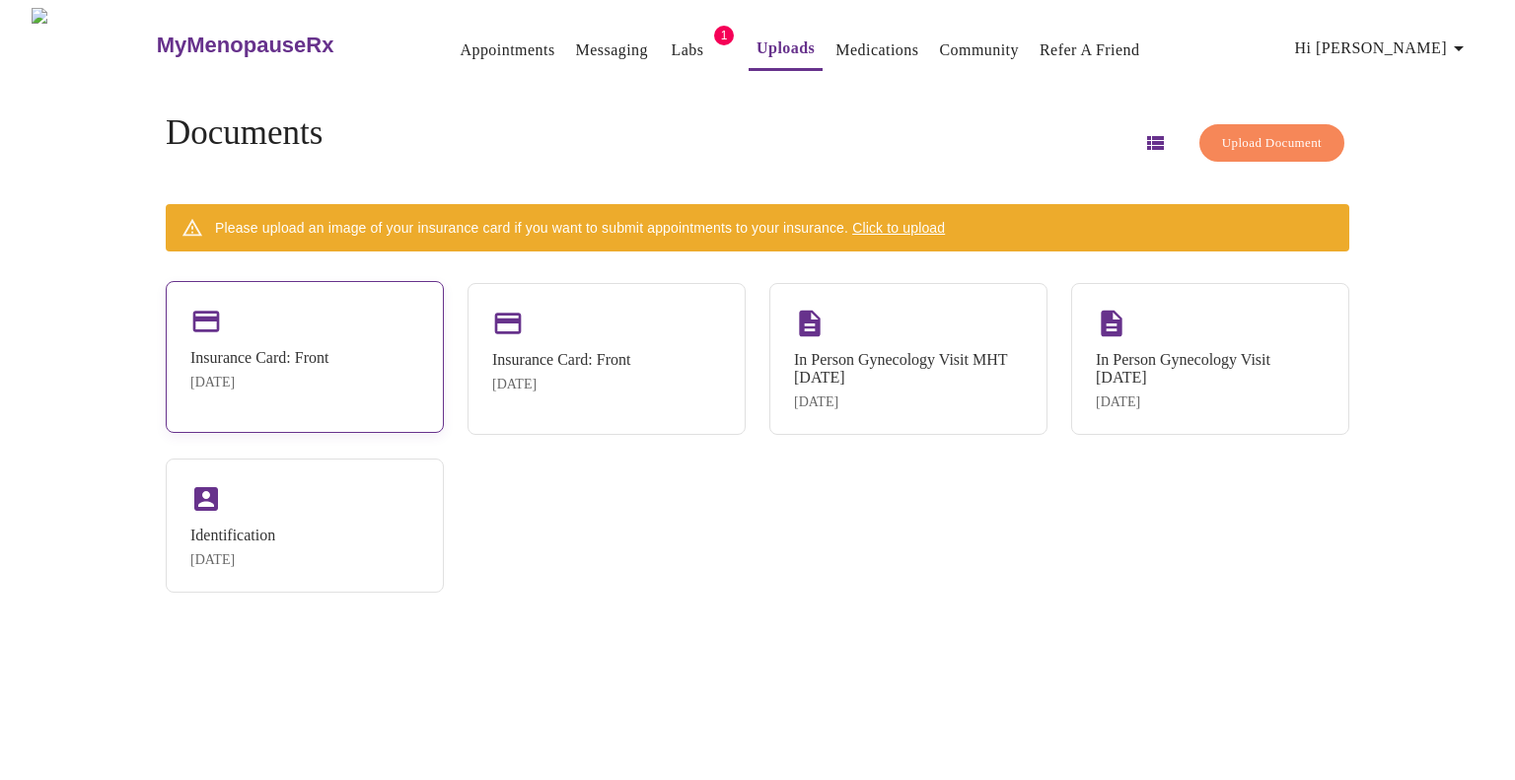
click at [329, 369] on div "Insurance Card: Front [DATE]" at bounding box center [259, 369] width 138 height 41
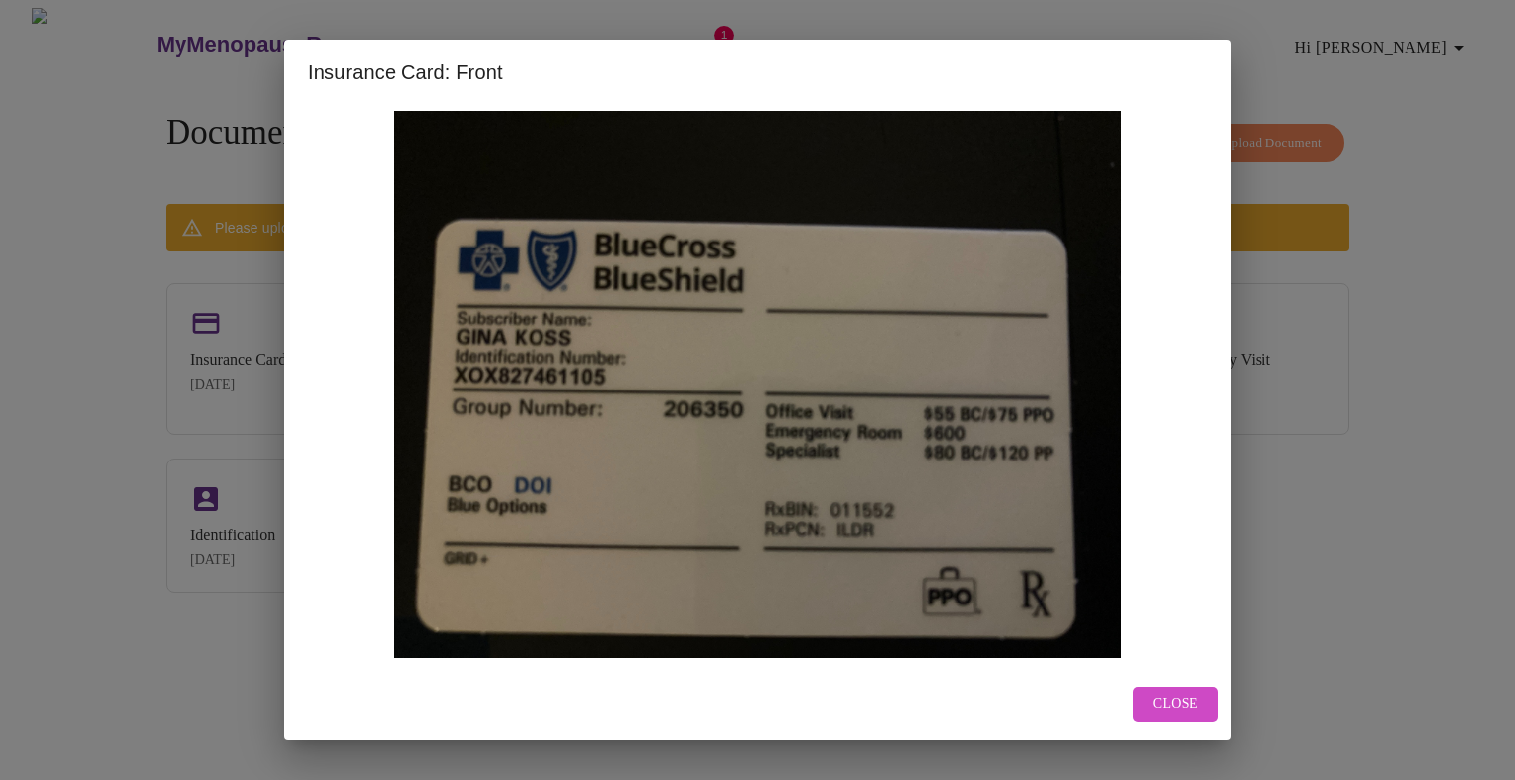
click at [1190, 712] on span "Close" at bounding box center [1175, 705] width 45 height 25
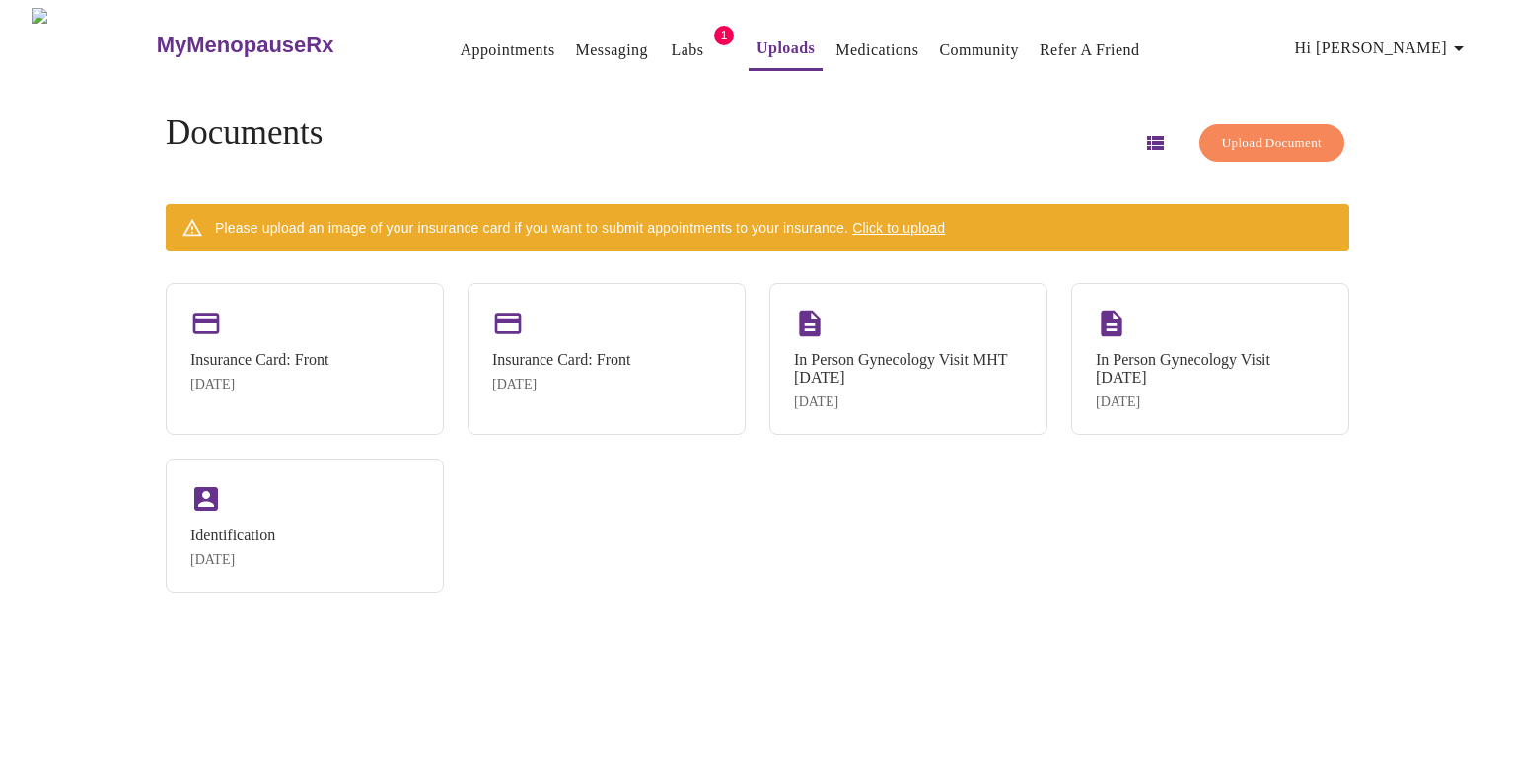
drag, startPoint x: 502, startPoint y: 304, endPoint x: 1022, endPoint y: 555, distance: 577.6
click at [1022, 555] on div "Insurance Card: Front [DATE] Insurance Card: Front [DATE] In Person Gynecology …" at bounding box center [758, 438] width 1184 height 310
click at [937, 224] on span "Click to upload" at bounding box center [898, 228] width 93 height 16
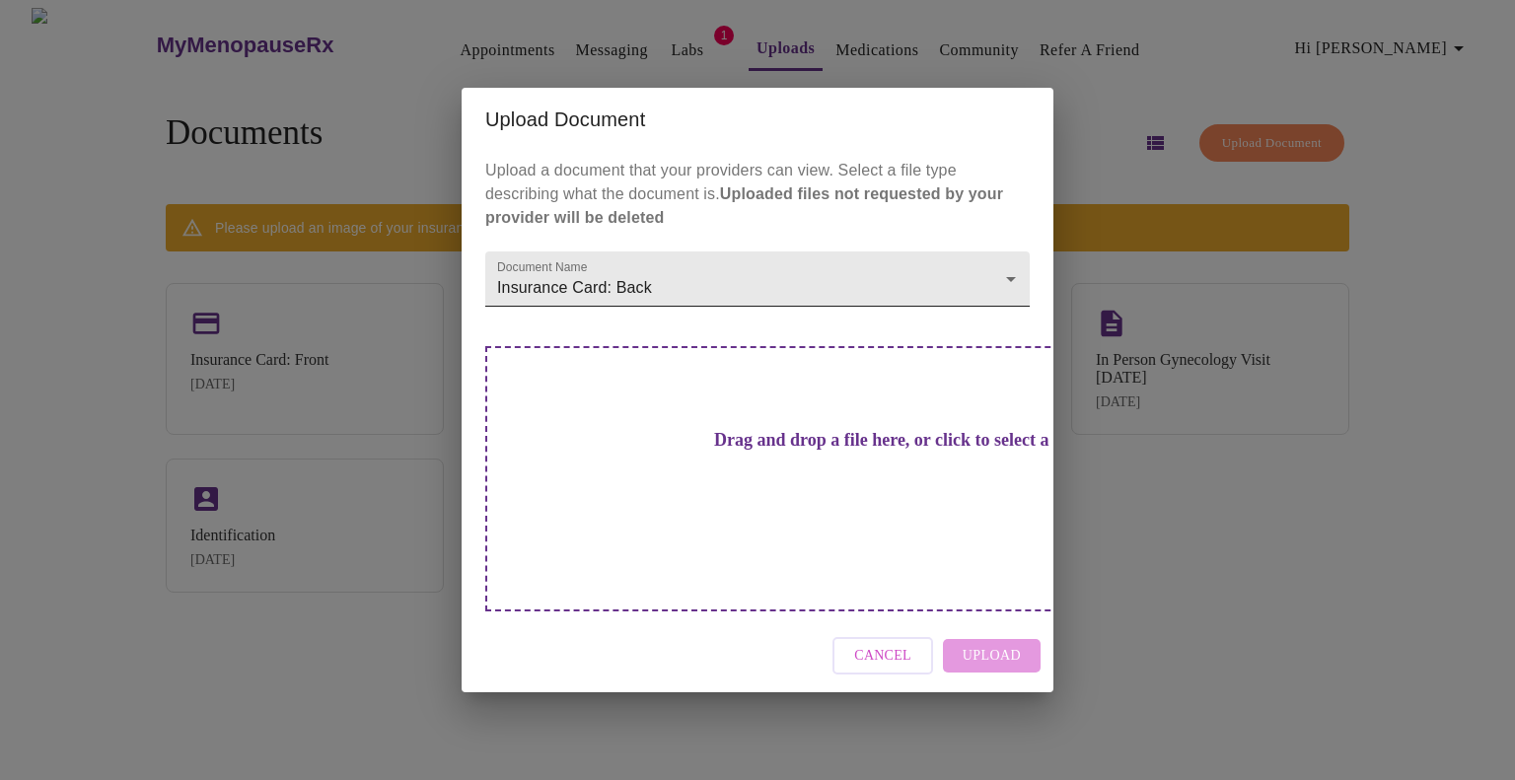
click at [672, 306] on body "MyMenopauseRx Appointments Messaging Labs 1 Uploads Medications Community Refer…" at bounding box center [758, 398] width 1500 height 780
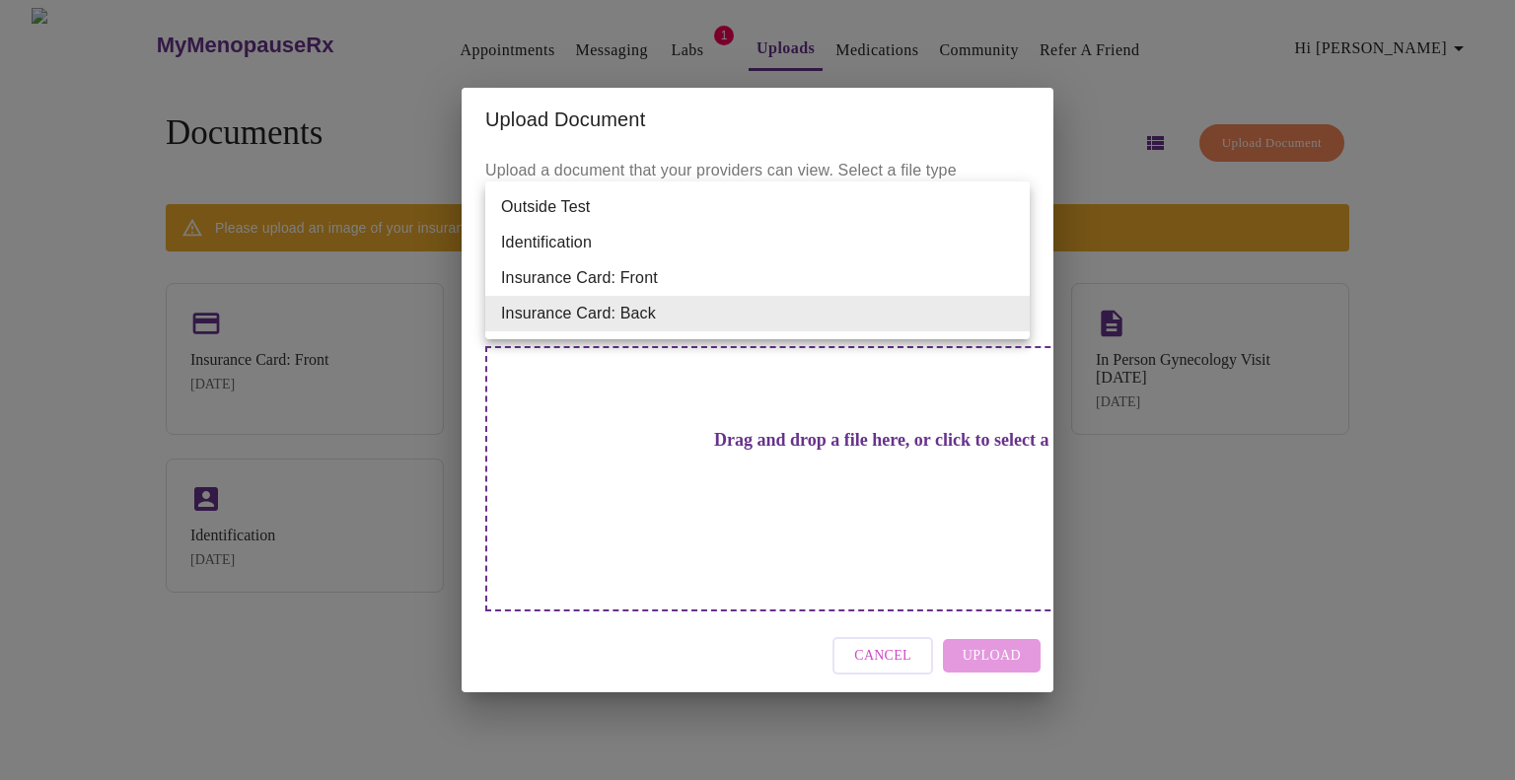
click at [644, 311] on li "Insurance Card: Back" at bounding box center [757, 314] width 545 height 36
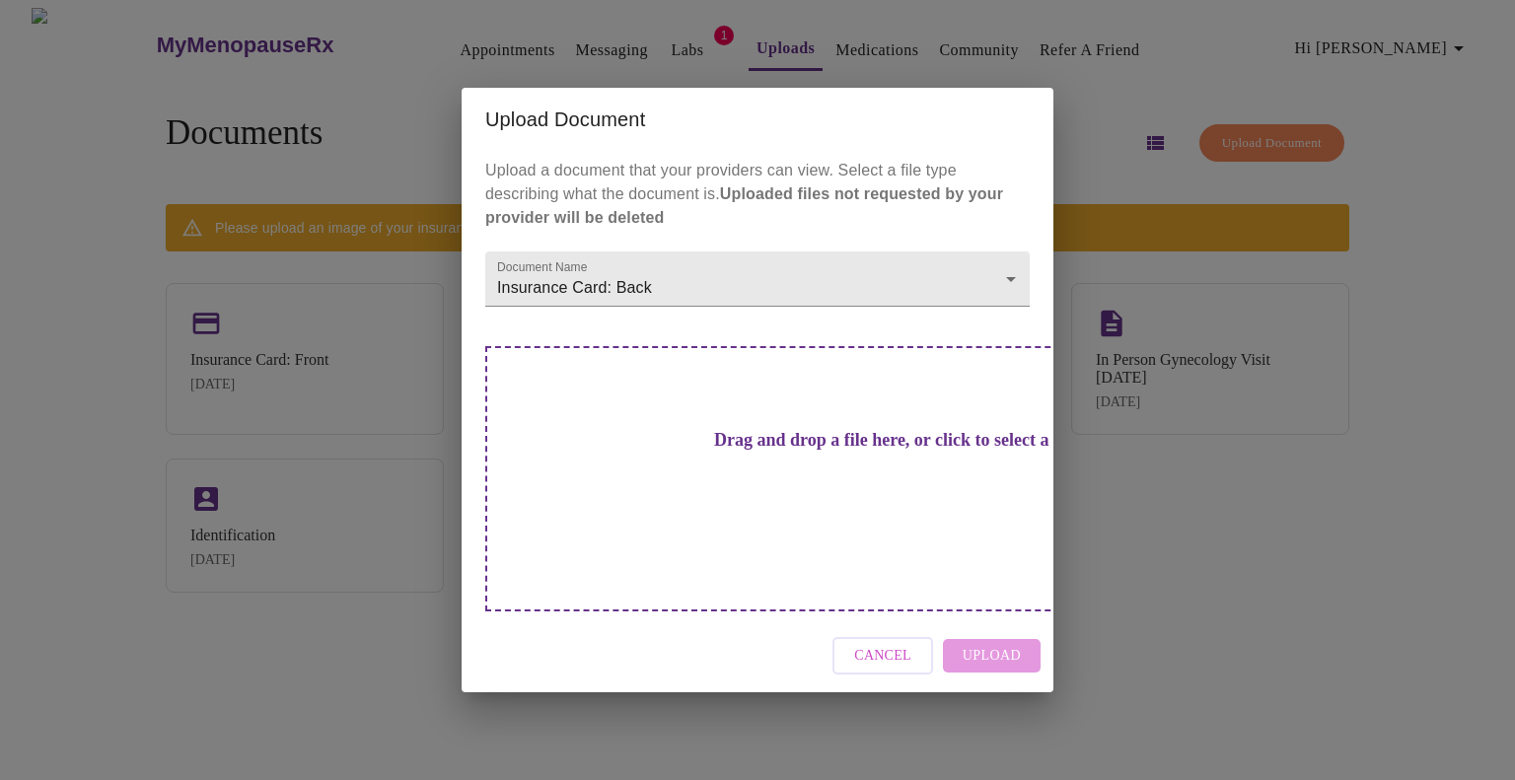
click at [857, 448] on h3 "Drag and drop a file here, or click to select a file" at bounding box center [896, 440] width 545 height 21
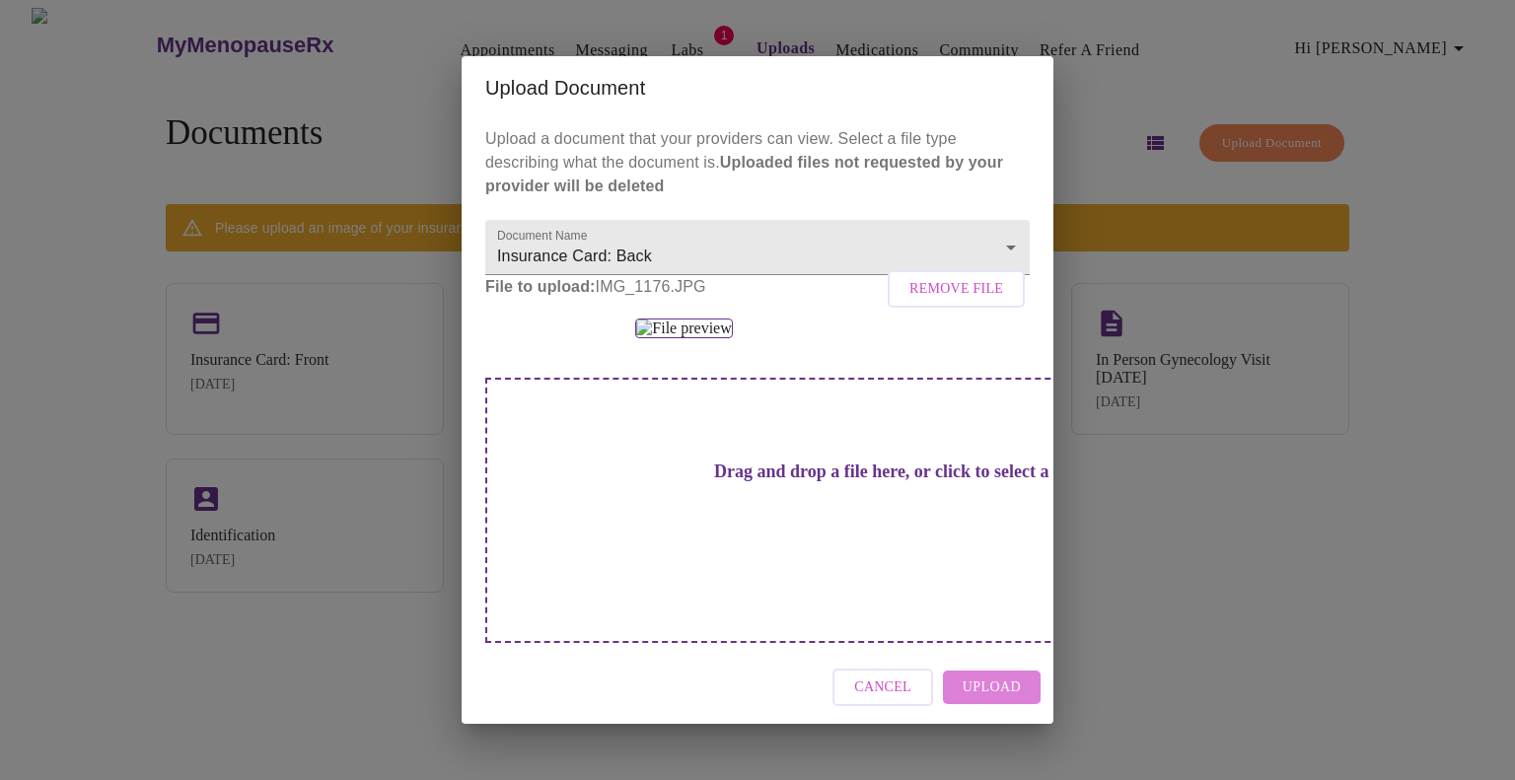
click at [979, 701] on span "Upload" at bounding box center [992, 688] width 58 height 25
click at [1459, 520] on div "Upload Document Upload a document that your providers can view. Select a file t…" at bounding box center [757, 390] width 1515 height 780
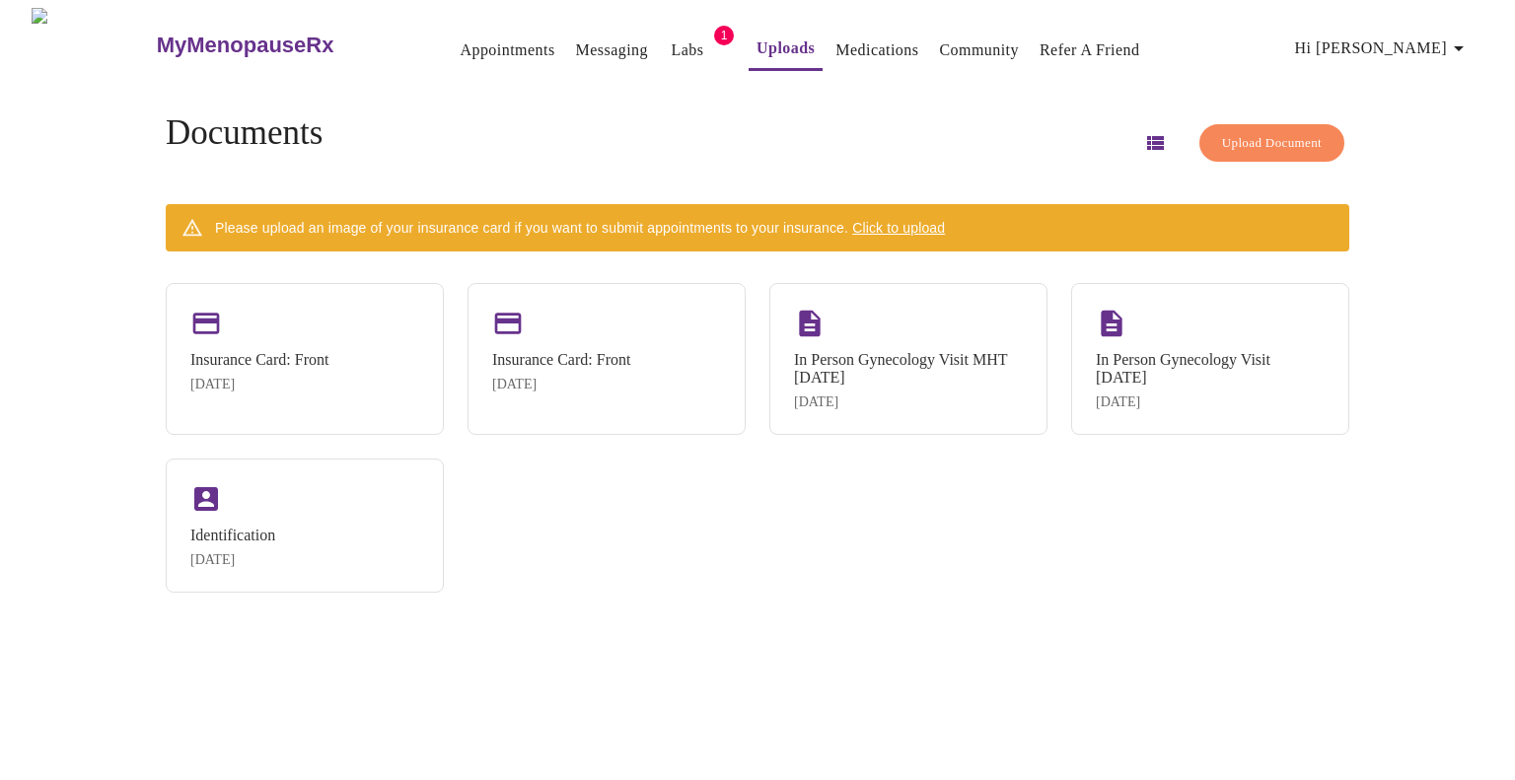
scroll to position [0, 0]
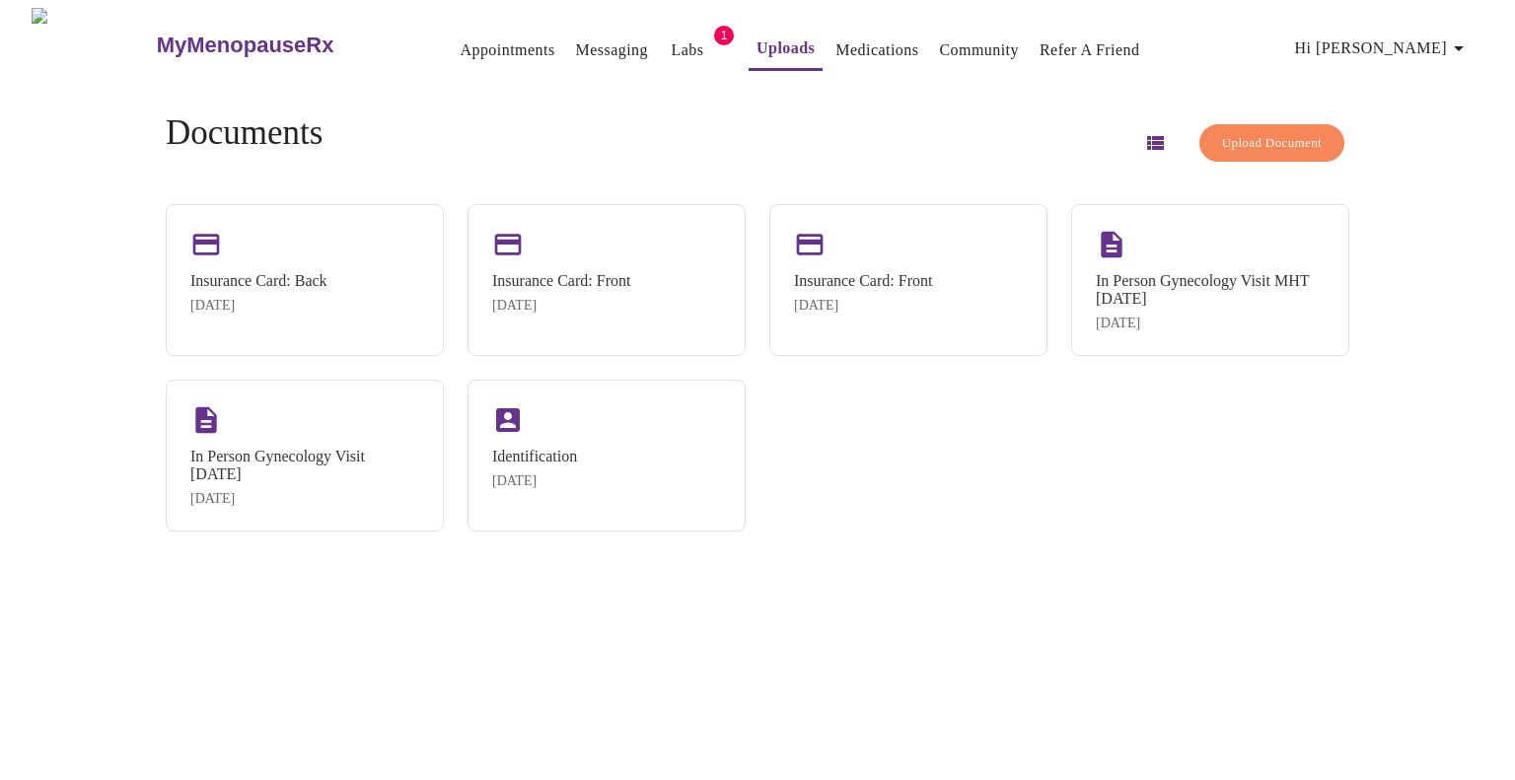
click at [460, 37] on link "Appointments" at bounding box center [507, 51] width 95 height 28
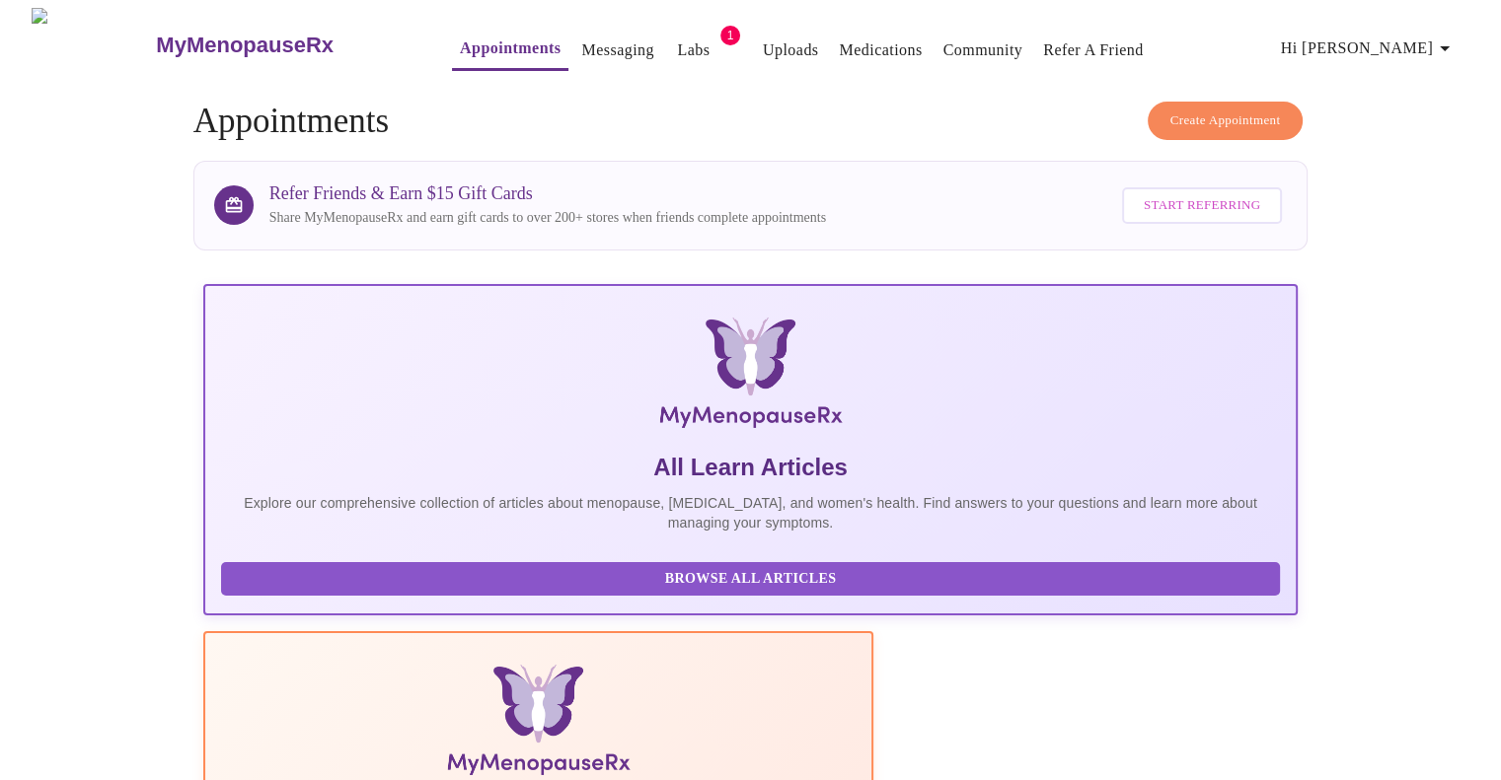
click at [1196, 113] on span "Create Appointment" at bounding box center [1225, 121] width 111 height 23
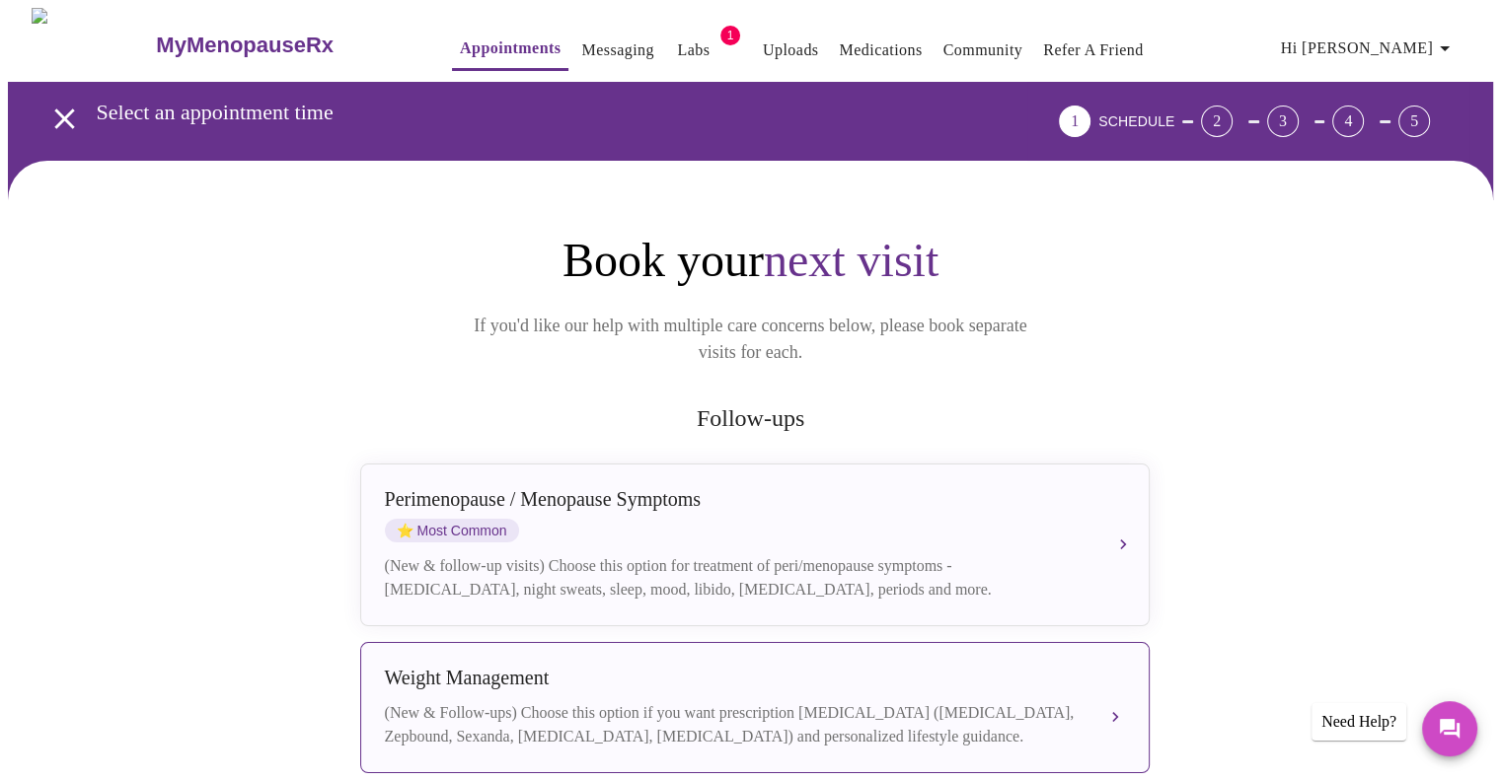
click at [538, 667] on div "Weight Management" at bounding box center [735, 678] width 701 height 23
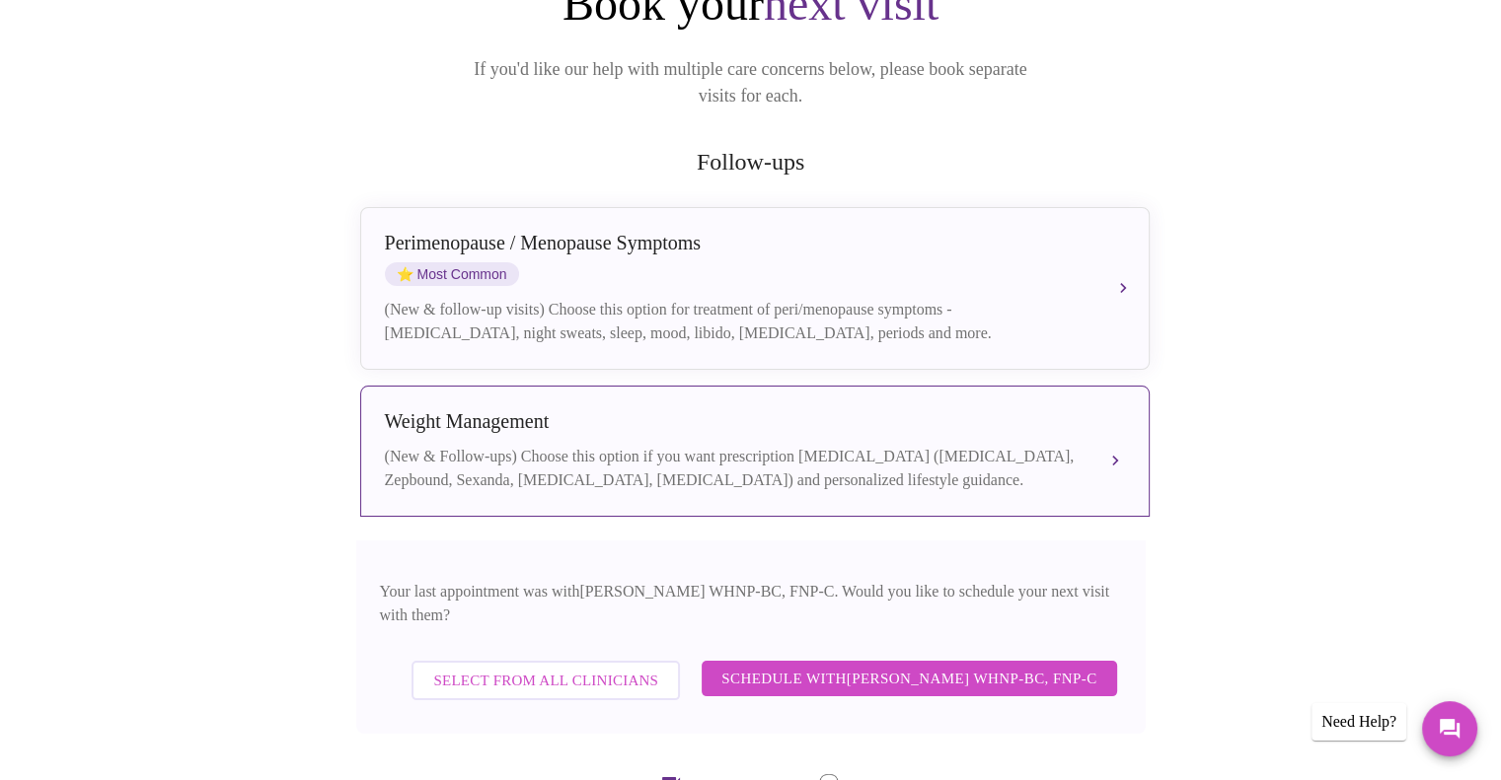
scroll to position [257, 0]
drag, startPoint x: 538, startPoint y: 663, endPoint x: 786, endPoint y: 648, distance: 249.1
click at [786, 651] on div "Select from All Clinicians Schedule with Jenny Kowalczyk WHNP-BC, FNP-C" at bounding box center [751, 680] width 742 height 59
click at [870, 666] on span "Schedule with Jenny Kowalczyk WHNP-BC, FNP-C" at bounding box center [908, 679] width 375 height 26
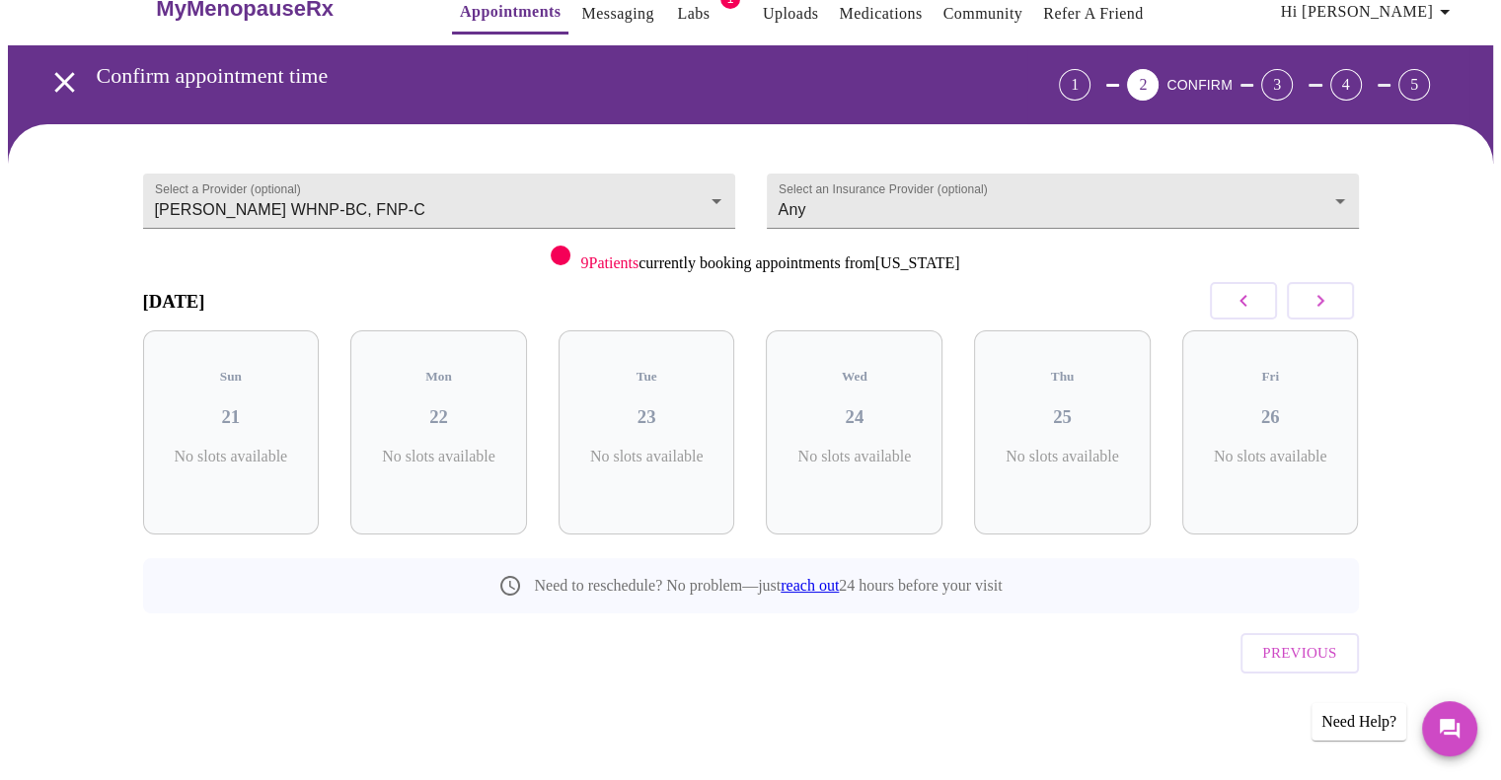
scroll to position [0, 0]
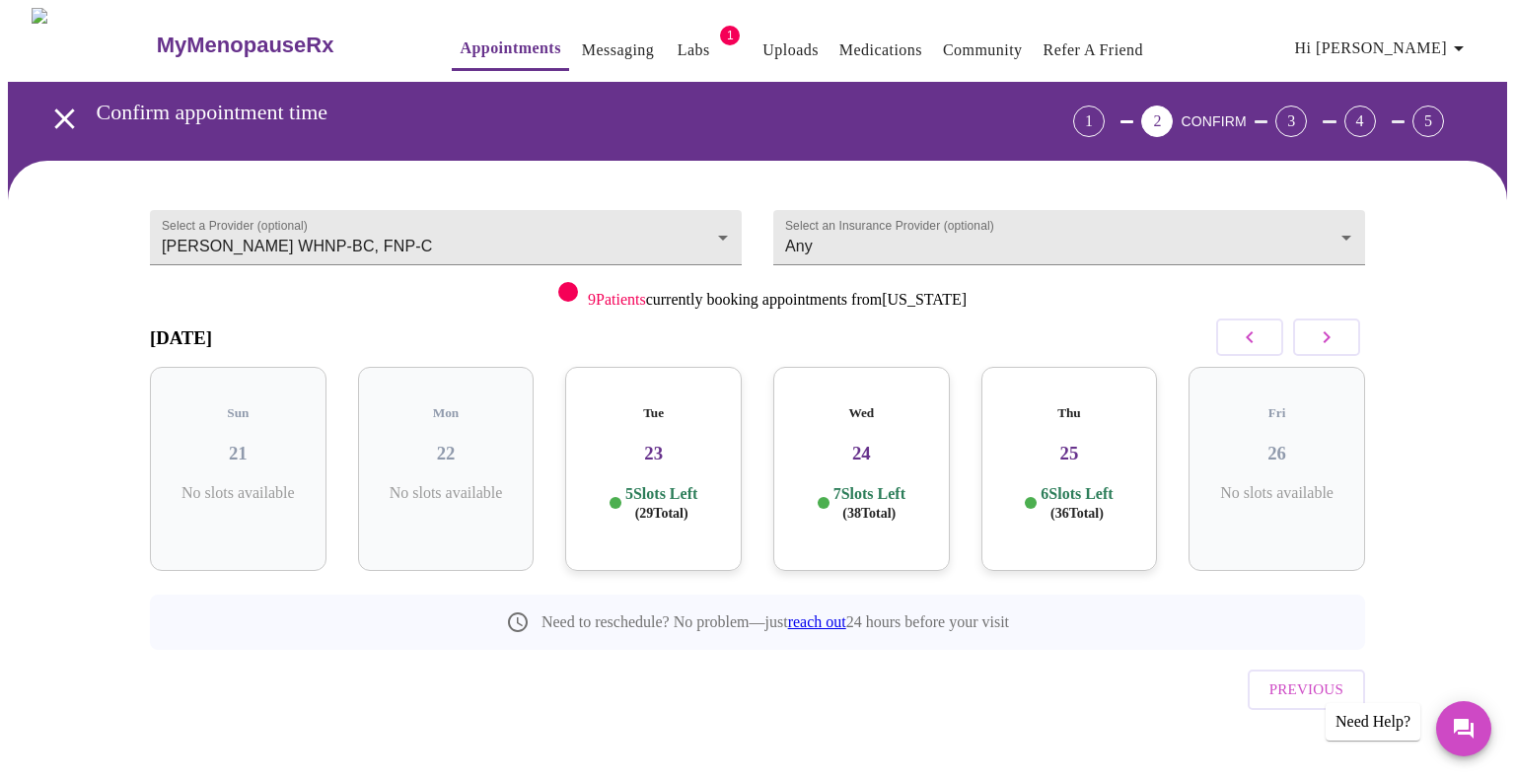
click at [1325, 332] on icon "button" at bounding box center [1327, 338] width 7 height 12
drag, startPoint x: 1325, startPoint y: 331, endPoint x: 1339, endPoint y: 334, distance: 14.4
click at [1339, 334] on button "button" at bounding box center [1326, 337] width 67 height 37
drag, startPoint x: 1339, startPoint y: 334, endPoint x: 1430, endPoint y: 266, distance: 113.5
click at [1430, 266] on div "Select a Provider (optional) Jenny Kowalczyk WHNP-BC, FNP-C Jenny Kowalczyk WHN…" at bounding box center [758, 485] width 1500 height 648
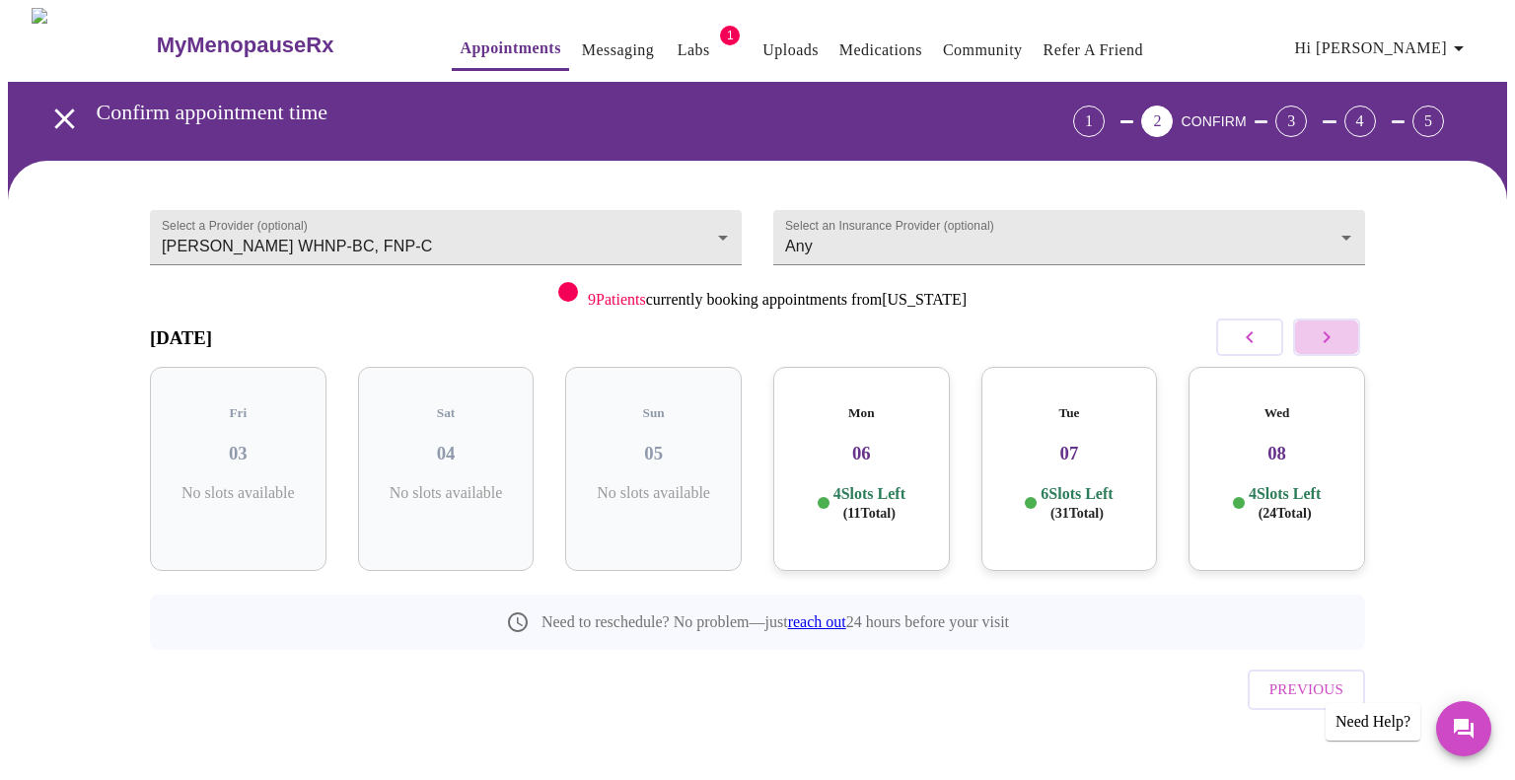
click at [1330, 332] on icon "button" at bounding box center [1327, 338] width 24 height 24
click at [229, 443] on h3 "09" at bounding box center [238, 454] width 145 height 22
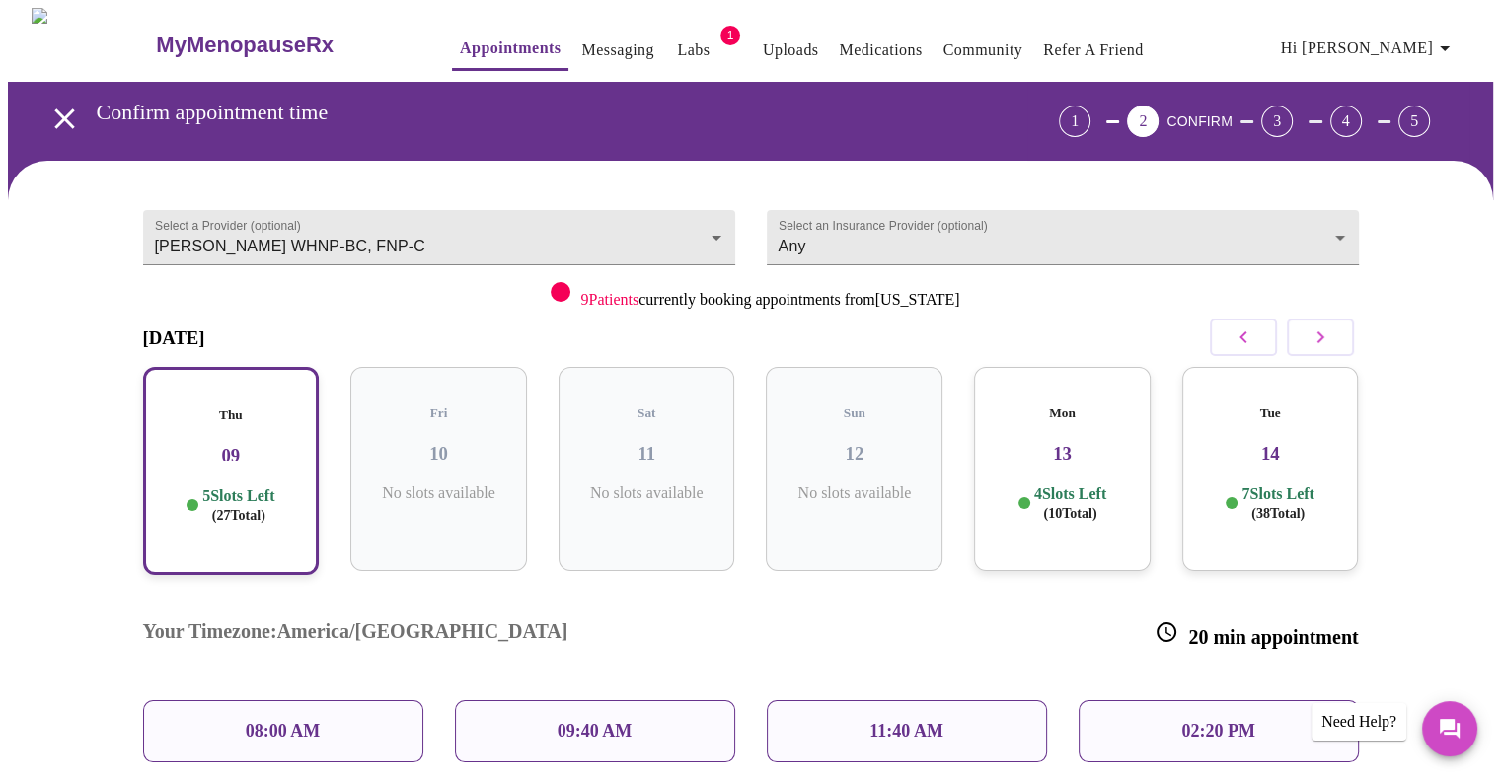
click at [1226, 721] on p "02:20 PM" at bounding box center [1217, 731] width 73 height 21
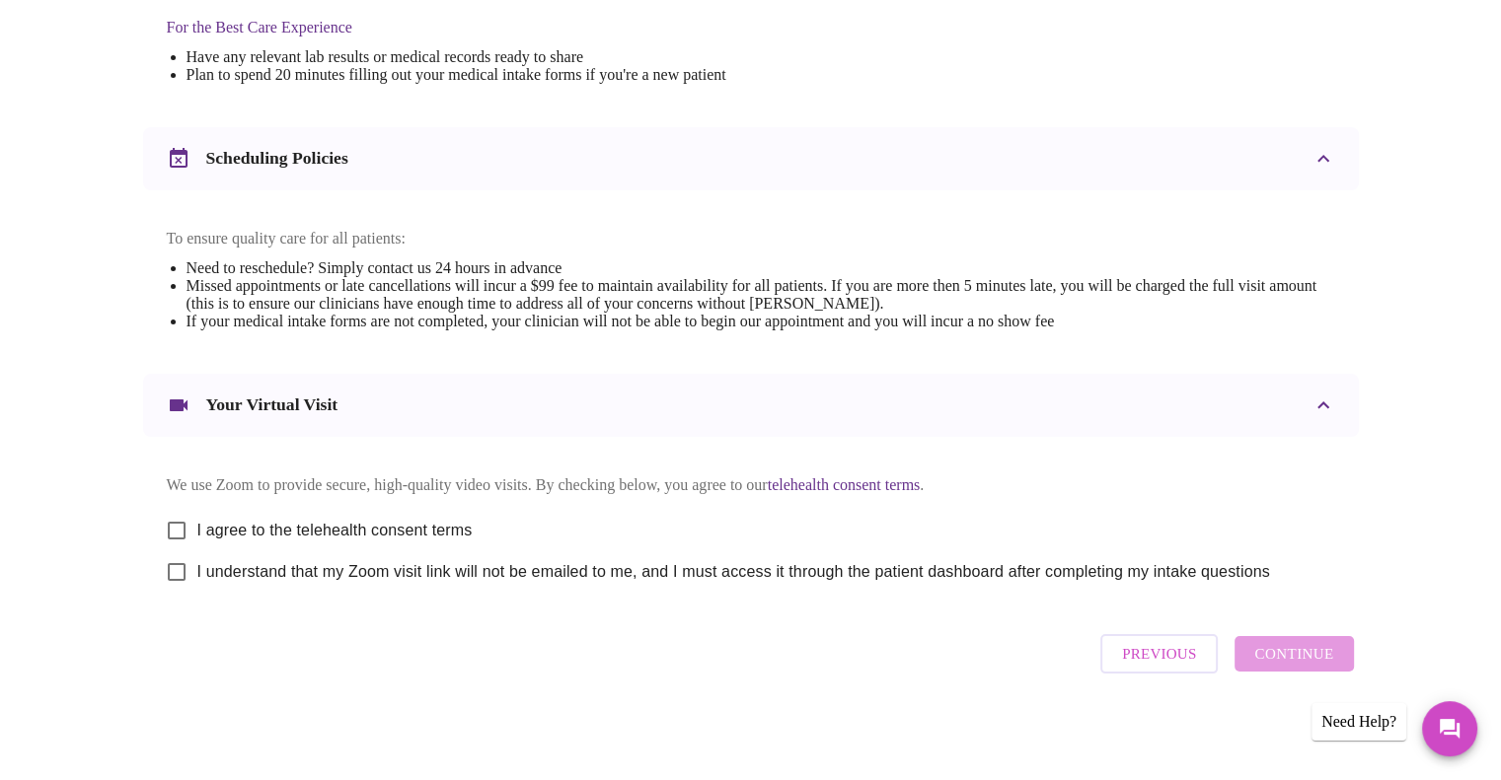
scroll to position [648, 0]
click at [170, 568] on input "I understand that my Zoom visit link will not be emailed to me, and I must acce…" at bounding box center [176, 572] width 41 height 41
checkbox input "true"
click at [177, 520] on input "I agree to the telehealth consent terms" at bounding box center [176, 530] width 41 height 41
checkbox input "true"
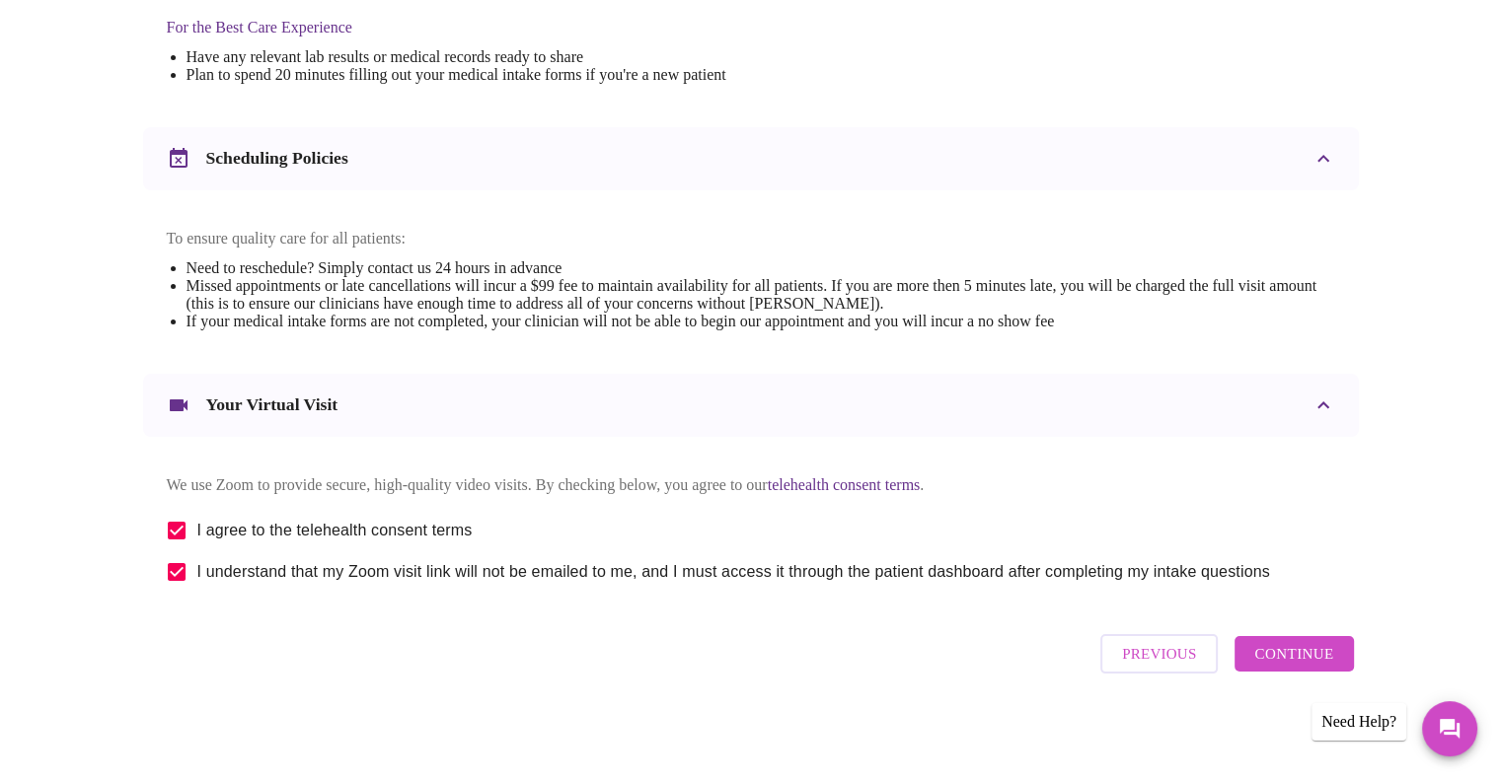
click at [1291, 655] on span "Continue" at bounding box center [1293, 654] width 79 height 26
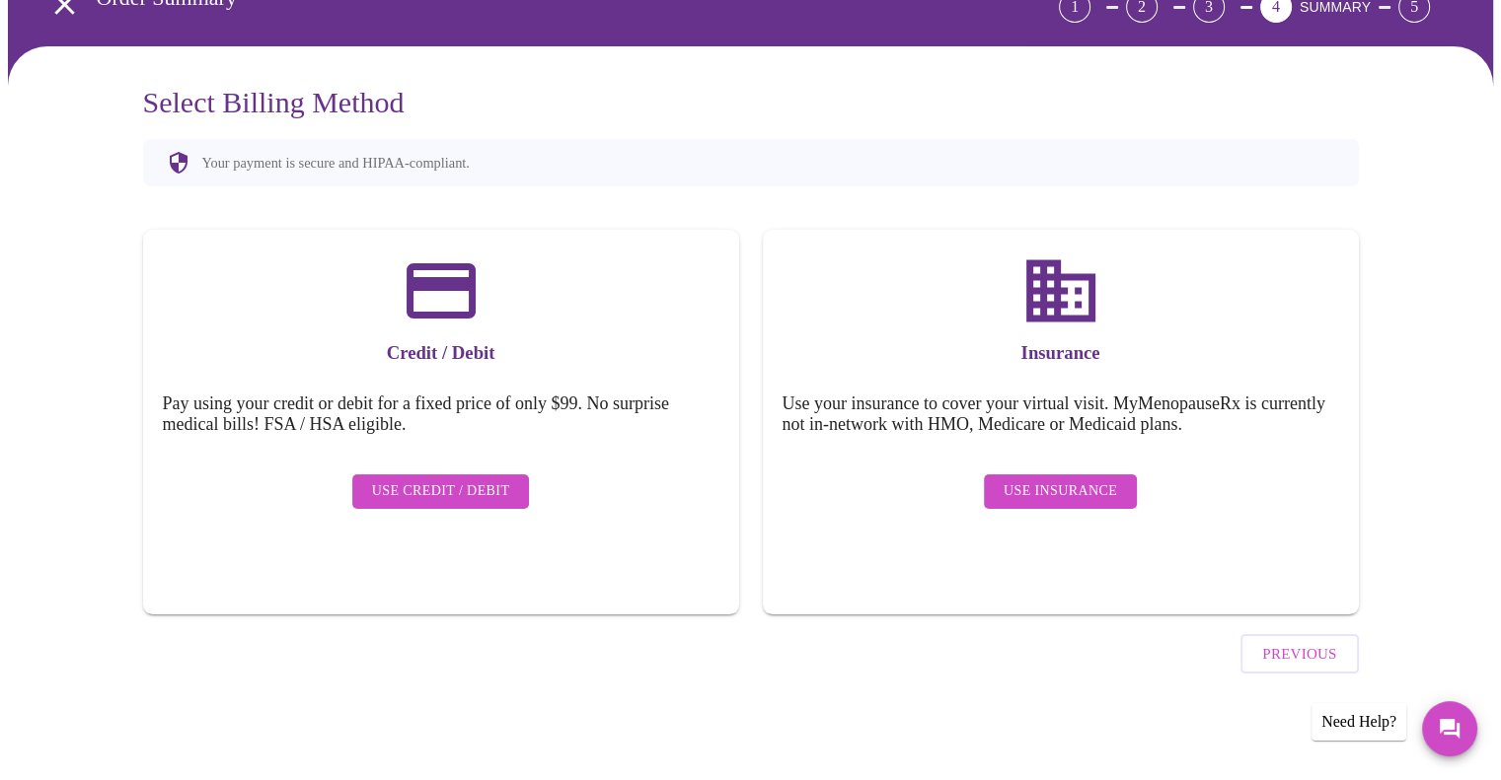
scroll to position [58, 0]
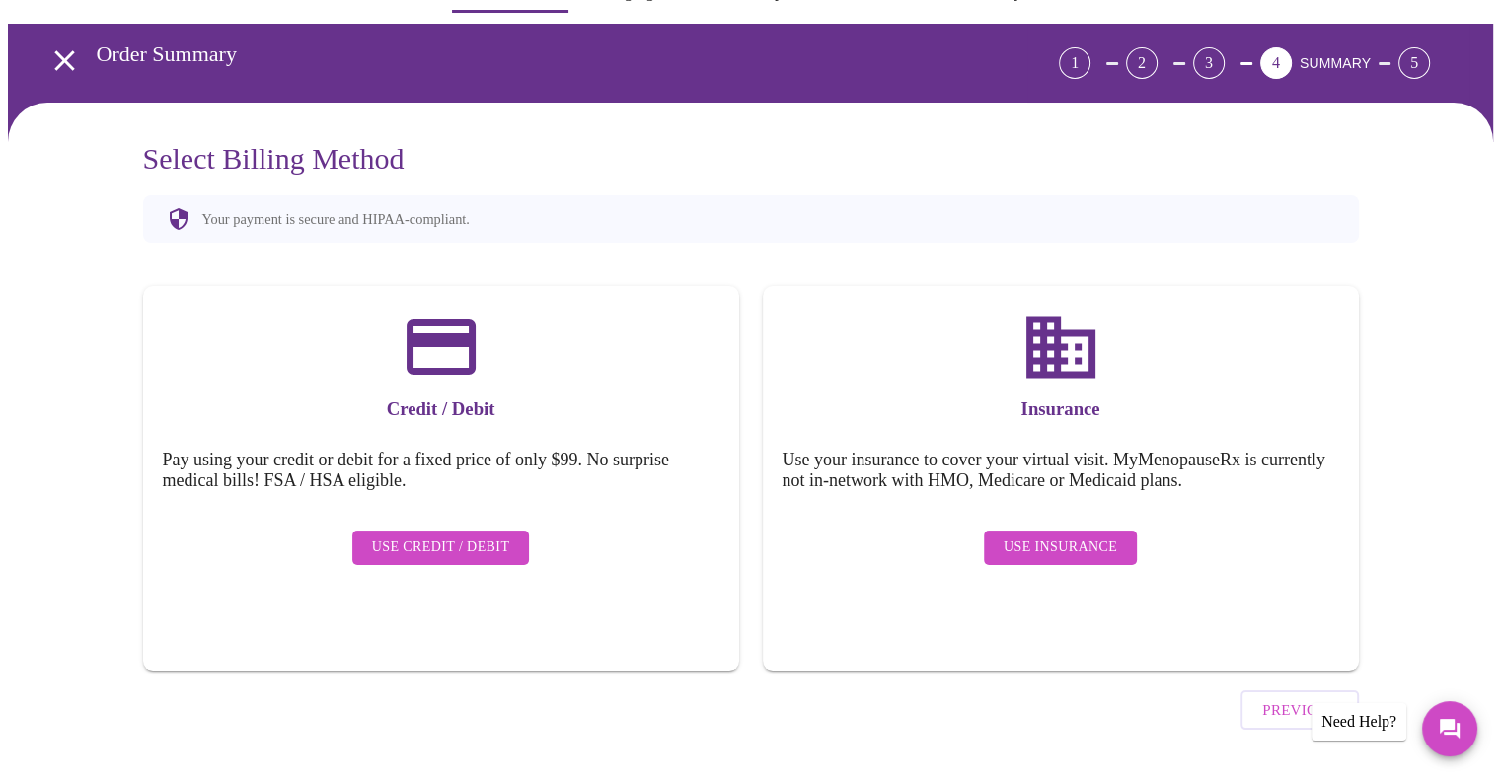
click at [1056, 536] on span "Use Insurance" at bounding box center [1059, 548] width 113 height 25
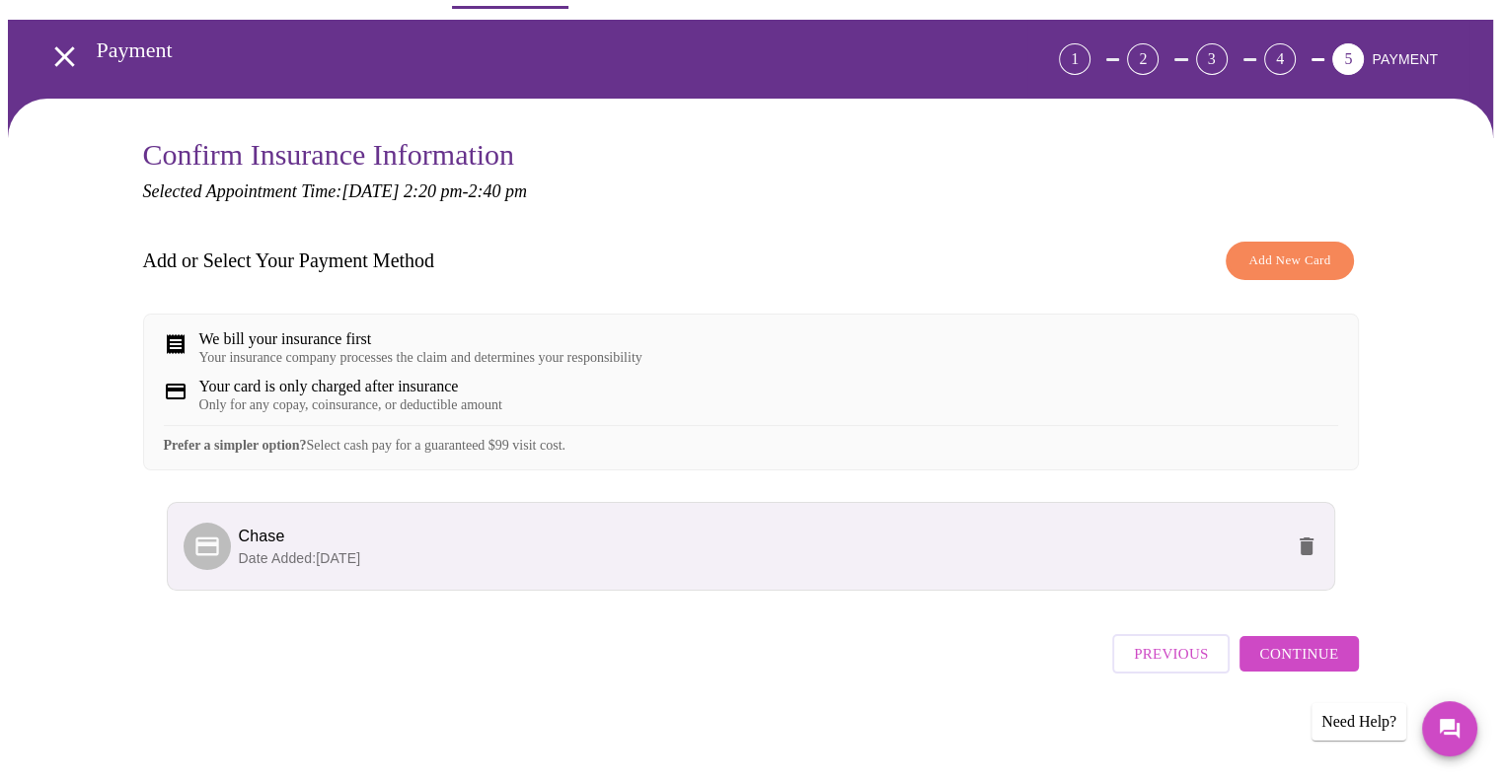
scroll to position [68, 0]
click at [1311, 661] on span "Continue" at bounding box center [1298, 654] width 79 height 26
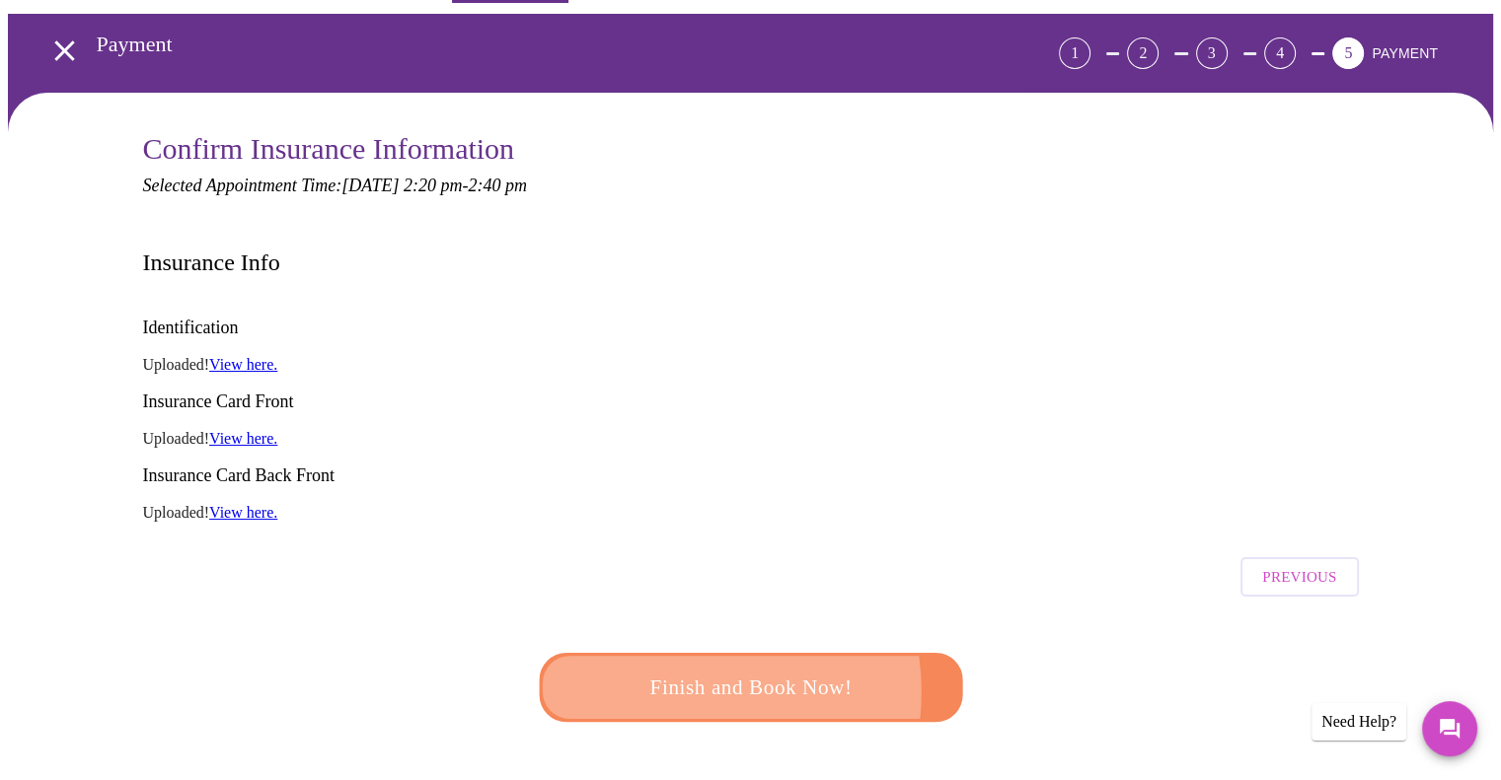
click at [683, 670] on span "Finish and Book Now!" at bounding box center [750, 688] width 365 height 37
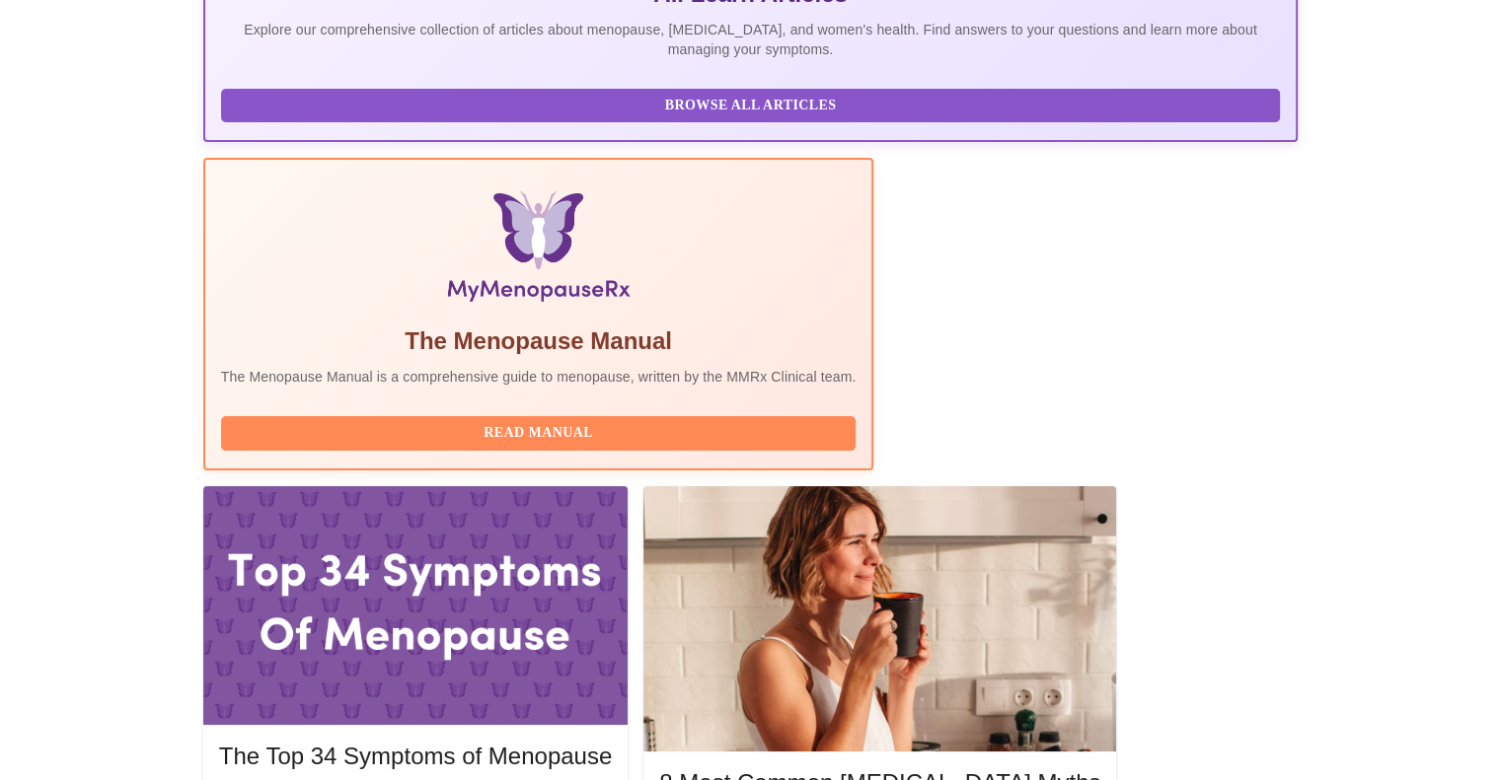
scroll to position [474, 0]
